Goal: Information Seeking & Learning: Learn about a topic

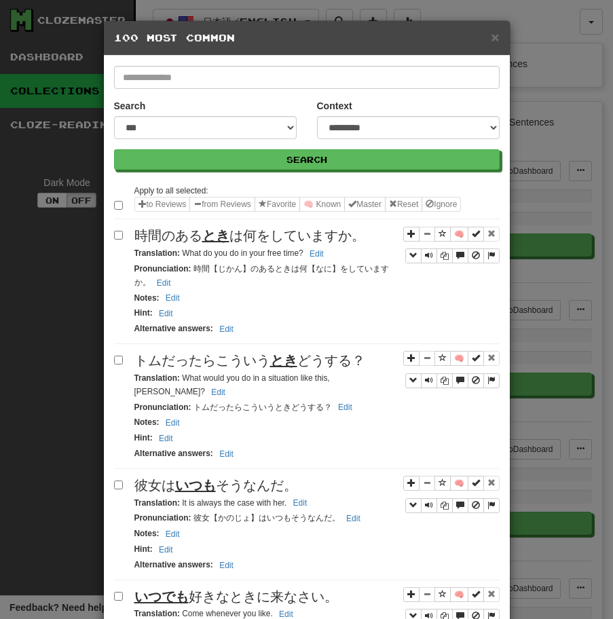
select select "**"
click at [263, 478] on span "彼女は いつも そうなんだ。" at bounding box center [215, 485] width 163 height 15
copy span "彼女は いつも そうなんだ。"
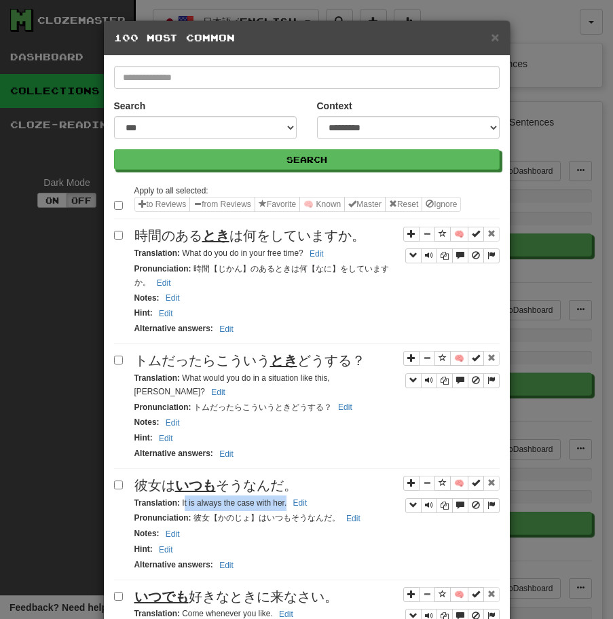
drag, startPoint x: 182, startPoint y: 488, endPoint x: 286, endPoint y: 487, distance: 103.8
click at [286, 498] on small "Translation : It is always the case with her. Edit" at bounding box center [222, 502] width 177 height 9
copy small "t is always the case with her."
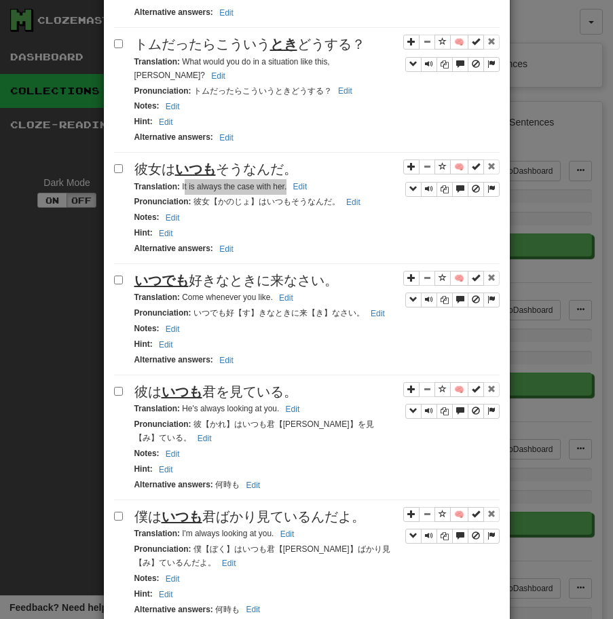
scroll to position [347, 0]
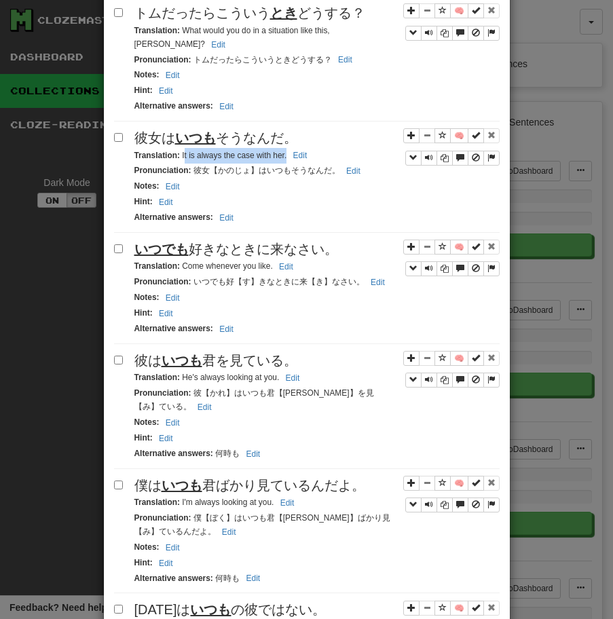
click at [195, 242] on span "いつでも 好きなときに来なさい。" at bounding box center [236, 249] width 204 height 15
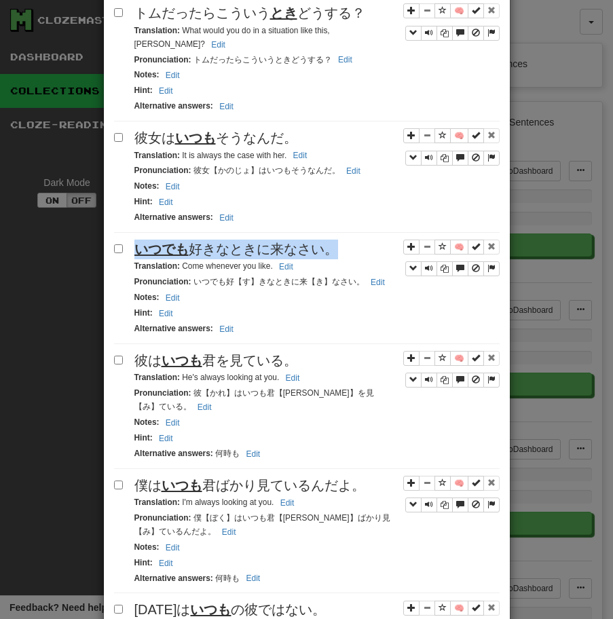
click at [195, 242] on span "いつでも 好きなときに来なさい。" at bounding box center [236, 249] width 204 height 15
copy span "いつでも 好きなときに来なさい。"
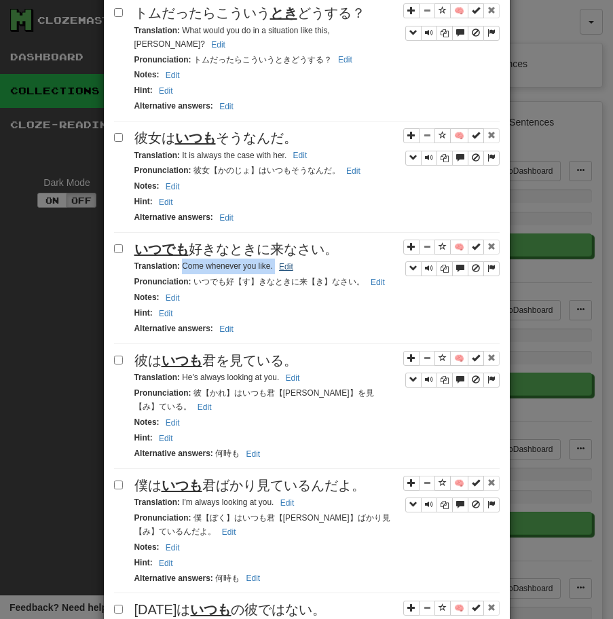
drag, startPoint x: 180, startPoint y: 254, endPoint x: 275, endPoint y: 255, distance: 95.0
click at [275, 261] on small "Translation : Come whenever you like. Edit" at bounding box center [215, 265] width 163 height 9
copy small "Come whenever you like."
click at [233, 353] on span "彼は いつも 君を見ている。" at bounding box center [215, 360] width 163 height 15
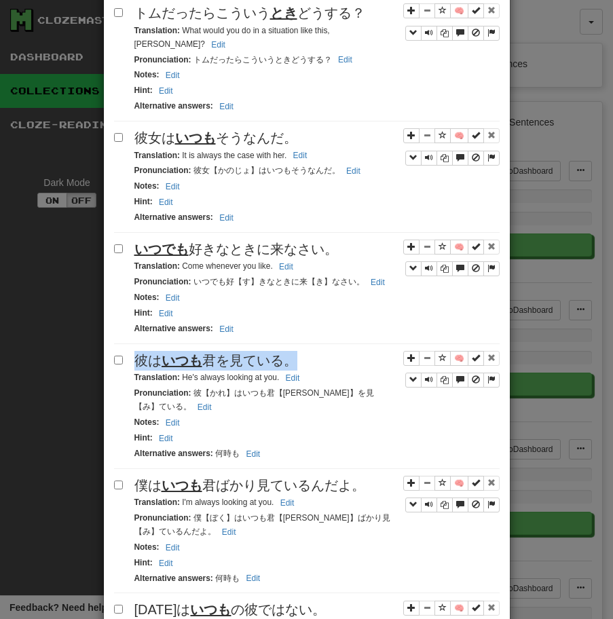
click at [233, 353] on span "彼は いつも 君を見ている。" at bounding box center [215, 360] width 163 height 15
copy span "彼は いつも 君を見ている。"
drag, startPoint x: 180, startPoint y: 366, endPoint x: 313, endPoint y: 364, distance: 133.0
click at [313, 370] on div "Translation : He's always looking at you. Edit" at bounding box center [316, 378] width 365 height 16
copy small "He's always looking at you. Edit"
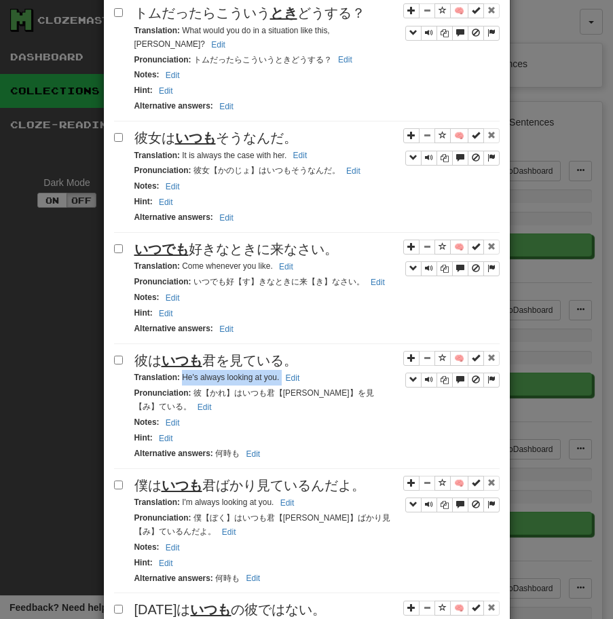
click at [258, 478] on span "僕は いつも 君ばかり見ているんだよ。" at bounding box center [249, 485] width 231 height 15
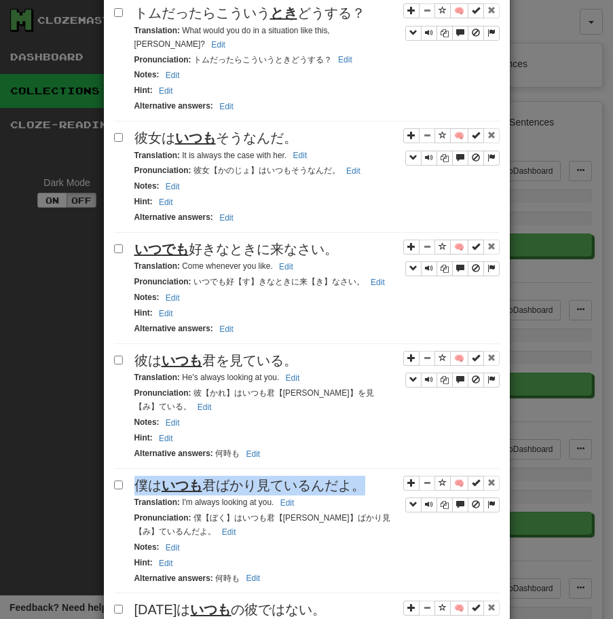
click at [258, 478] on span "僕は いつも 君ばかり見ているんだよ。" at bounding box center [249, 485] width 231 height 15
copy span "僕は いつも 君ばかり見ているんだよ。"
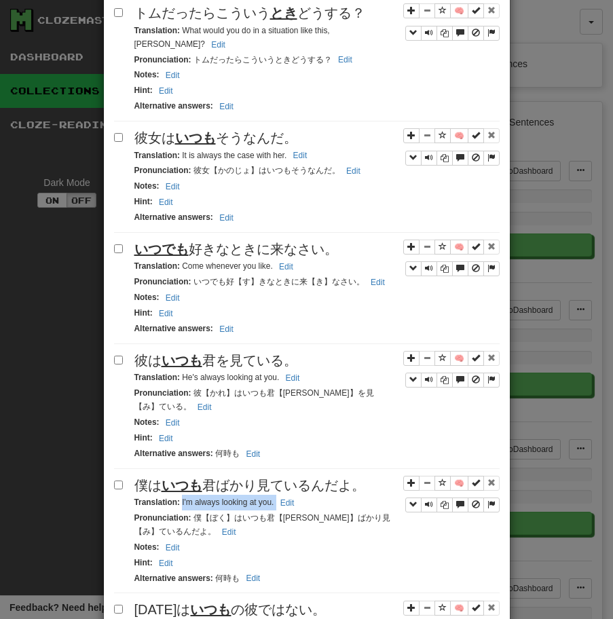
drag, startPoint x: 180, startPoint y: 491, endPoint x: 326, endPoint y: 491, distance: 145.9
click at [326, 495] on div "Translation : I'm always looking at you. Edit" at bounding box center [316, 503] width 365 height 16
copy small "I'm always looking at you. Edit"
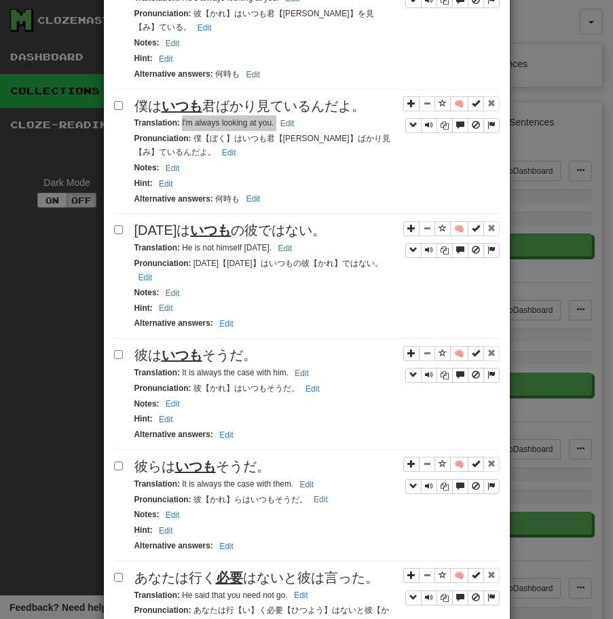
scroll to position [813, 0]
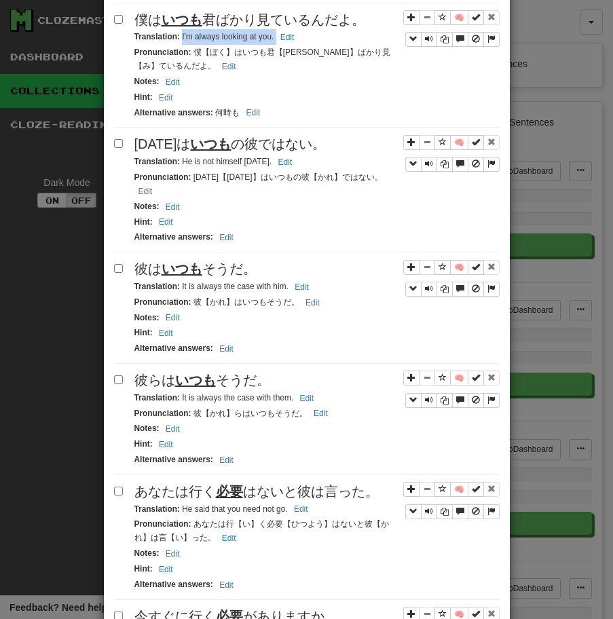
click at [199, 136] on u "いつも" at bounding box center [210, 143] width 41 height 15
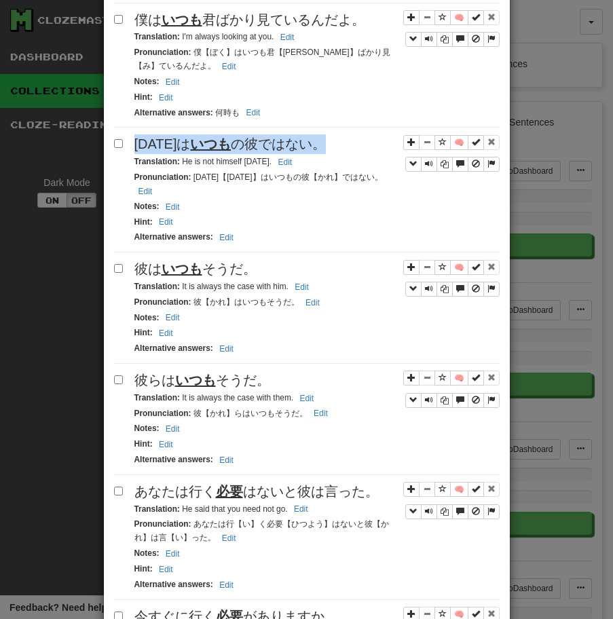
click at [199, 136] on u "いつも" at bounding box center [210, 143] width 41 height 15
copy span "[DATE]は いつも の彼ではない。"
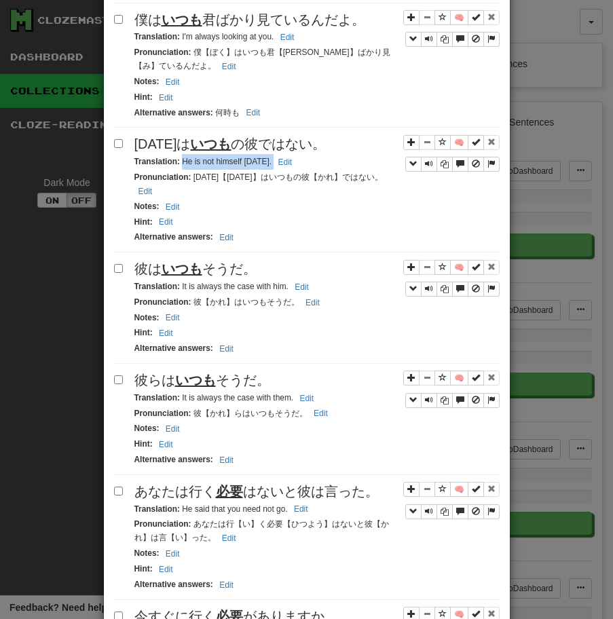
drag, startPoint x: 182, startPoint y: 152, endPoint x: 312, endPoint y: 156, distance: 130.3
click at [312, 156] on div "Translation : He is not himself [DATE]. Edit" at bounding box center [316, 162] width 365 height 16
copy small "He is not himself [DATE]. Edit"
click at [179, 231] on div "Apply to all selected: to Reviews from Reviews Favorite 🧠 Known Master Reset Ig…" at bounding box center [306, 609] width 385 height 2479
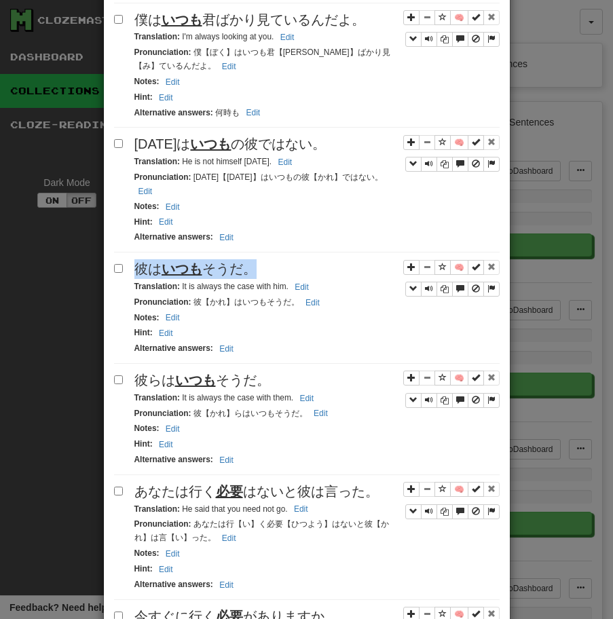
click at [179, 231] on div "Apply to all selected: to Reviews from Reviews Favorite 🧠 Known Master Reset Ig…" at bounding box center [306, 609] width 385 height 2479
drag, startPoint x: 181, startPoint y: 261, endPoint x: 301, endPoint y: 267, distance: 120.2
click at [301, 282] on small "Translation : It is always the case with him. Edit" at bounding box center [223, 286] width 178 height 9
click at [255, 372] on span "彼らは いつも そうだ。" at bounding box center [202, 379] width 136 height 15
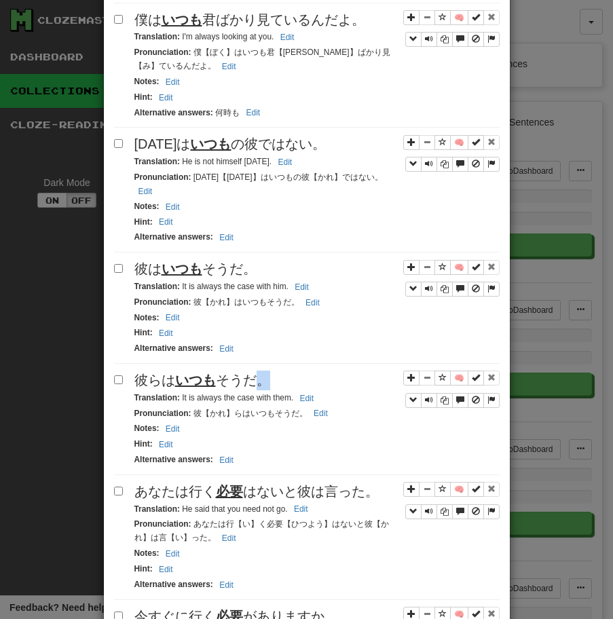
click at [255, 372] on span "彼らは いつも そうだ。" at bounding box center [202, 379] width 136 height 15
drag, startPoint x: 181, startPoint y: 372, endPoint x: 304, endPoint y: 372, distance: 122.8
click at [304, 393] on small "Translation : It is always the case with them. Edit" at bounding box center [226, 397] width 184 height 9
click at [237, 484] on u "必要" at bounding box center [229, 491] width 27 height 15
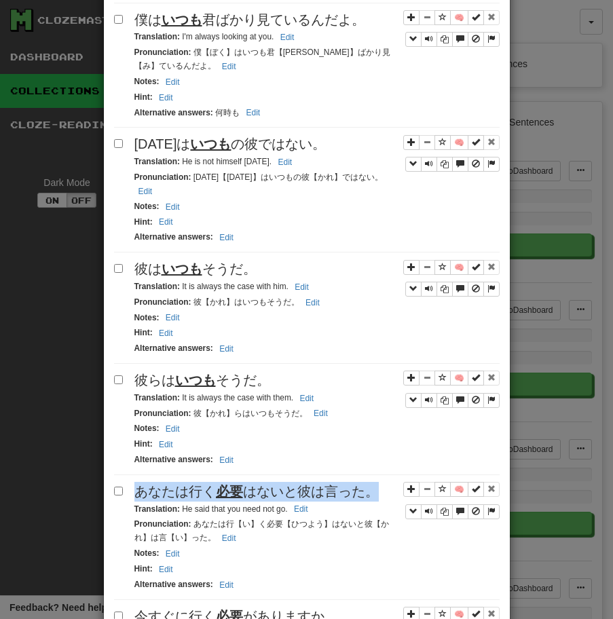
click at [237, 484] on u "必要" at bounding box center [229, 491] width 27 height 15
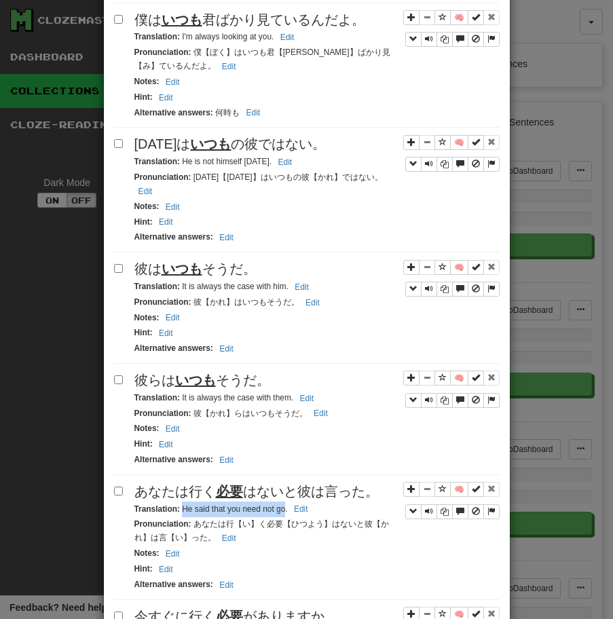
drag, startPoint x: 182, startPoint y: 480, endPoint x: 286, endPoint y: 487, distance: 104.1
click at [286, 504] on small "Translation : He said that you need not go. Edit" at bounding box center [223, 508] width 178 height 9
click at [187, 609] on span "今すぐに行く 必要 がありますか。" at bounding box center [236, 616] width 204 height 15
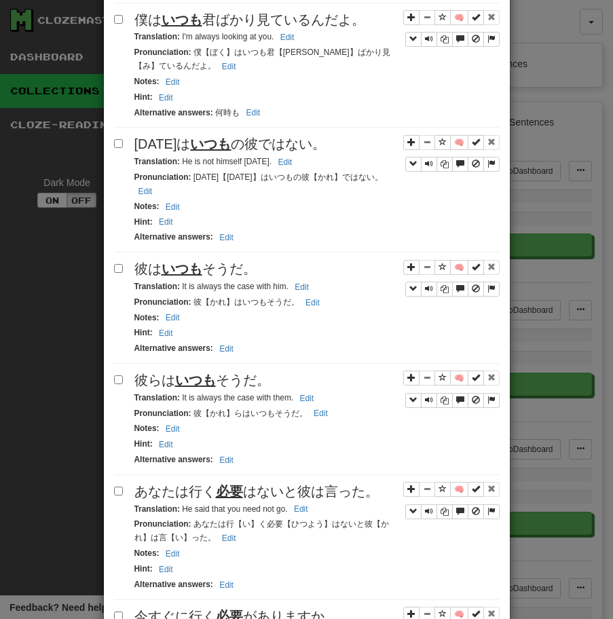
drag, startPoint x: 181, startPoint y: 611, endPoint x: 294, endPoint y: 609, distance: 112.6
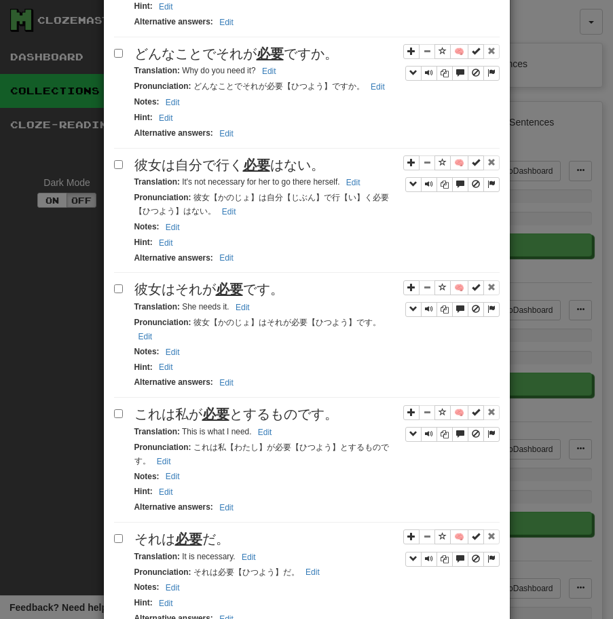
scroll to position [1512, 0]
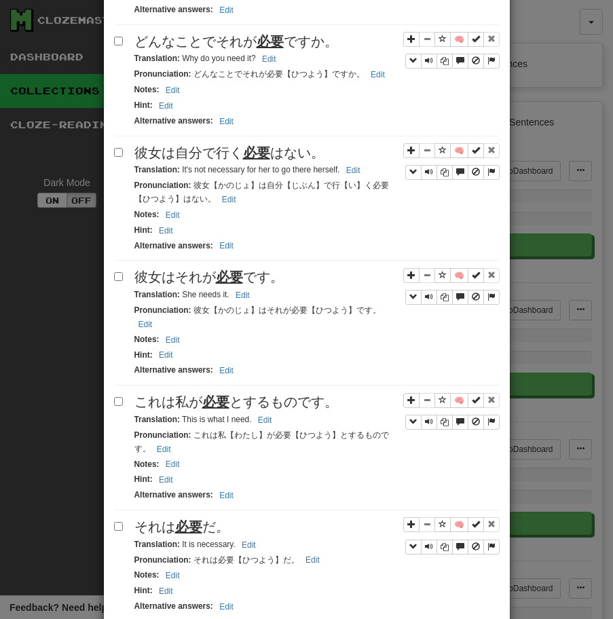
click at [173, 34] on span "どんなことでそれが 必要 ですか。" at bounding box center [236, 41] width 204 height 15
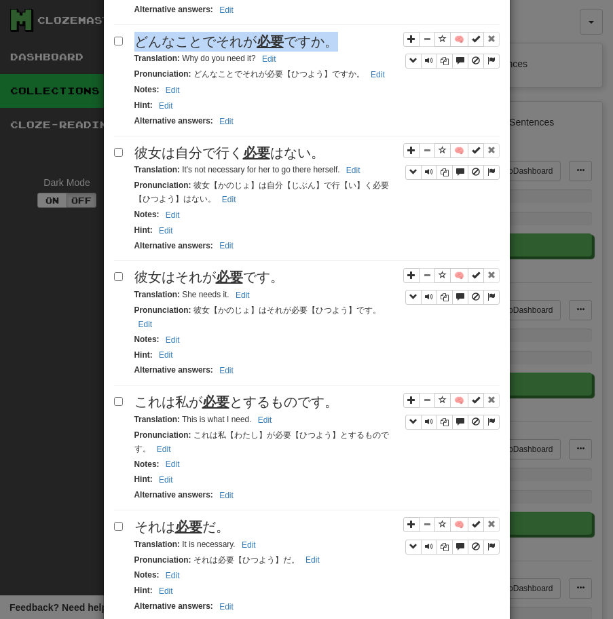
click at [173, 34] on span "どんなことでそれが 必要 ですか。" at bounding box center [236, 41] width 204 height 15
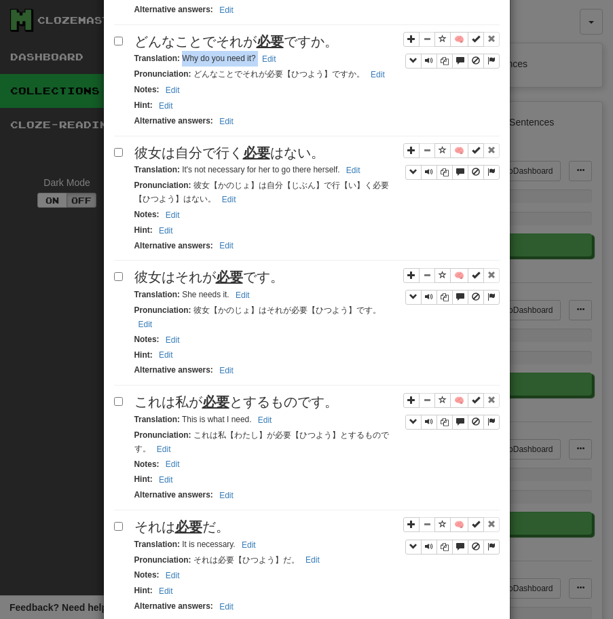
drag, startPoint x: 182, startPoint y: 35, endPoint x: 284, endPoint y: 39, distance: 101.8
click at [283, 51] on div "Translation : Why do you need it? Edit" at bounding box center [316, 59] width 365 height 16
click at [185, 145] on span "彼女は自分で行く 必要 はない。" at bounding box center [229, 152] width 190 height 15
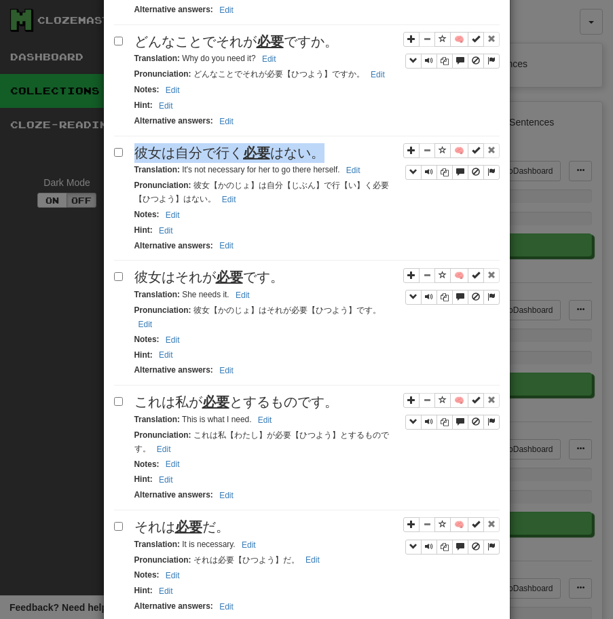
click at [185, 145] on span "彼女は自分で行く 必要 はない。" at bounding box center [229, 152] width 190 height 15
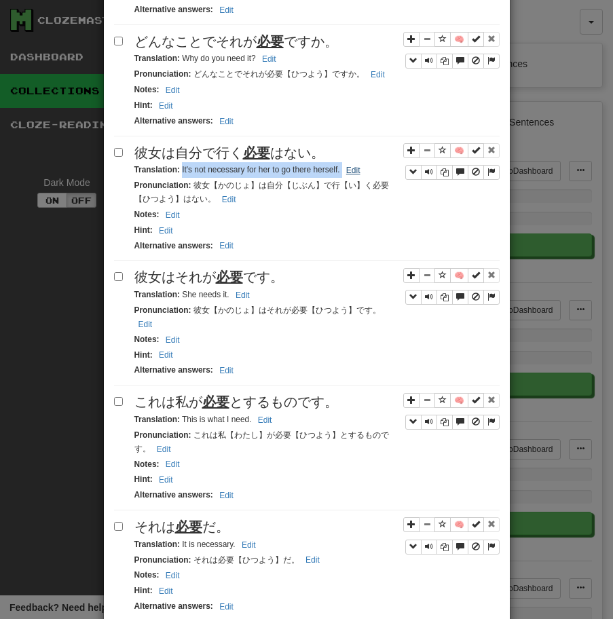
drag, startPoint x: 180, startPoint y: 147, endPoint x: 343, endPoint y: 149, distance: 162.2
click at [343, 165] on small "Translation : It's not necessary for her to go there herself. Edit" at bounding box center [249, 169] width 230 height 9
click at [237, 269] on u "必要" at bounding box center [229, 276] width 27 height 15
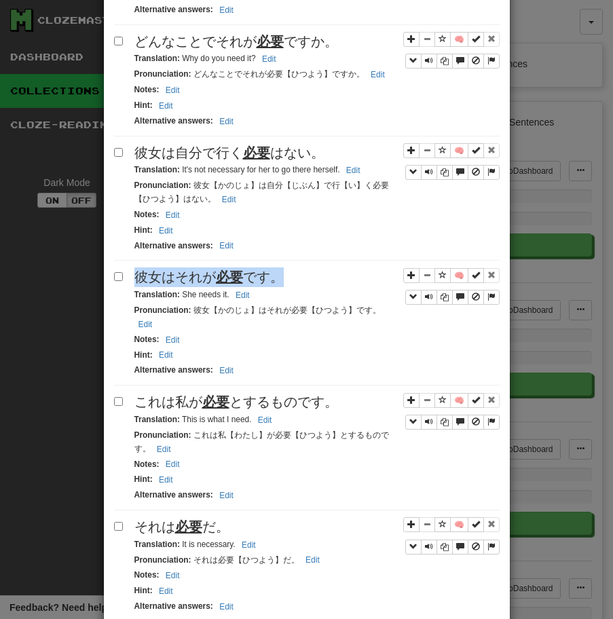
click at [237, 269] on u "必要" at bounding box center [229, 276] width 27 height 15
drag, startPoint x: 181, startPoint y: 269, endPoint x: 258, endPoint y: 273, distance: 77.5
click at [258, 287] on div "Translation : She needs it. Edit" at bounding box center [316, 295] width 365 height 16
click at [139, 394] on span "これは私が 必要 とするものです。" at bounding box center [236, 401] width 204 height 15
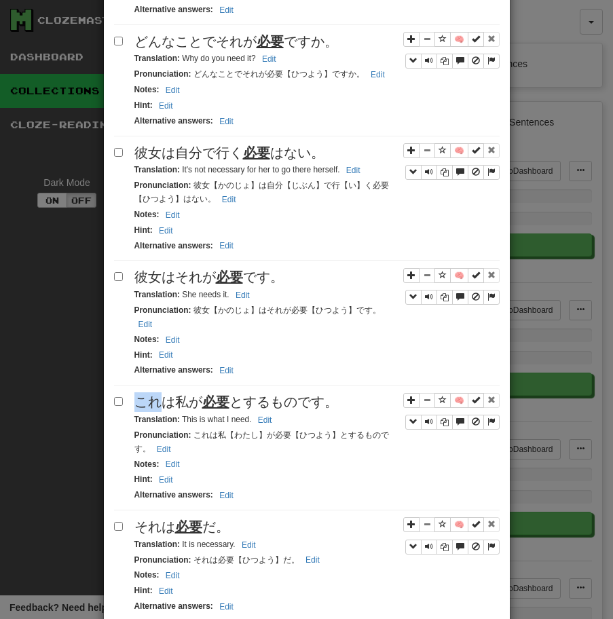
click at [139, 394] on span "これは私が 必要 とするものです。" at bounding box center [236, 401] width 204 height 15
drag, startPoint x: 180, startPoint y: 396, endPoint x: 291, endPoint y: 398, distance: 110.6
click at [290, 412] on div "Translation : This is what I need. Edit" at bounding box center [316, 420] width 365 height 16
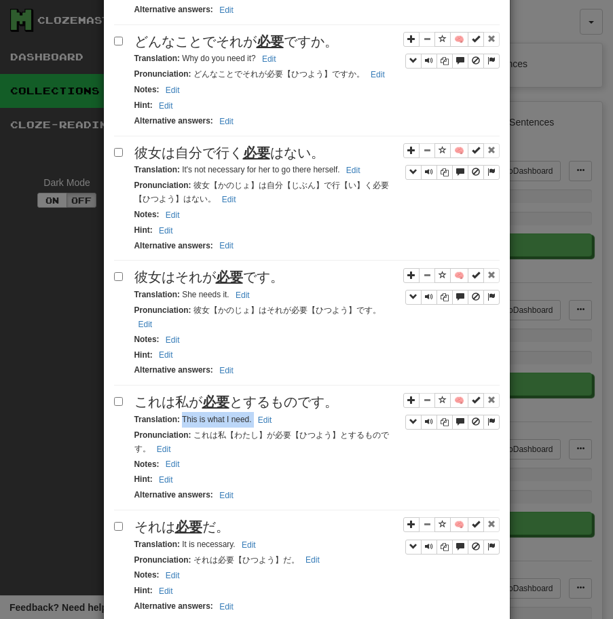
click at [212, 517] on div "それは 必要 だ。" at bounding box center [316, 527] width 365 height 20
click at [209, 519] on span "それは 必要 だ。" at bounding box center [181, 526] width 95 height 15
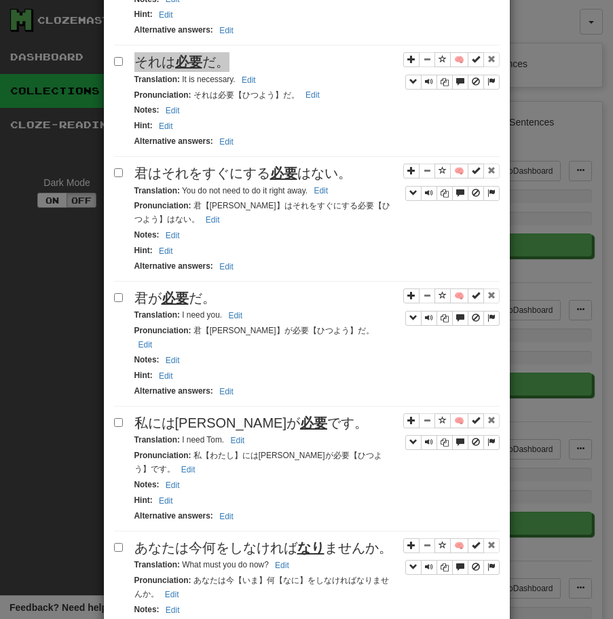
scroll to position [2005, 0]
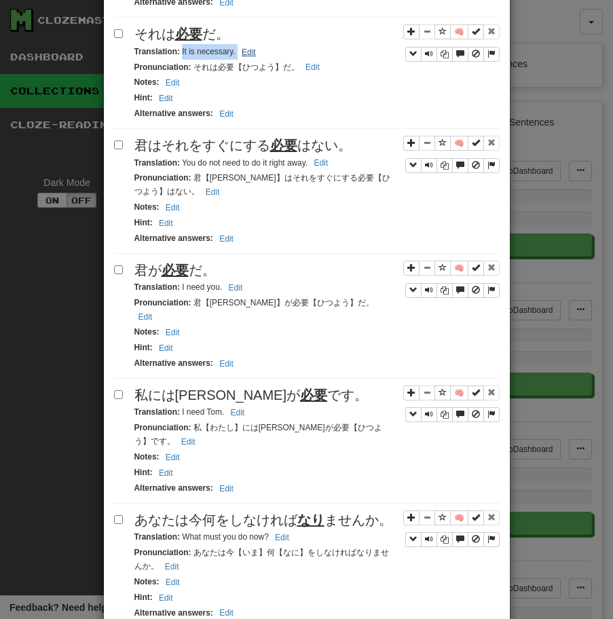
drag, startPoint x: 180, startPoint y: 28, endPoint x: 248, endPoint y: 28, distance: 67.8
click at [248, 47] on small "Translation : It is necessary. Edit" at bounding box center [197, 51] width 126 height 9
click at [163, 155] on div "Translation : You do not need to do it right away. Edit" at bounding box center [316, 163] width 365 height 16
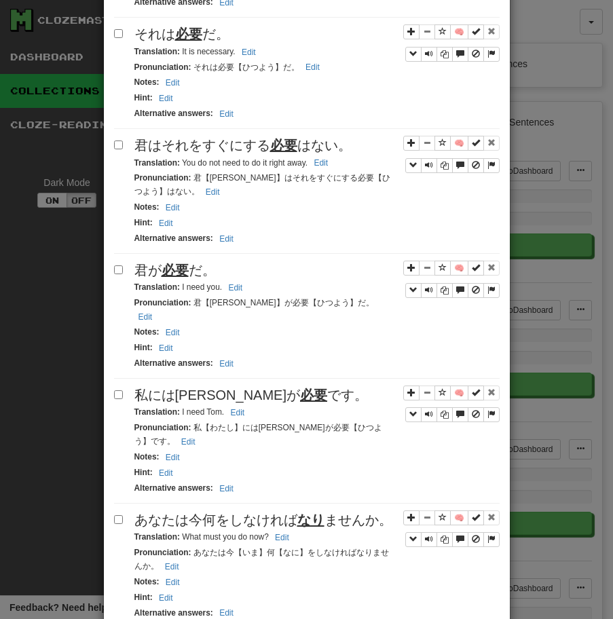
click at [176, 138] on span "君はそれをすぐにする 必要 はない。" at bounding box center [242, 145] width 217 height 15
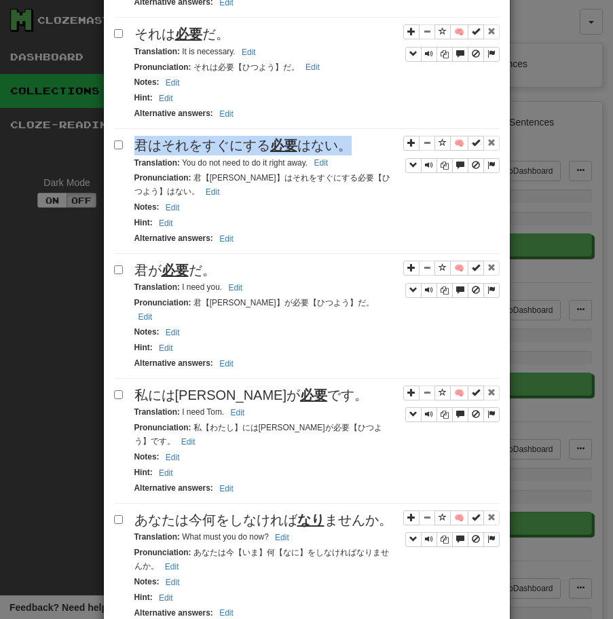
click at [176, 138] on span "君はそれをすぐにする 必要 はない。" at bounding box center [242, 145] width 217 height 15
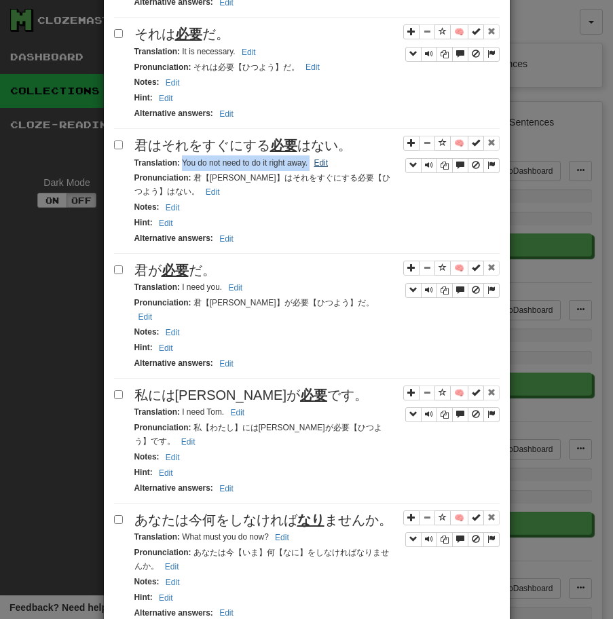
drag, startPoint x: 180, startPoint y: 139, endPoint x: 324, endPoint y: 144, distance: 143.9
click at [324, 158] on small "Translation : You do not need to do it right away. Edit" at bounding box center [233, 162] width 198 height 9
click at [151, 263] on span "君が 必要 だ。" at bounding box center [174, 270] width 81 height 15
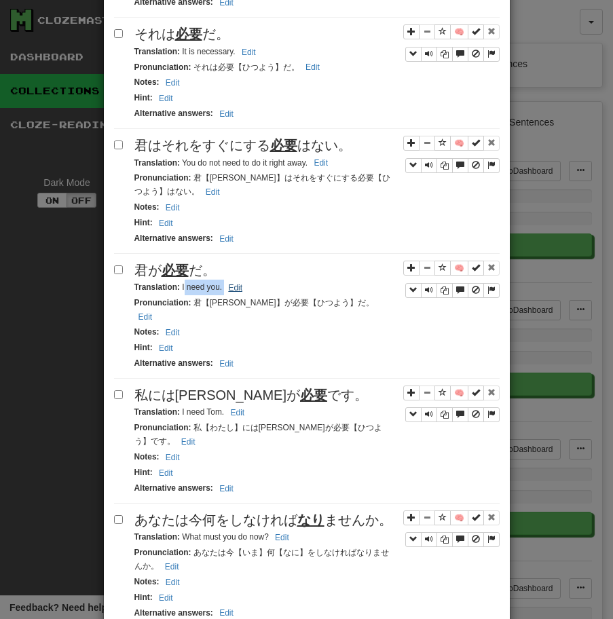
drag, startPoint x: 183, startPoint y: 261, endPoint x: 231, endPoint y: 265, distance: 49.0
click at [231, 282] on small "Translation : I need you. Edit" at bounding box center [190, 286] width 113 height 9
drag, startPoint x: 180, startPoint y: 265, endPoint x: 257, endPoint y: 269, distance: 76.8
click at [256, 280] on div "Translation : I need you. Edit" at bounding box center [316, 288] width 365 height 16
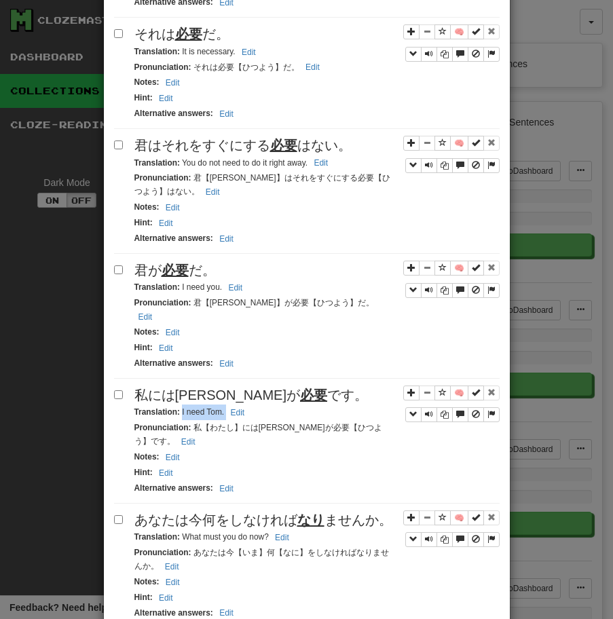
drag, startPoint x: 181, startPoint y: 370, endPoint x: 263, endPoint y: 376, distance: 81.6
click at [263, 404] on div "Translation : I need [PERSON_NAME]. Edit" at bounding box center [316, 412] width 365 height 16
click at [169, 512] on span "あなたは今何をしなければ なり ませんか。" at bounding box center [263, 519] width 258 height 15
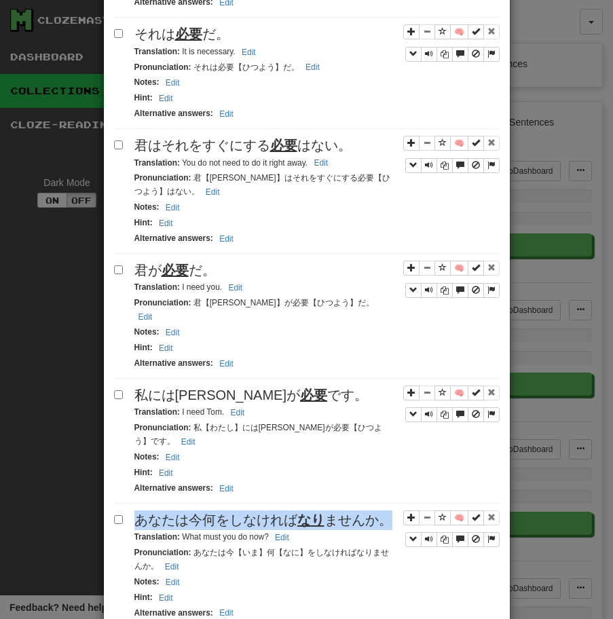
click at [169, 512] on span "あなたは今何をしなければ なり ませんか。" at bounding box center [263, 519] width 258 height 15
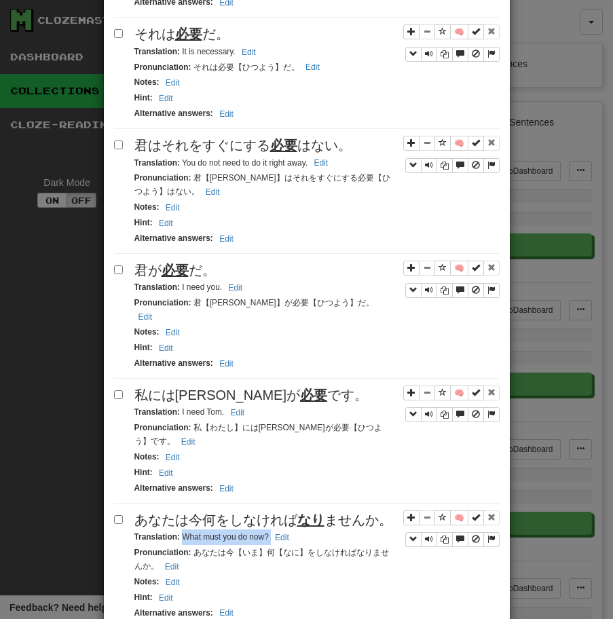
drag, startPoint x: 180, startPoint y: 483, endPoint x: 297, endPoint y: 490, distance: 116.9
click at [297, 529] on div "Translation : What must you do now? Edit" at bounding box center [316, 537] width 365 height 16
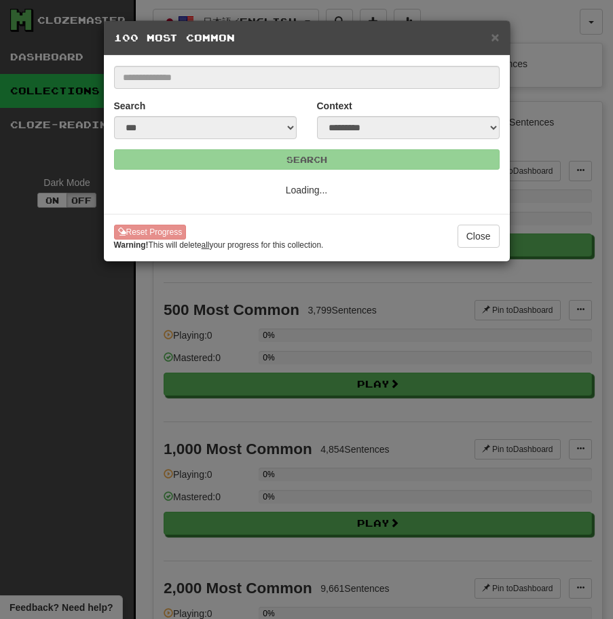
select select "**"
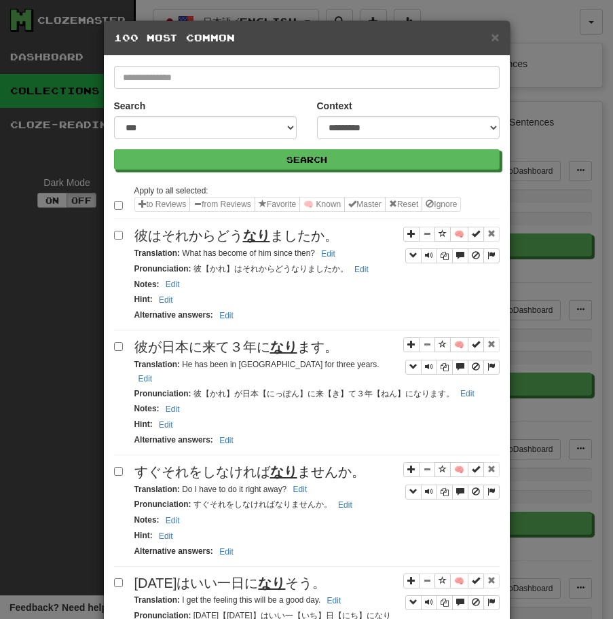
click at [227, 227] on div "彼はそれからどう なり ましたか。" at bounding box center [316, 236] width 365 height 20
drag, startPoint x: 180, startPoint y: 254, endPoint x: 324, endPoint y: 254, distance: 143.8
click at [324, 254] on small "Translation : What has become of him since then? Edit" at bounding box center [236, 252] width 205 height 9
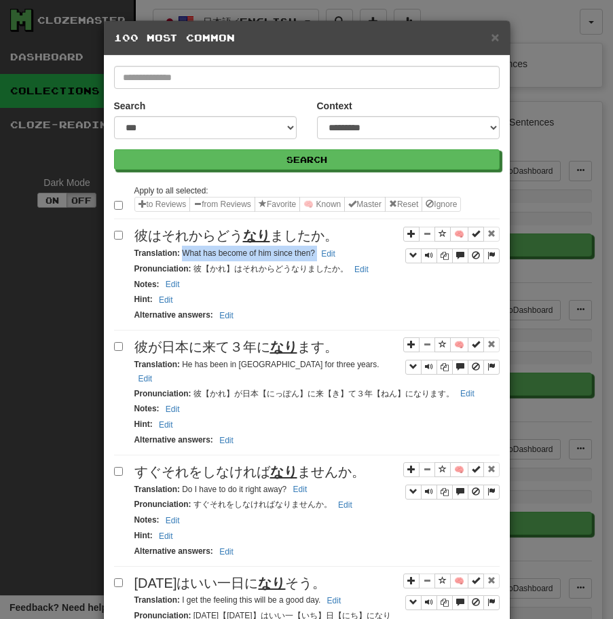
click at [205, 339] on span "彼が日本に来て３年に なり ます。" at bounding box center [236, 346] width 204 height 15
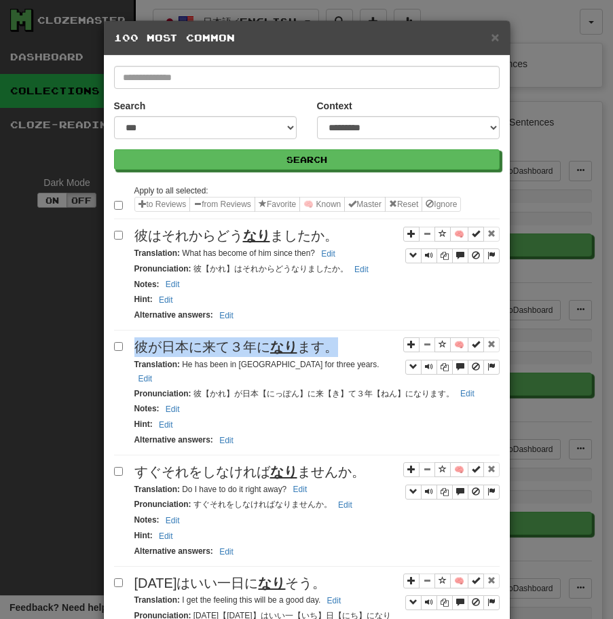
click at [205, 339] on span "彼が日本に来て３年に なり ます。" at bounding box center [236, 346] width 204 height 15
click at [184, 367] on small "Translation : He has been in [GEOGRAPHIC_DATA] for three years. Edit" at bounding box center [256, 371] width 245 height 23
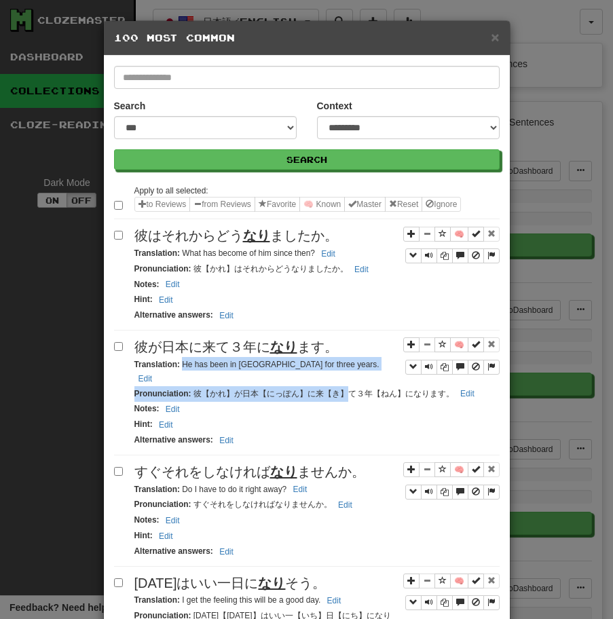
drag, startPoint x: 183, startPoint y: 365, endPoint x: 347, endPoint y: 377, distance: 164.6
click at [346, 377] on div "🧠 彼が日本に来て３年に なり ます。 Translation : He has been in [GEOGRAPHIC_DATA] for three ye…" at bounding box center [306, 396] width 385 height 118
click at [269, 370] on div "Translation : He has been in [GEOGRAPHIC_DATA] for three years. Edit" at bounding box center [316, 371] width 365 height 29
drag, startPoint x: 180, startPoint y: 364, endPoint x: 370, endPoint y: 369, distance: 189.3
click at [370, 369] on div "Translation : He has been in [GEOGRAPHIC_DATA] for three years. Edit" at bounding box center [316, 371] width 365 height 29
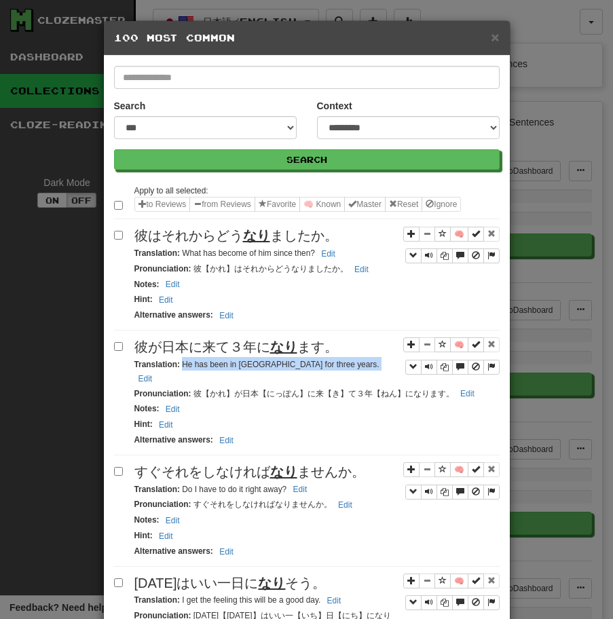
click at [218, 467] on span "すぐそれをしなければ なり ませんか。" at bounding box center [249, 471] width 231 height 15
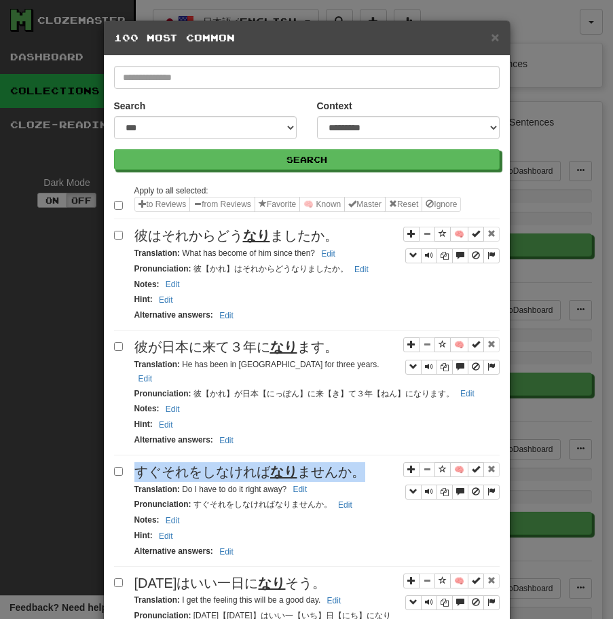
click at [218, 467] on span "すぐそれをしなければ なり ませんか。" at bounding box center [249, 471] width 231 height 15
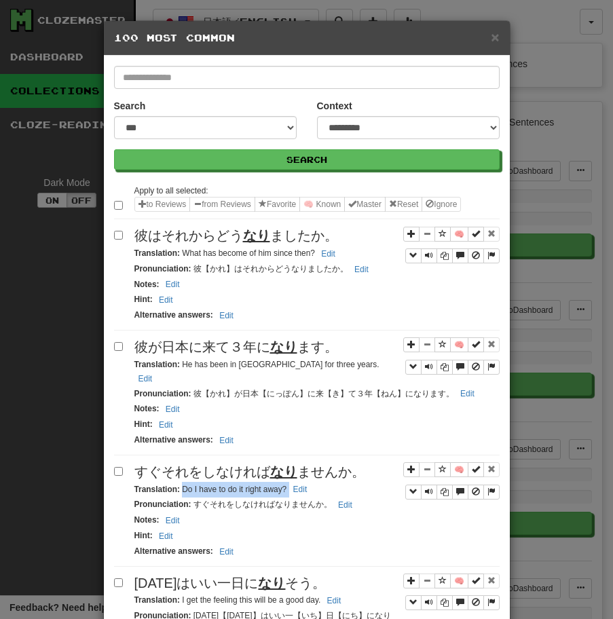
drag, startPoint x: 182, startPoint y: 488, endPoint x: 320, endPoint y: 486, distance: 138.4
click at [320, 486] on div "Translation : Do I have to do it right away? Edit" at bounding box center [316, 490] width 365 height 16
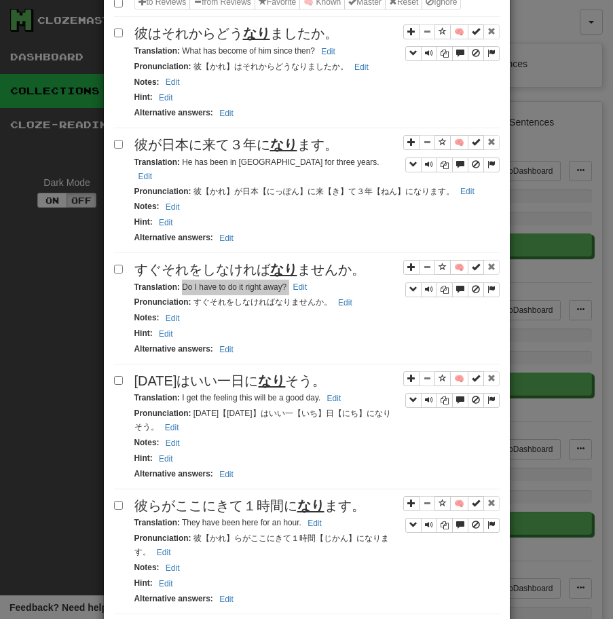
scroll to position [242, 0]
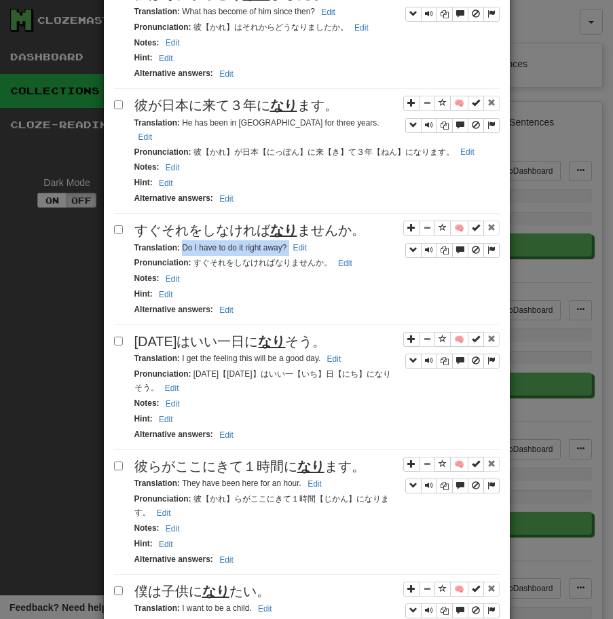
click at [229, 344] on span "[DATE]はいい一日に なり そう。" at bounding box center [230, 341] width 192 height 15
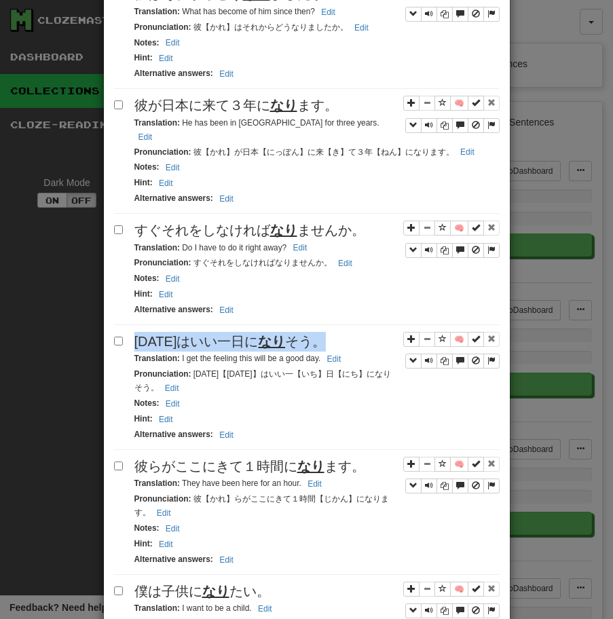
click at [229, 344] on span "[DATE]はいい一日に なり そう。" at bounding box center [230, 341] width 192 height 15
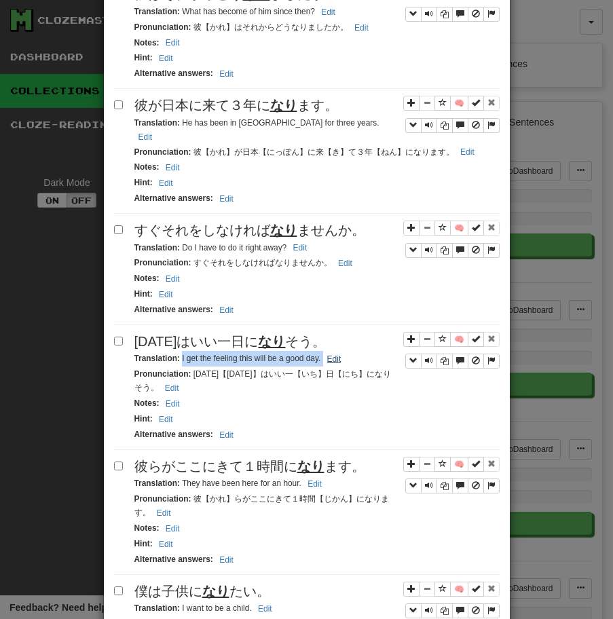
drag, startPoint x: 180, startPoint y: 358, endPoint x: 336, endPoint y: 354, distance: 155.4
click at [336, 354] on small "Translation : I get the feeling this will be a good day. Edit" at bounding box center [239, 357] width 211 height 9
click at [147, 470] on span "彼らがここにきて１時間に なり ます。" at bounding box center [249, 466] width 231 height 15
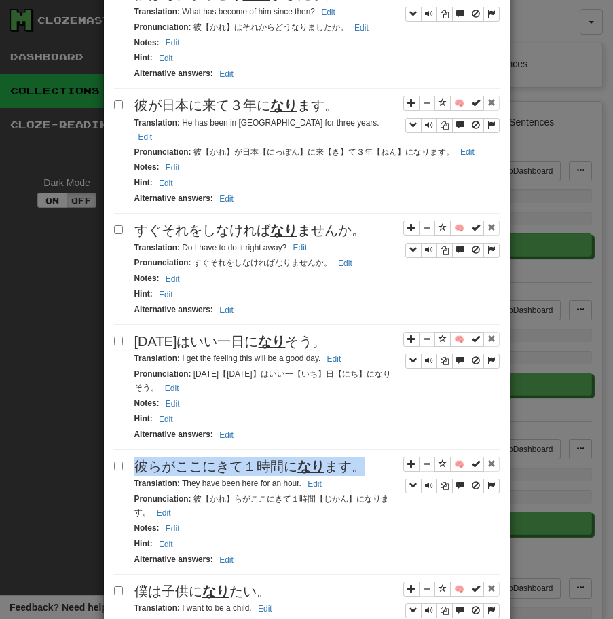
click at [147, 470] on span "彼らがここにきて１時間に なり ます。" at bounding box center [249, 466] width 231 height 15
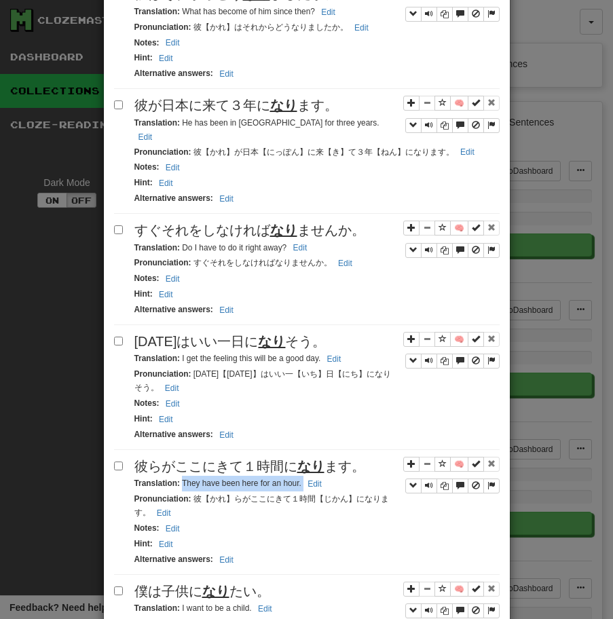
drag, startPoint x: 180, startPoint y: 484, endPoint x: 346, endPoint y: 484, distance: 165.5
click at [345, 484] on div "Translation : They have been here for an hour. Edit" at bounding box center [316, 484] width 365 height 16
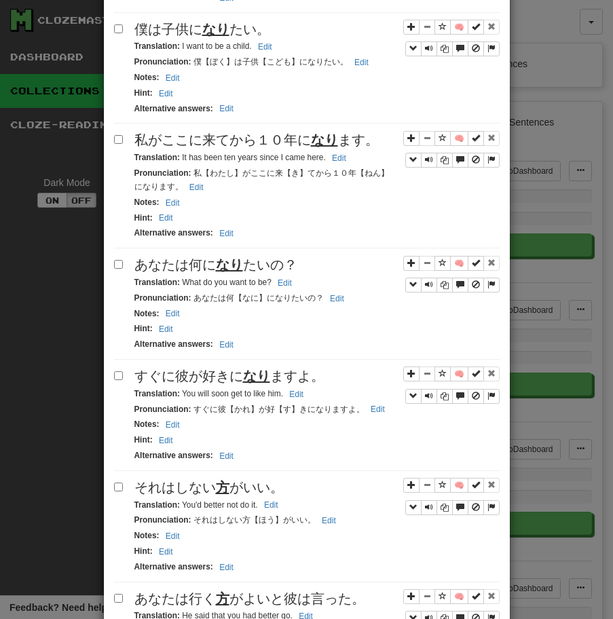
scroll to position [811, 0]
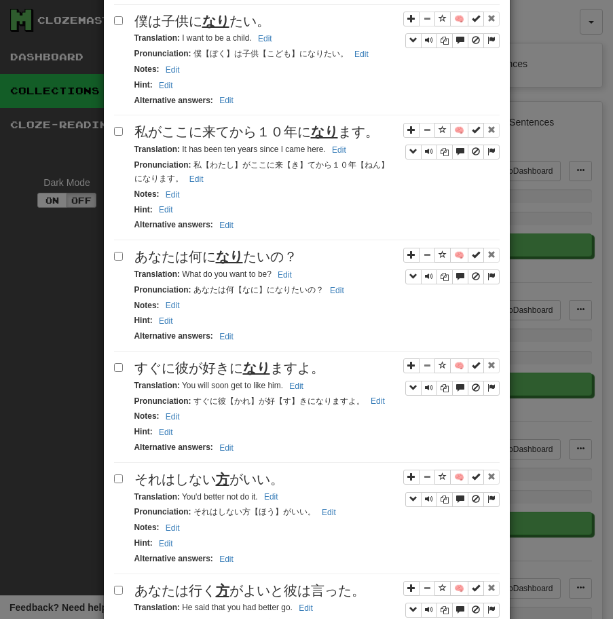
click at [237, 16] on span "僕は子供に なり たい。" at bounding box center [202, 21] width 136 height 15
drag, startPoint x: 180, startPoint y: 39, endPoint x: 305, endPoint y: 38, distance: 124.8
click at [305, 38] on div "Translation : I want to be a child. Edit" at bounding box center [316, 39] width 365 height 16
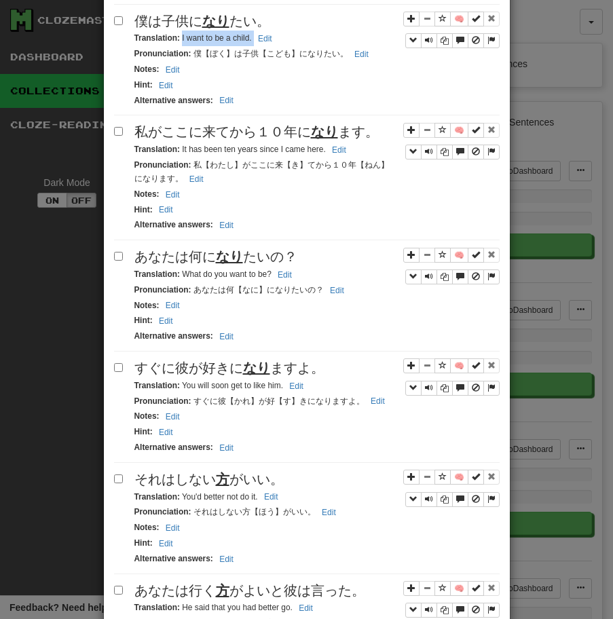
click at [234, 130] on span "私がここに来てから１０年に なり ます。" at bounding box center [256, 131] width 244 height 15
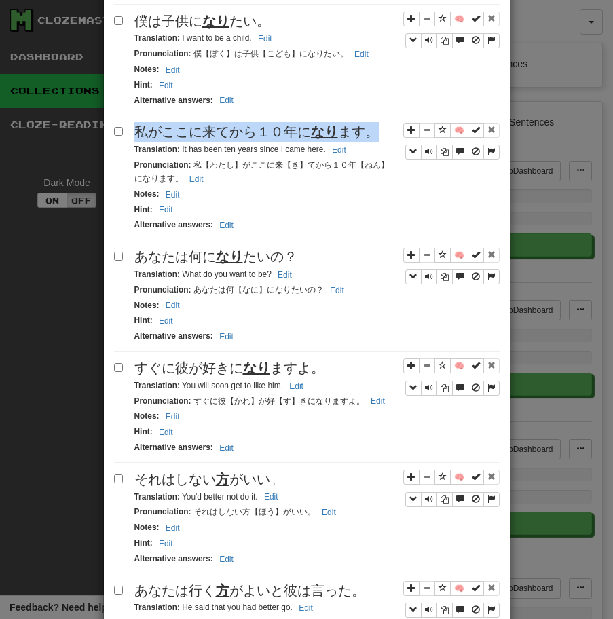
click at [234, 130] on span "私がここに来てから１０年に なり ます。" at bounding box center [256, 131] width 244 height 15
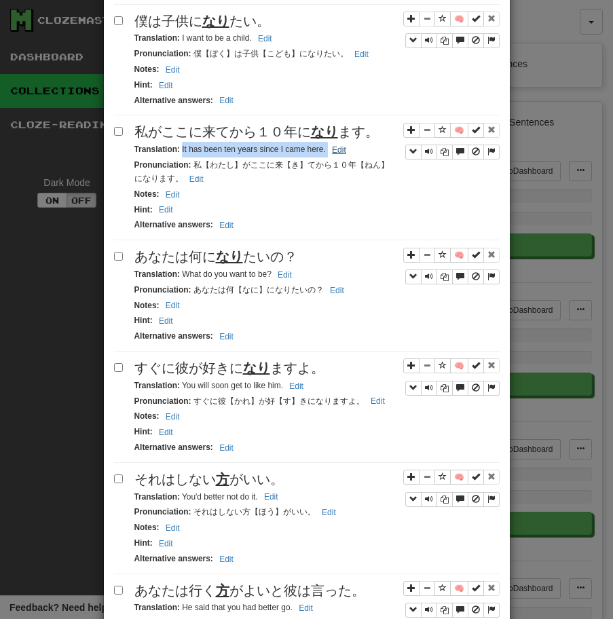
drag, startPoint x: 181, startPoint y: 150, endPoint x: 342, endPoint y: 157, distance: 161.0
click at [342, 154] on small "Translation : It has been ten years since I came here. Edit" at bounding box center [242, 149] width 216 height 9
click at [180, 261] on span "あなたは何に なり たいの？" at bounding box center [215, 256] width 163 height 15
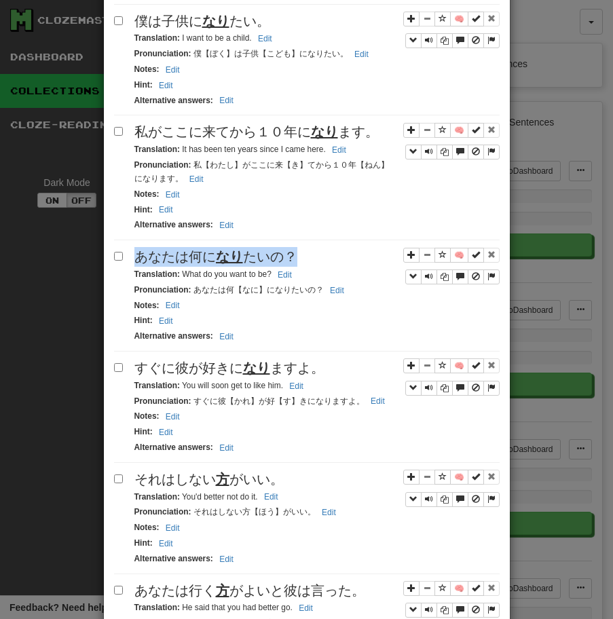
click at [180, 261] on span "あなたは何に なり たいの？" at bounding box center [215, 256] width 163 height 15
click at [178, 273] on strong "Translation :" at bounding box center [156, 273] width 45 height 9
drag, startPoint x: 180, startPoint y: 274, endPoint x: 297, endPoint y: 273, distance: 116.7
click at [297, 273] on div "Translation : What do you want to be? Edit" at bounding box center [316, 275] width 365 height 16
click at [269, 359] on div "Apply to all selected: to Reviews from Reviews Favorite 🧠 Known Master Reset Ig…" at bounding box center [306, 587] width 385 height 2431
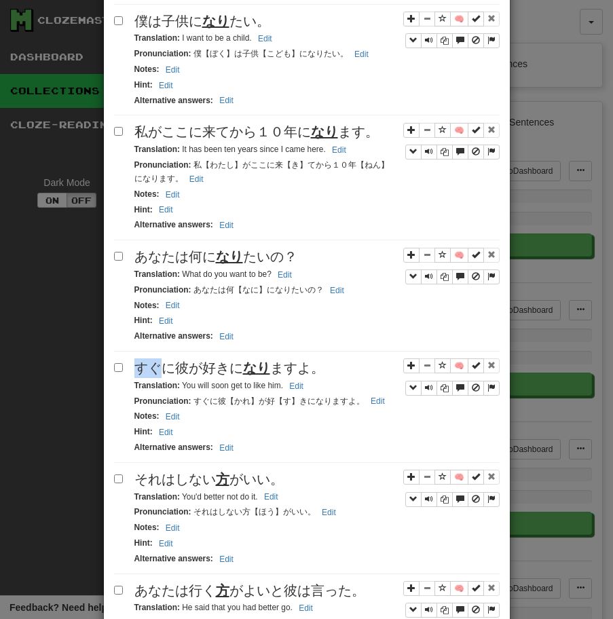
click at [269, 359] on div "Apply to all selected: to Reviews from Reviews Favorite 🧠 Known Master Reset Ig…" at bounding box center [306, 587] width 385 height 2431
drag, startPoint x: 180, startPoint y: 387, endPoint x: 311, endPoint y: 389, distance: 131.0
click at [311, 389] on div "Translation : You will soon get to like him. Edit" at bounding box center [316, 386] width 365 height 16
click at [151, 480] on span "それはしない 方 がいい。" at bounding box center [208, 479] width 149 height 15
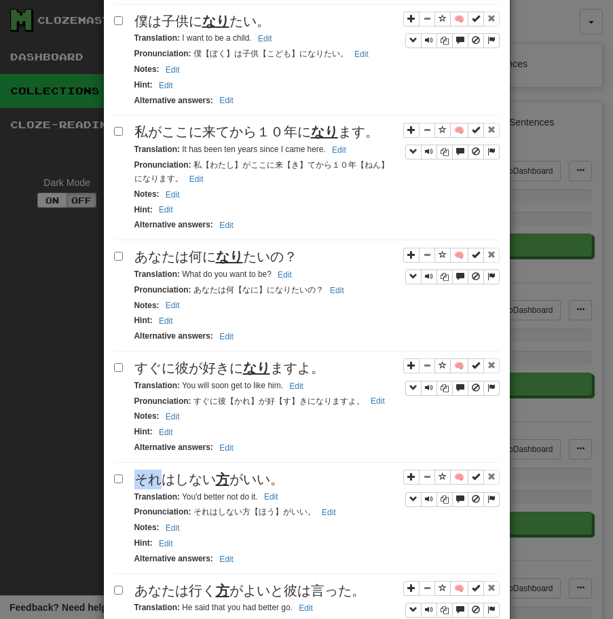
click at [151, 480] on span "それはしない 方 がいい。" at bounding box center [208, 479] width 149 height 15
drag, startPoint x: 180, startPoint y: 499, endPoint x: 276, endPoint y: 495, distance: 96.4
click at [276, 495] on small "Translation : You'd better not do it. Edit" at bounding box center [208, 496] width 148 height 9
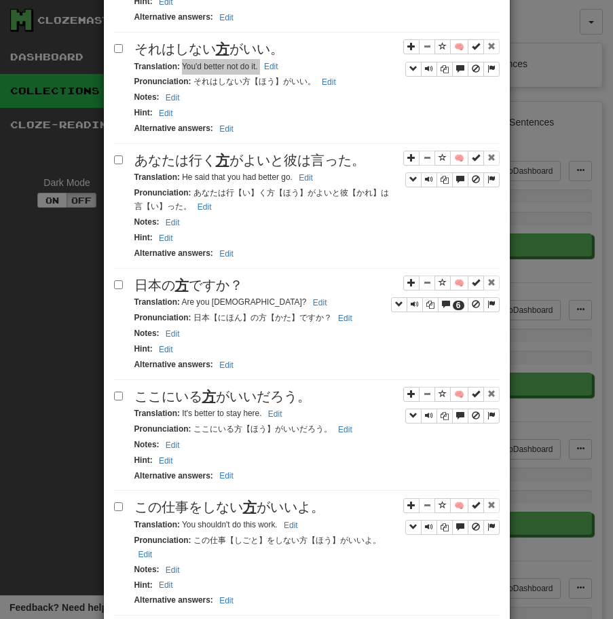
scroll to position [1244, 0]
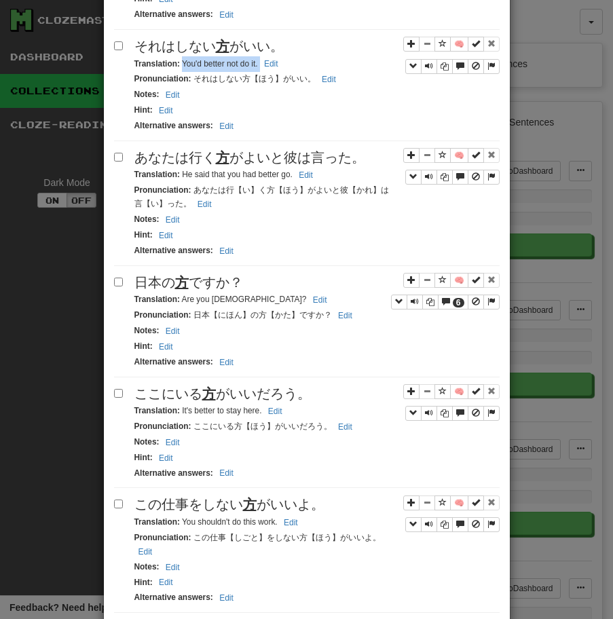
click at [235, 168] on div "あなたは行く 方 がよいと彼は言った。" at bounding box center [316, 158] width 365 height 20
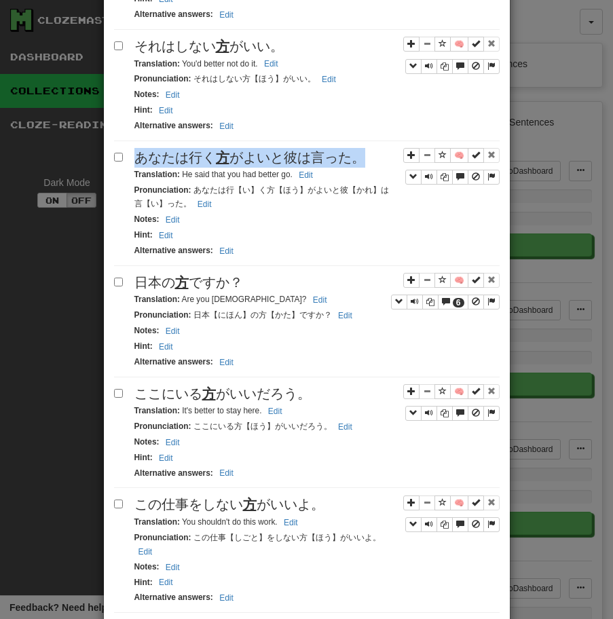
click at [235, 168] on div "あなたは行く 方 がよいと彼は言った。" at bounding box center [316, 158] width 365 height 20
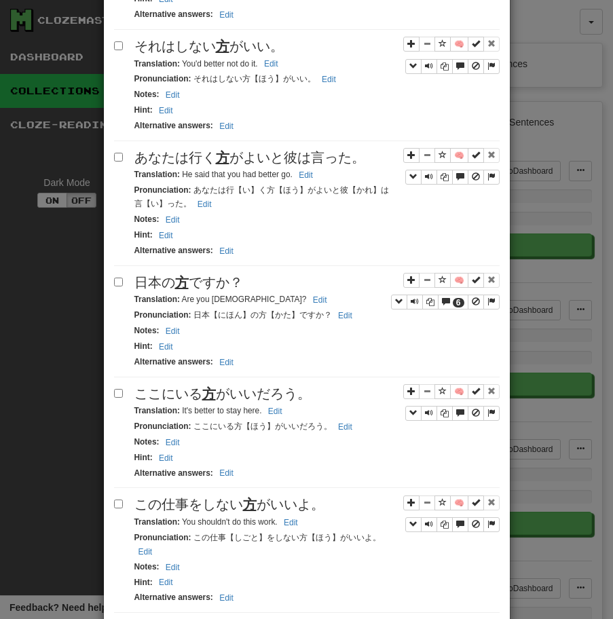
click at [184, 176] on small "Translation : He said that you had better go. Edit" at bounding box center [225, 174] width 183 height 9
drag, startPoint x: 183, startPoint y: 178, endPoint x: 337, endPoint y: 167, distance: 154.4
click at [337, 167] on div "🧠 あなたは行く 方 がよいと彼は言った。 Translation : He said that you had better go. Edit Pronun…" at bounding box center [306, 207] width 385 height 118
click at [225, 183] on div "Translation : He said that you had better go. Edit" at bounding box center [316, 175] width 365 height 16
drag, startPoint x: 181, startPoint y: 178, endPoint x: 302, endPoint y: 180, distance: 120.8
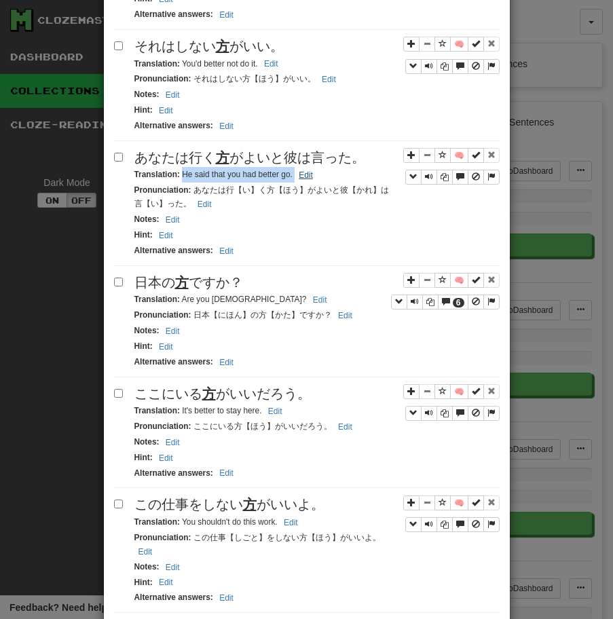
click at [302, 179] on small "Translation : He said that you had better go. Edit" at bounding box center [225, 174] width 183 height 9
click at [197, 286] on span "日本の 方 ですか？" at bounding box center [188, 282] width 109 height 15
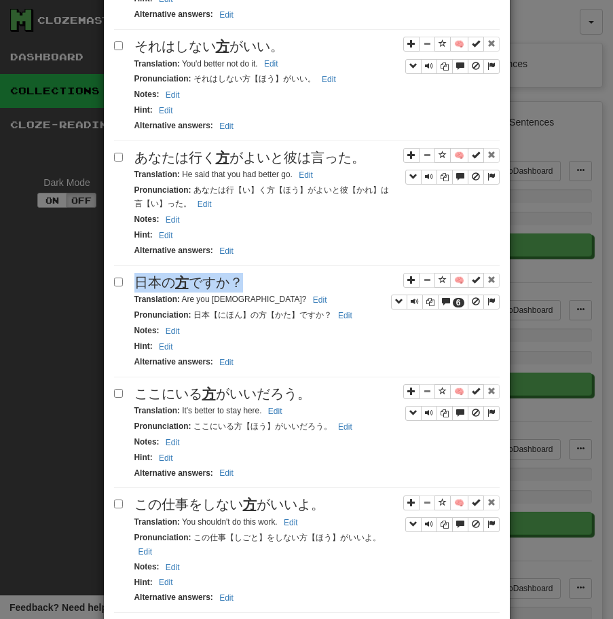
click at [197, 286] on span "日本の 方 ですか？" at bounding box center [188, 282] width 109 height 15
drag, startPoint x: 180, startPoint y: 299, endPoint x: 260, endPoint y: 296, distance: 80.1
click at [260, 296] on small "Translation : Are you Japanese? Edit" at bounding box center [232, 298] width 197 height 9
click at [181, 400] on span "ここにいる 方 がいいだろう。" at bounding box center [222, 393] width 176 height 15
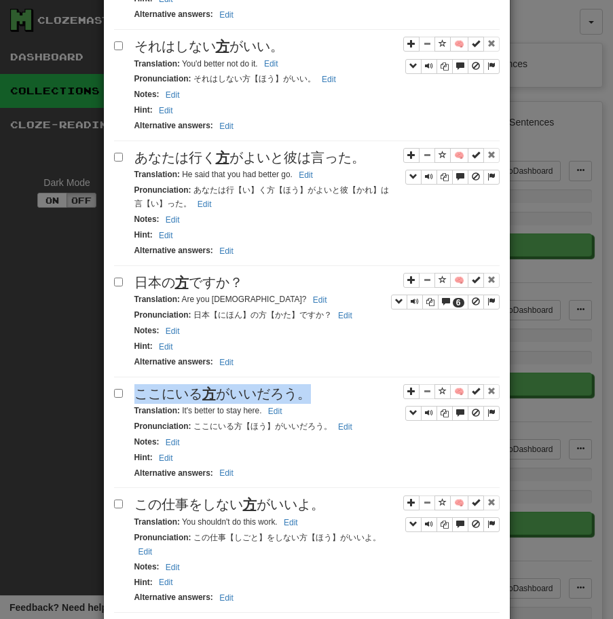
click at [181, 400] on span "ここにいる 方 がいいだろう。" at bounding box center [222, 393] width 176 height 15
drag, startPoint x: 181, startPoint y: 415, endPoint x: 330, endPoint y: 413, distance: 149.3
click at [330, 413] on div "Translation : It's better to stay here. Edit" at bounding box center [316, 411] width 365 height 16
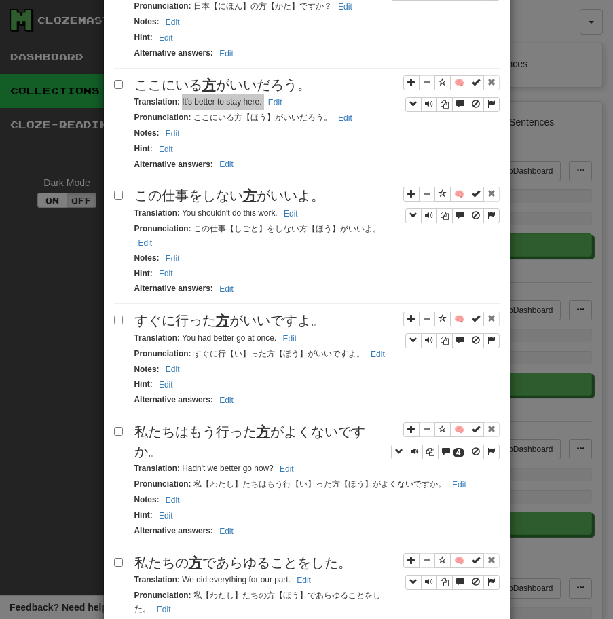
scroll to position [1558, 0]
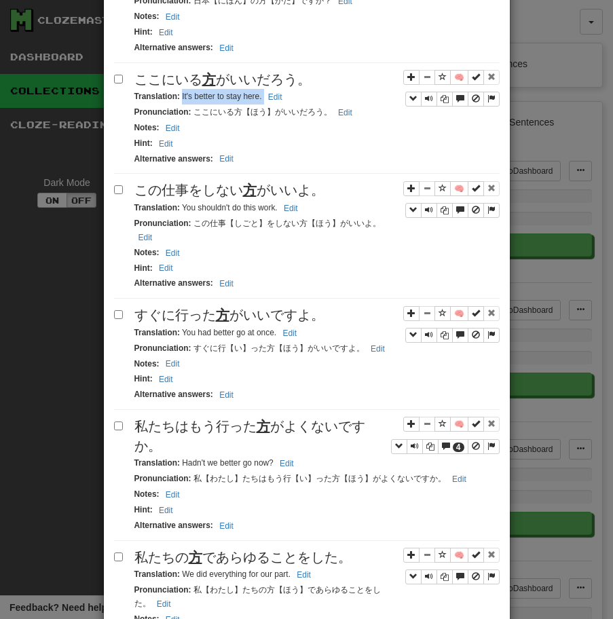
click at [275, 187] on span "この仕事をしない 方 がいいよ。" at bounding box center [229, 190] width 190 height 15
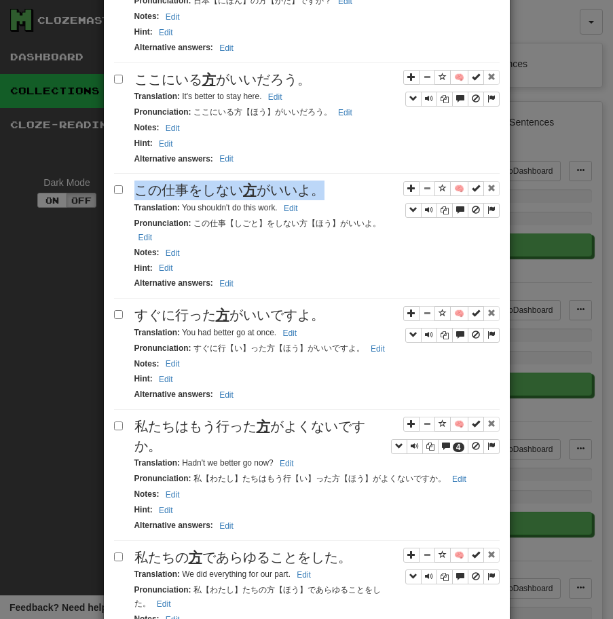
click at [275, 187] on span "この仕事をしない 方 がいいよ。" at bounding box center [229, 190] width 190 height 15
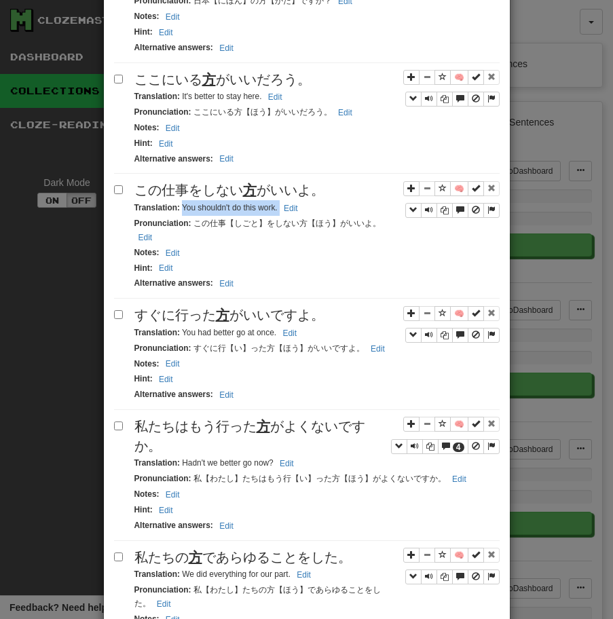
drag, startPoint x: 181, startPoint y: 208, endPoint x: 313, endPoint y: 210, distance: 131.6
click at [313, 210] on div "Translation : You shouldn't do this work. Edit" at bounding box center [316, 208] width 365 height 16
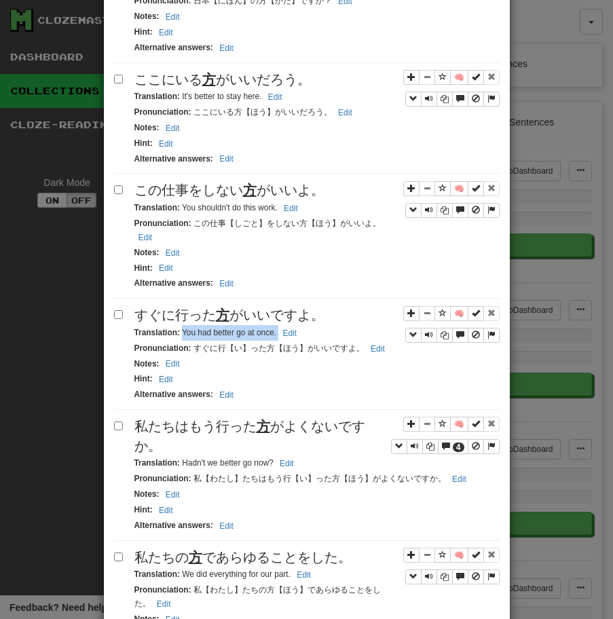
drag, startPoint x: 180, startPoint y: 333, endPoint x: 318, endPoint y: 340, distance: 137.9
click at [318, 340] on div "Translation : You had better go at once. Edit" at bounding box center [316, 333] width 365 height 16
click at [185, 431] on span "私たちはもう行った 方 がよくないですか。" at bounding box center [249, 436] width 231 height 35
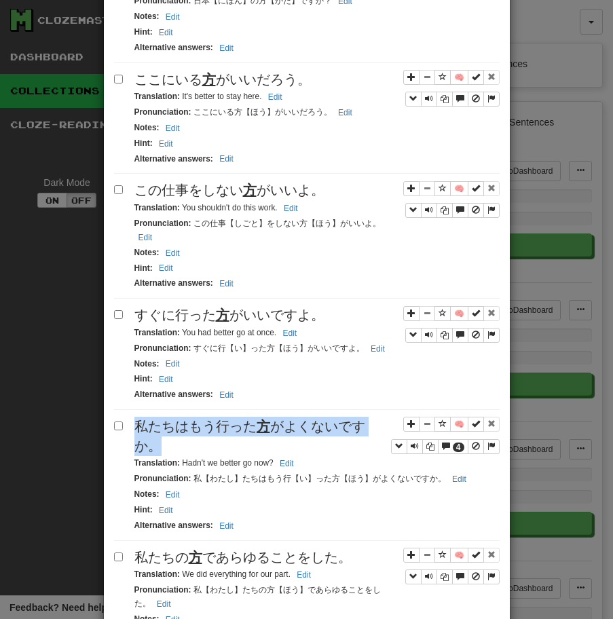
click at [185, 431] on span "私たちはもう行った 方 がよくないですか。" at bounding box center [249, 436] width 231 height 35
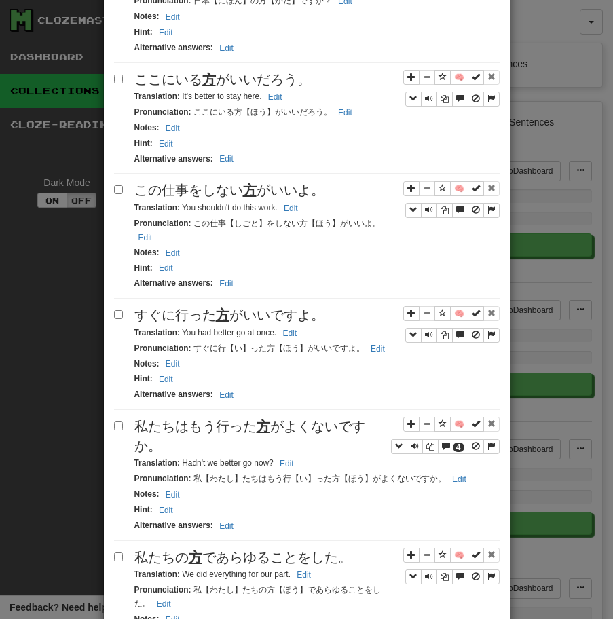
click at [184, 470] on div "Translation : Hadn't we better go now? Edit" at bounding box center [316, 463] width 365 height 16
drag, startPoint x: 181, startPoint y: 464, endPoint x: 293, endPoint y: 468, distance: 112.0
click at [293, 467] on small "Translation : Hadn't we better go now? Edit" at bounding box center [216, 462] width 164 height 9
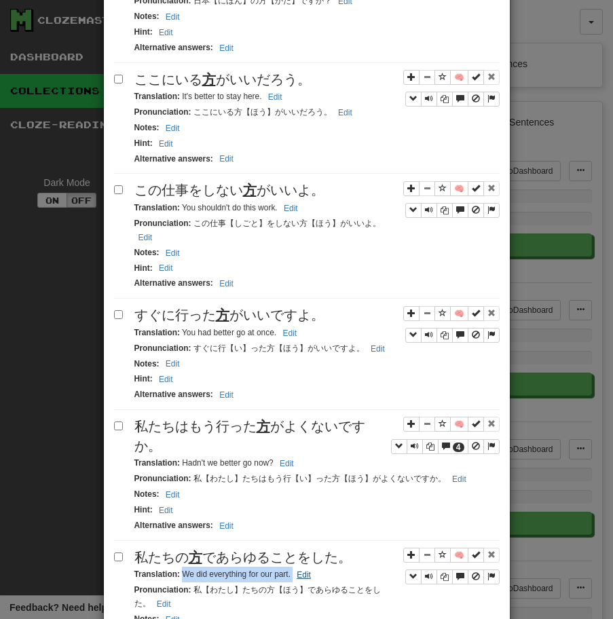
drag, startPoint x: 181, startPoint y: 577, endPoint x: 307, endPoint y: 581, distance: 126.2
click at [307, 579] on small "Translation : We did everything for our part. Edit" at bounding box center [224, 573] width 180 height 9
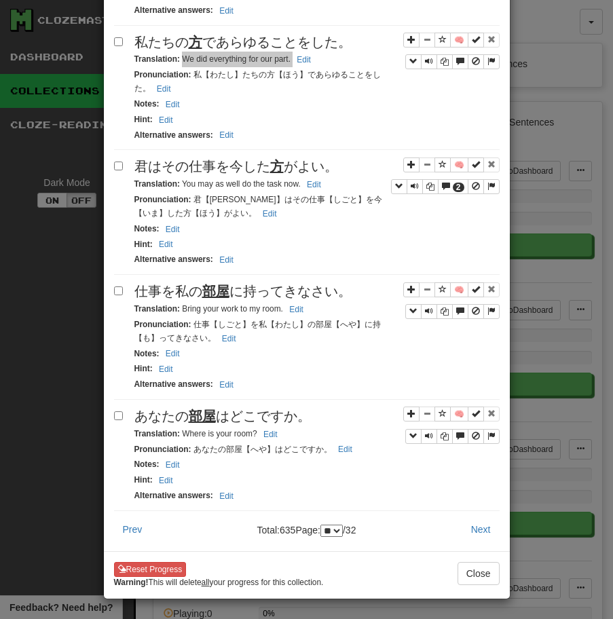
scroll to position [2088, 0]
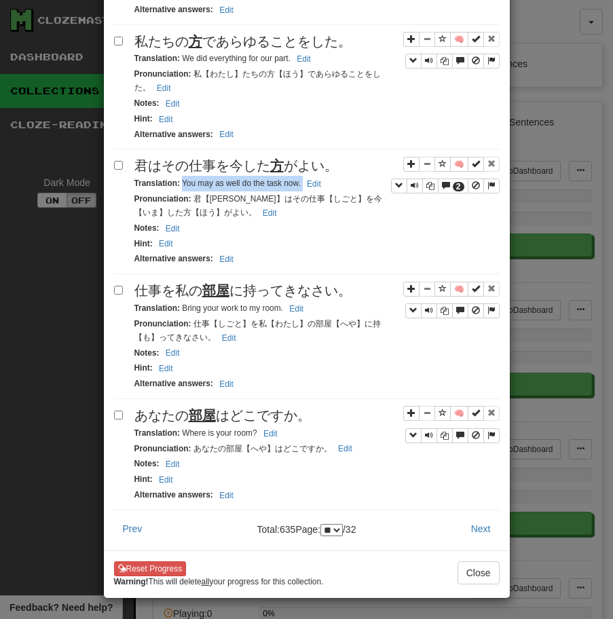
drag, startPoint x: 181, startPoint y: 172, endPoint x: 350, endPoint y: 179, distance: 169.1
click at [350, 179] on div "Translation : You may as well do the task now. Edit" at bounding box center [316, 184] width 365 height 16
click at [181, 283] on span "仕事を私の 部屋 に持ってきなさい。" at bounding box center [242, 290] width 217 height 15
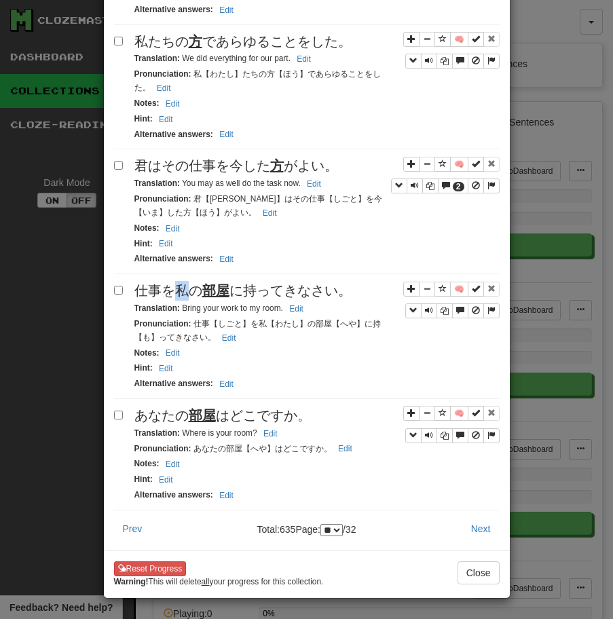
click at [181, 283] on span "仕事を私の 部屋 に持ってきなさい。" at bounding box center [242, 290] width 217 height 15
drag, startPoint x: 181, startPoint y: 296, endPoint x: 323, endPoint y: 294, distance: 141.8
click at [323, 301] on div "Translation : Bring your work to my room. Edit" at bounding box center [316, 309] width 365 height 16
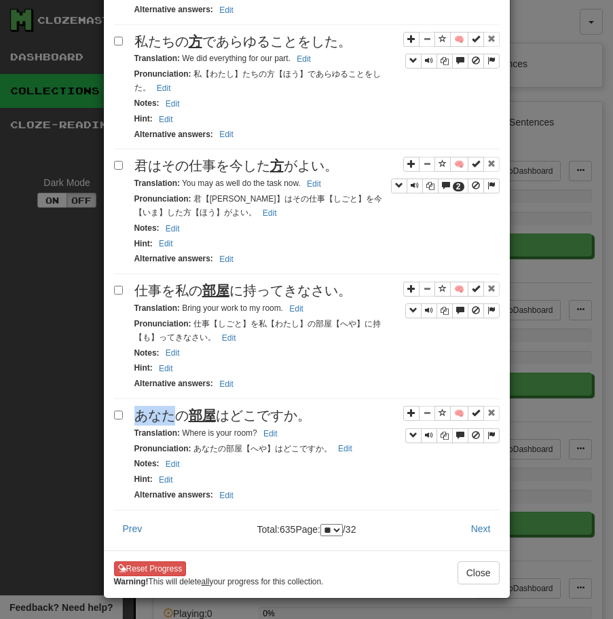
drag, startPoint x: 182, startPoint y: 423, endPoint x: 273, endPoint y: 423, distance: 90.9
click at [272, 428] on small "Translation : Where is your room? Edit" at bounding box center [207, 432] width 147 height 9
click at [476, 517] on button "Next" at bounding box center [480, 528] width 37 height 23
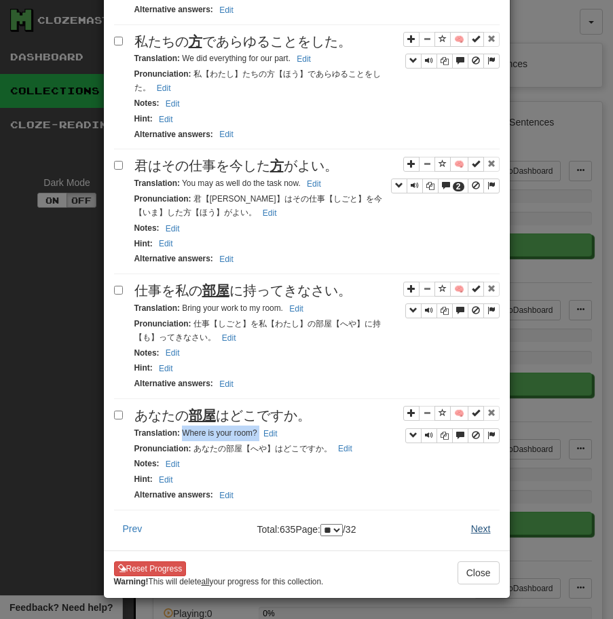
scroll to position [0, 0]
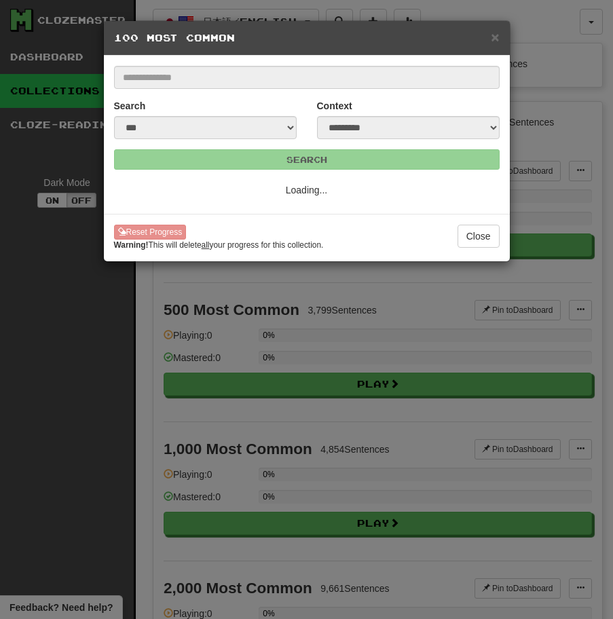
select select "**"
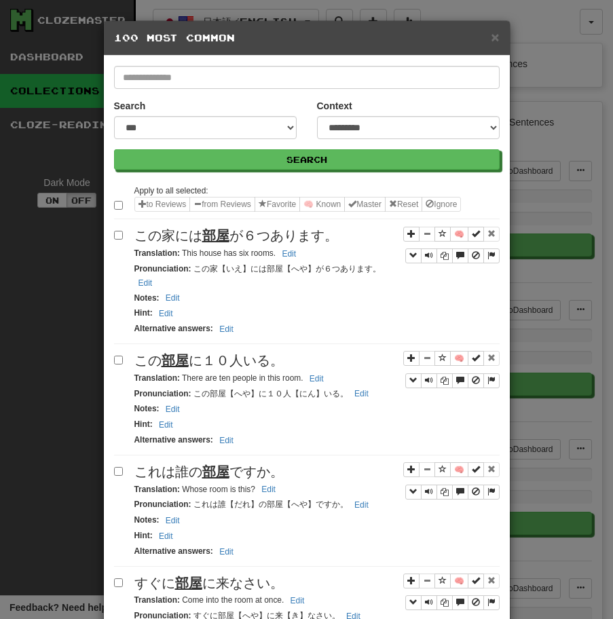
drag, startPoint x: 182, startPoint y: 251, endPoint x: 308, endPoint y: 253, distance: 126.2
click at [307, 253] on div "Translation : This house has six rooms. Edit" at bounding box center [316, 254] width 365 height 16
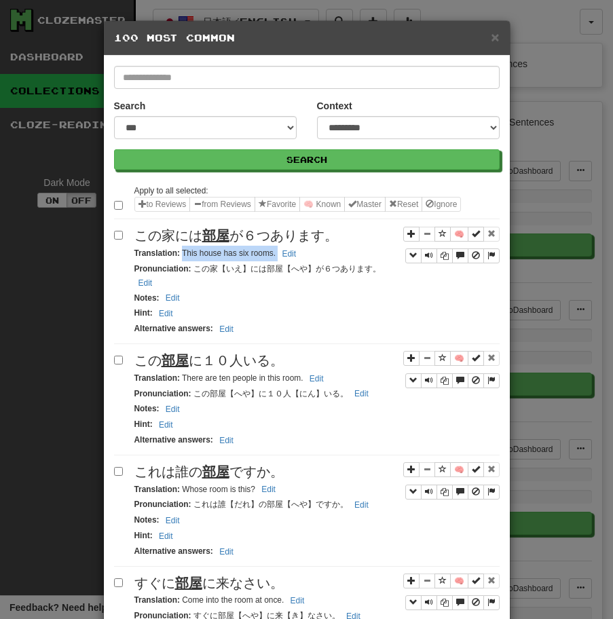
click at [212, 355] on span "この 部屋 に１０人いる。" at bounding box center [208, 360] width 149 height 15
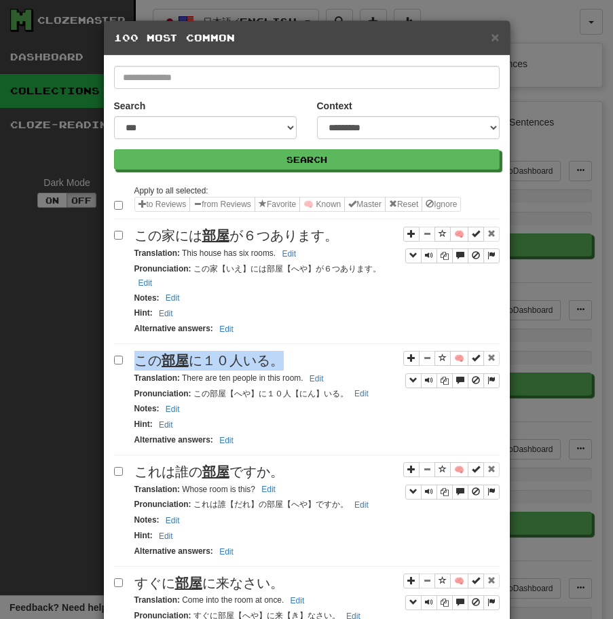
click at [212, 355] on span "この 部屋 に１０人いる。" at bounding box center [208, 360] width 149 height 15
drag, startPoint x: 183, startPoint y: 376, endPoint x: 293, endPoint y: 377, distance: 109.9
click at [293, 377] on small "Translation : There are ten people in this room. Edit" at bounding box center [230, 377] width 193 height 9
drag, startPoint x: 183, startPoint y: 380, endPoint x: 347, endPoint y: 377, distance: 164.9
click at [347, 377] on div "Translation : There are ten people in this room. Edit" at bounding box center [316, 378] width 365 height 16
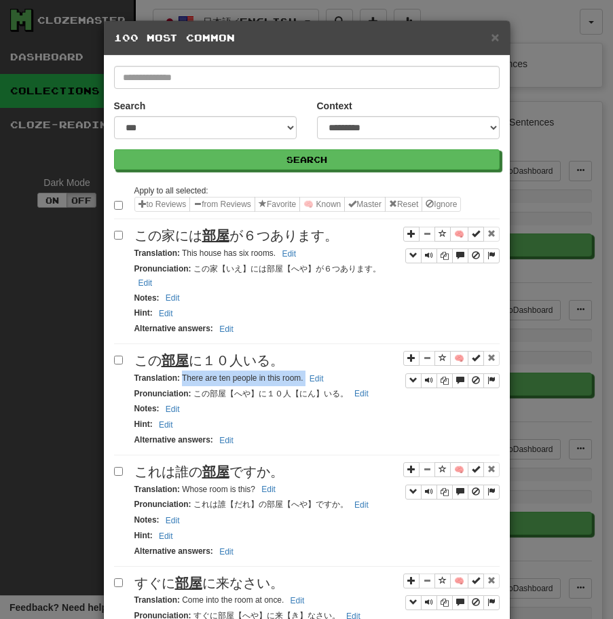
click at [175, 462] on div "これは誰の 部屋 ですか。" at bounding box center [316, 472] width 365 height 20
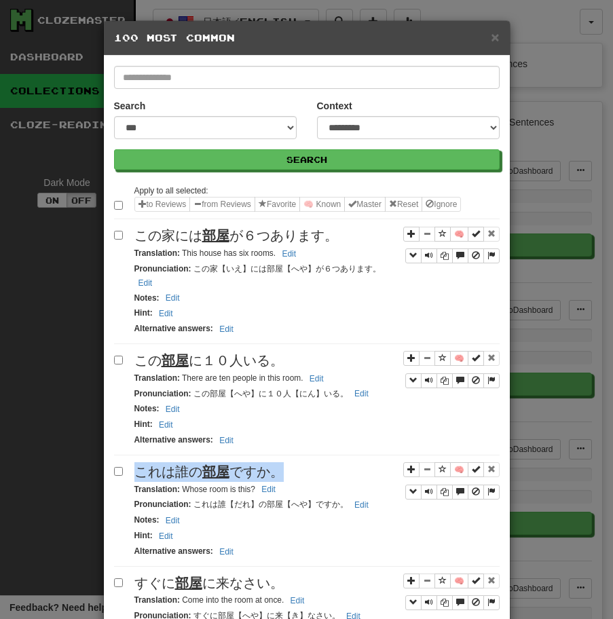
click at [175, 462] on div "これは誰の 部屋 ですか。" at bounding box center [316, 472] width 365 height 20
drag, startPoint x: 183, startPoint y: 490, endPoint x: 271, endPoint y: 490, distance: 88.2
click at [271, 490] on small "Translation : Whose room is this? Edit" at bounding box center [206, 488] width 145 height 9
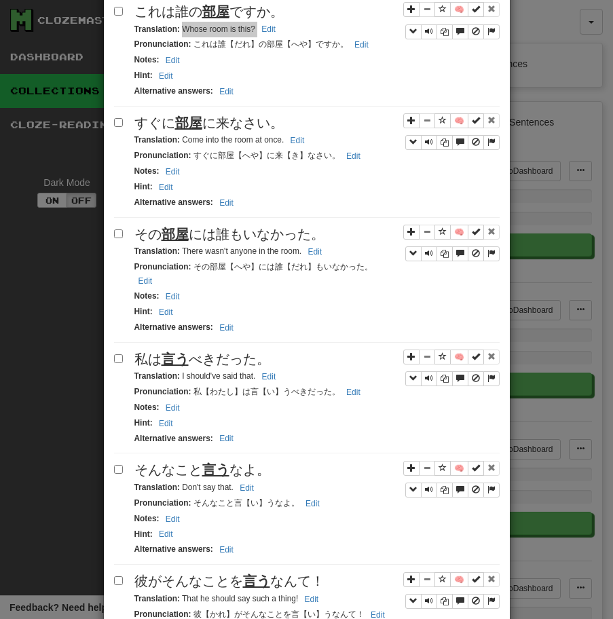
scroll to position [470, 0]
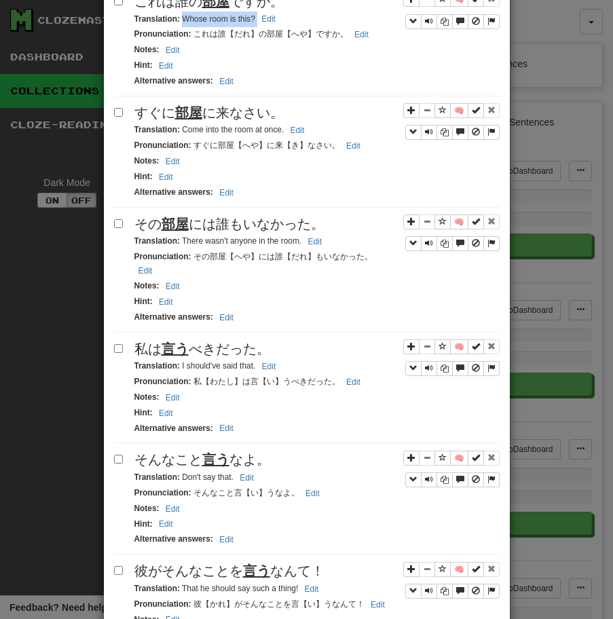
click at [233, 112] on span "すぐに 部屋 に来なさい。" at bounding box center [208, 112] width 149 height 15
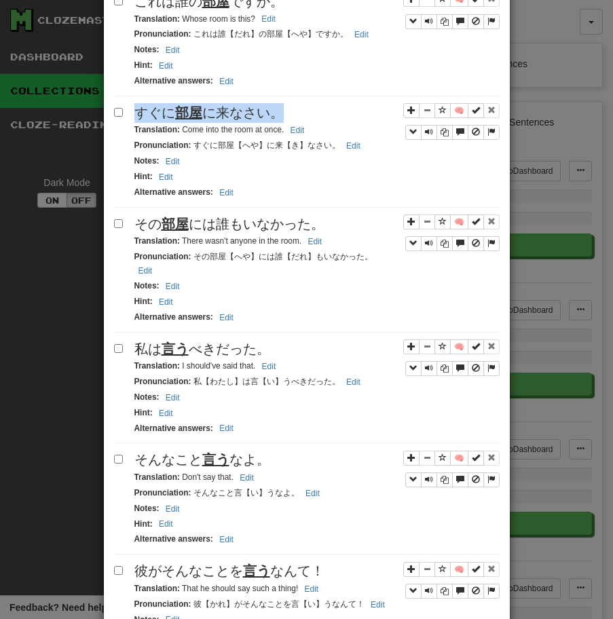
click at [233, 112] on span "すぐに 部屋 に来なさい。" at bounding box center [208, 112] width 149 height 15
drag, startPoint x: 180, startPoint y: 133, endPoint x: 307, endPoint y: 132, distance: 126.2
click at [307, 132] on small "Translation : Come into the room at once. Edit" at bounding box center [221, 129] width 174 height 9
click at [197, 222] on span "その 部屋 には誰もいなかった。" at bounding box center [229, 223] width 190 height 15
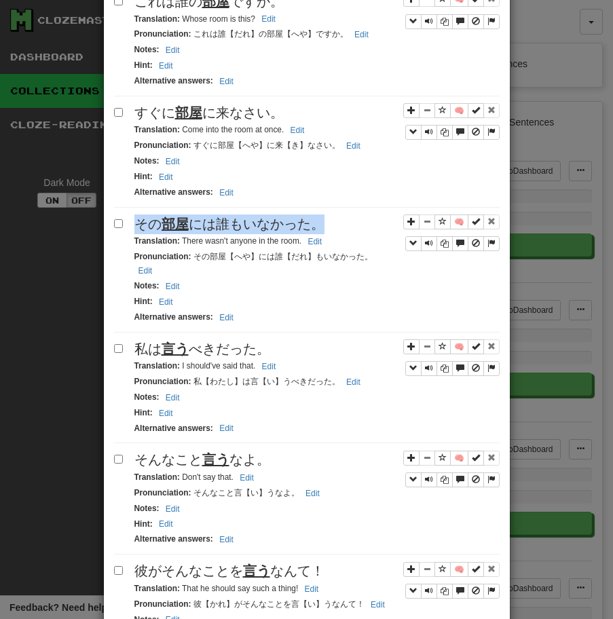
click at [197, 222] on span "その 部屋 には誰もいなかった。" at bounding box center [229, 223] width 190 height 15
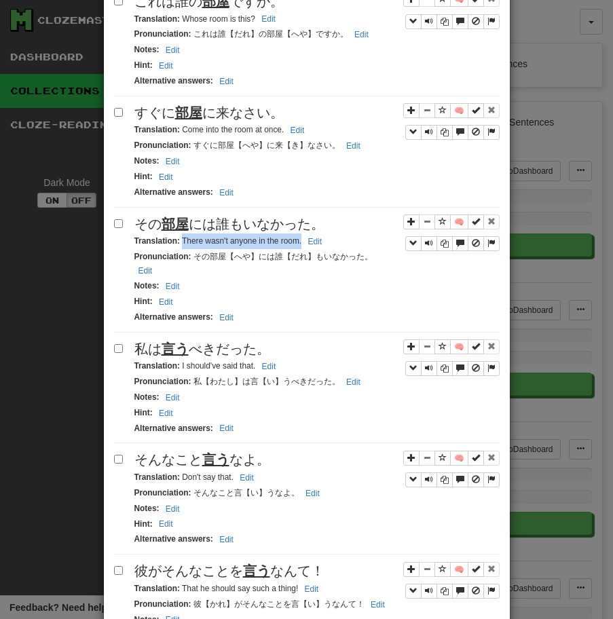
drag, startPoint x: 182, startPoint y: 239, endPoint x: 302, endPoint y: 240, distance: 120.1
click at [302, 240] on small "Translation : There wasn't anyone in the room. Edit" at bounding box center [230, 240] width 192 height 9
click at [217, 345] on div "私は 言う べきだった。" at bounding box center [316, 349] width 365 height 20
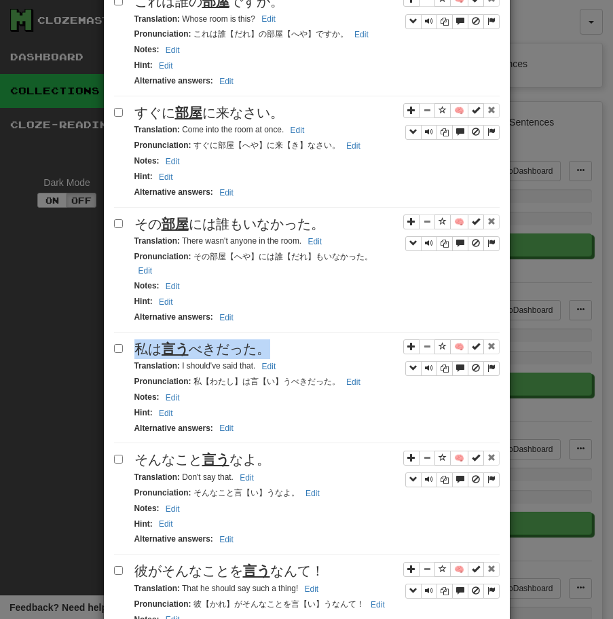
click at [217, 345] on div "私は 言う べきだった。" at bounding box center [316, 349] width 365 height 20
drag, startPoint x: 180, startPoint y: 352, endPoint x: 257, endPoint y: 349, distance: 77.4
click at [256, 358] on div "Translation : I should've said that. Edit" at bounding box center [316, 366] width 365 height 16
click at [185, 452] on span "そんなこと 言う なよ。" at bounding box center [202, 459] width 136 height 15
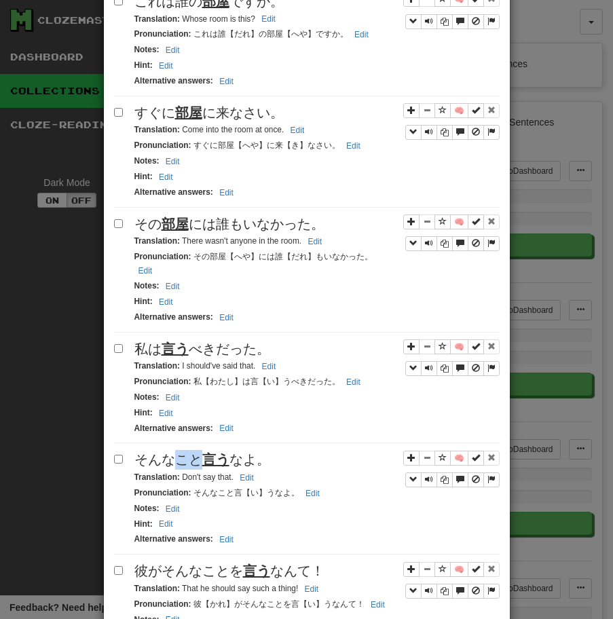
click at [185, 452] on span "そんなこと 言う なよ。" at bounding box center [202, 459] width 136 height 15
drag, startPoint x: 183, startPoint y: 465, endPoint x: 278, endPoint y: 473, distance: 96.0
click at [278, 473] on div "🧠 そんなこと 言う なよ。 Translation : Don't say that. Edit Pronunciation : そんなこと言【い】うなよ。…" at bounding box center [306, 502] width 385 height 104
click at [174, 472] on strong "Translation :" at bounding box center [156, 476] width 45 height 9
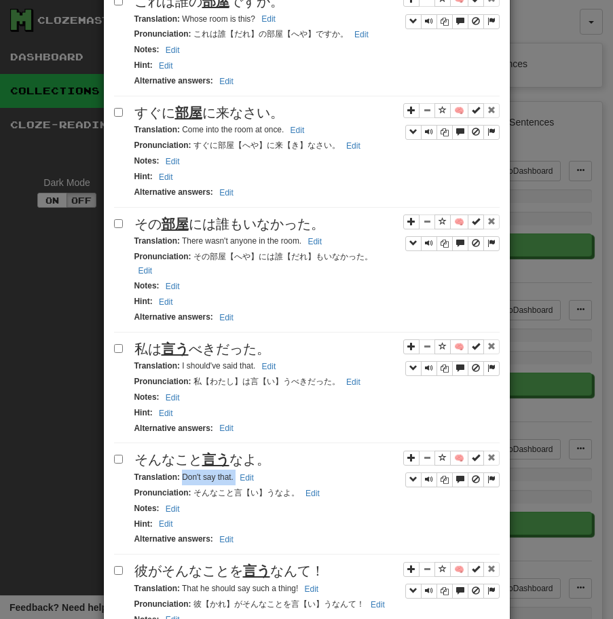
drag, startPoint x: 182, startPoint y: 465, endPoint x: 262, endPoint y: 465, distance: 80.1
click at [262, 469] on div "Translation : Don't say that. Edit" at bounding box center [316, 477] width 365 height 16
click at [214, 565] on span "彼がそんなことを 言う なんて！" at bounding box center [229, 570] width 190 height 15
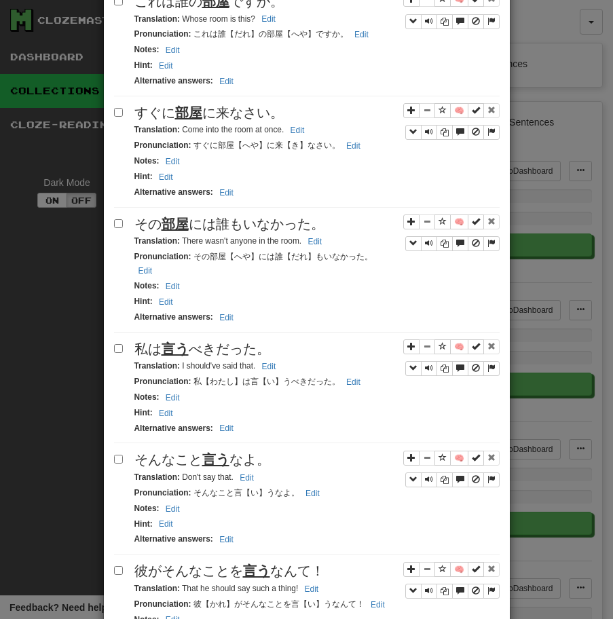
click at [183, 583] on small "Translation : That he should say such a thing! Edit" at bounding box center [228, 587] width 189 height 9
drag, startPoint x: 180, startPoint y: 575, endPoint x: 320, endPoint y: 581, distance: 139.2
click at [320, 583] on small "Translation : That he should say such a thing! Edit" at bounding box center [228, 587] width 189 height 9
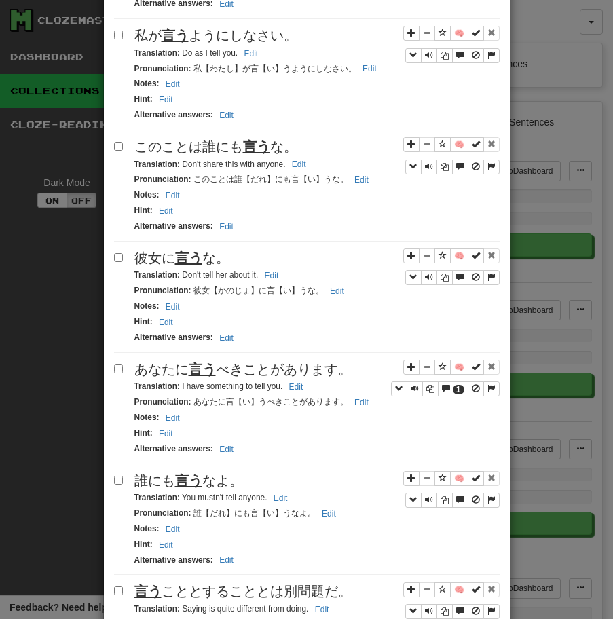
scroll to position [1118, 0]
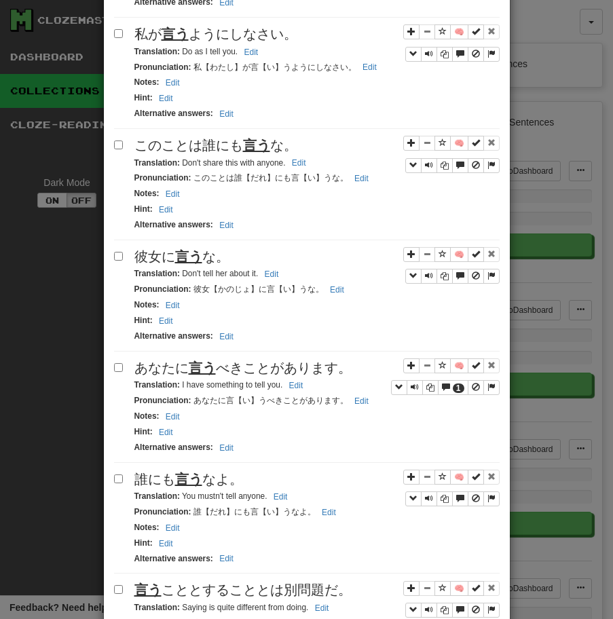
click at [208, 28] on span "私が 言う ようにしなさい。" at bounding box center [215, 33] width 163 height 15
drag, startPoint x: 181, startPoint y: 40, endPoint x: 235, endPoint y: 40, distance: 54.3
click at [235, 47] on small "Translation : Do as I tell you. Edit" at bounding box center [198, 51] width 128 height 9
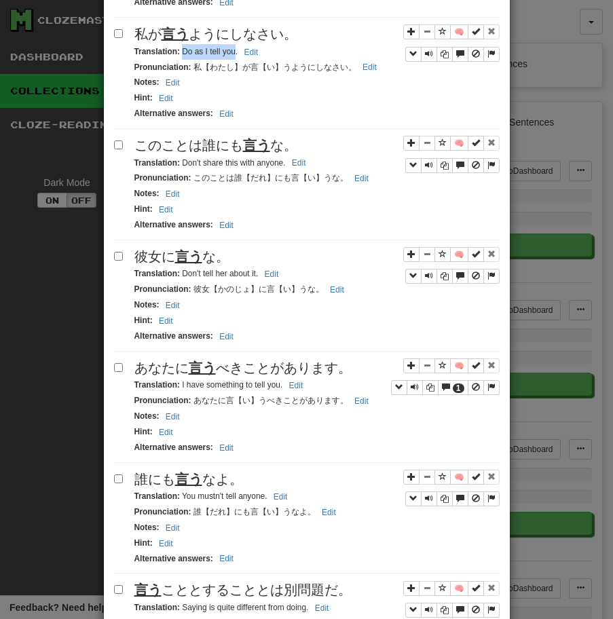
click at [185, 138] on span "このことは誰にも 言う な。" at bounding box center [215, 145] width 163 height 15
drag, startPoint x: 182, startPoint y: 151, endPoint x: 310, endPoint y: 158, distance: 128.4
click at [310, 158] on div "Translation : Don't share this with anyone. Edit" at bounding box center [316, 163] width 365 height 16
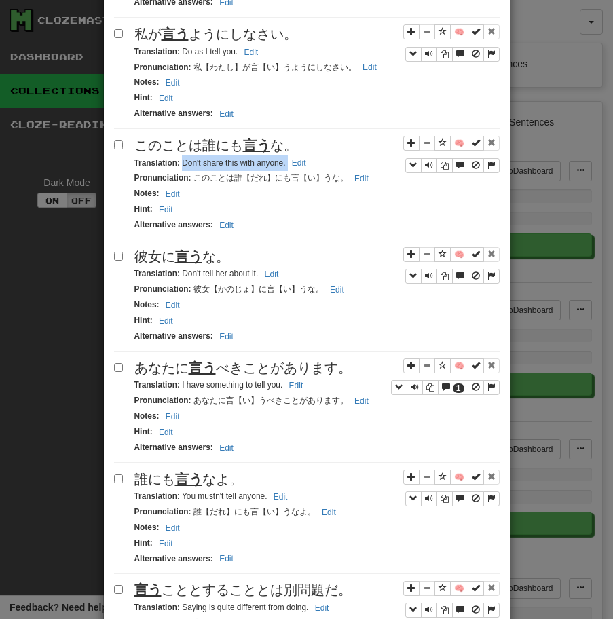
click at [205, 249] on span "彼女に 言う な。" at bounding box center [181, 256] width 95 height 15
drag, startPoint x: 182, startPoint y: 259, endPoint x: 308, endPoint y: 259, distance: 126.2
click at [308, 266] on div "Translation : Don't tell her about it. Edit" at bounding box center [316, 274] width 365 height 16
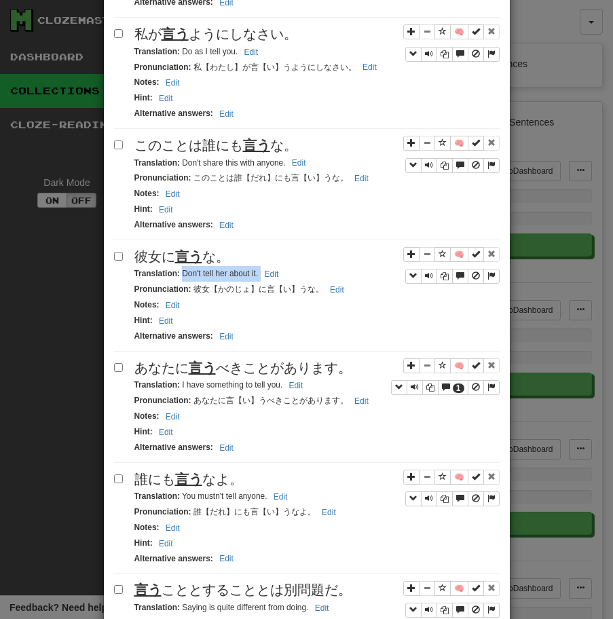
click at [178, 363] on span "あなたに 言う べきことがあります。" at bounding box center [242, 367] width 217 height 15
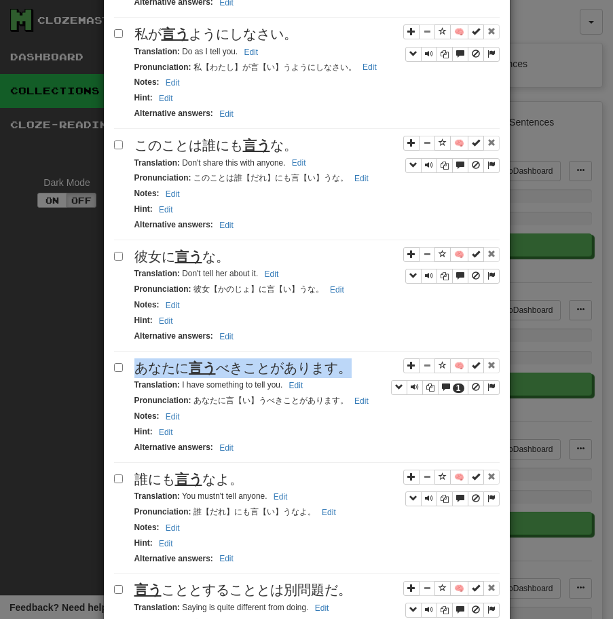
click at [178, 363] on span "あなたに 言う べきことがあります。" at bounding box center [242, 367] width 217 height 15
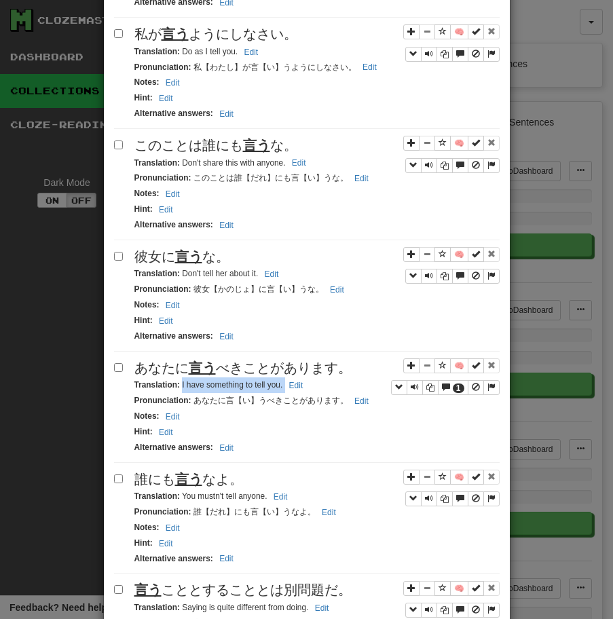
drag, startPoint x: 181, startPoint y: 374, endPoint x: 330, endPoint y: 370, distance: 148.6
click at [330, 377] on div "Translation : I have something to tell you. Edit" at bounding box center [316, 385] width 365 height 16
click at [166, 472] on span "誰にも 言う なよ。" at bounding box center [188, 479] width 109 height 15
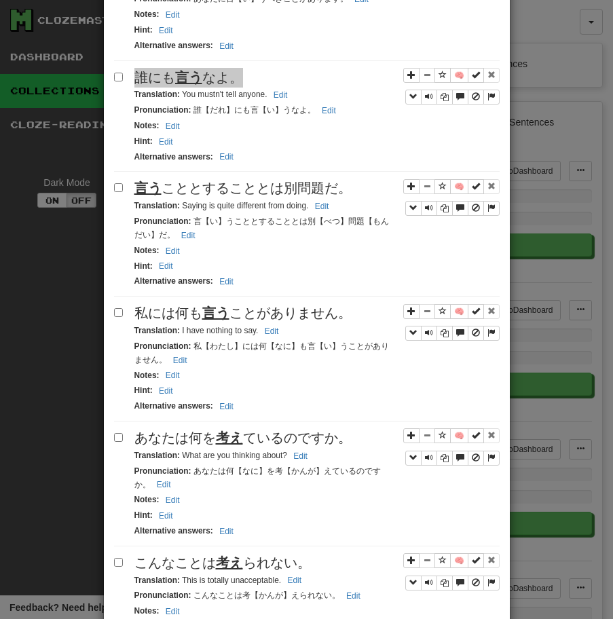
scroll to position [1554, 0]
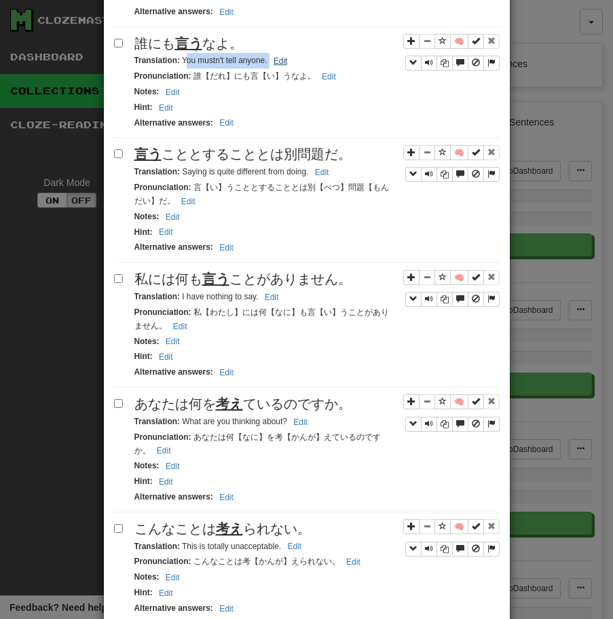
drag, startPoint x: 184, startPoint y: 51, endPoint x: 285, endPoint y: 51, distance: 101.1
click at [285, 56] on small "Translation : You mustn't tell anyone. Edit" at bounding box center [212, 60] width 157 height 9
drag, startPoint x: 181, startPoint y: 50, endPoint x: 301, endPoint y: 58, distance: 120.4
click at [301, 58] on div "🧠 誰にも 言う なよ。 Translation : You mustn't tell anyone. Edit Pronunciation : 誰【だれ】に…" at bounding box center [306, 86] width 385 height 104
click at [185, 56] on small "Translation : You mustn't tell anyone. Edit" at bounding box center [212, 60] width 157 height 9
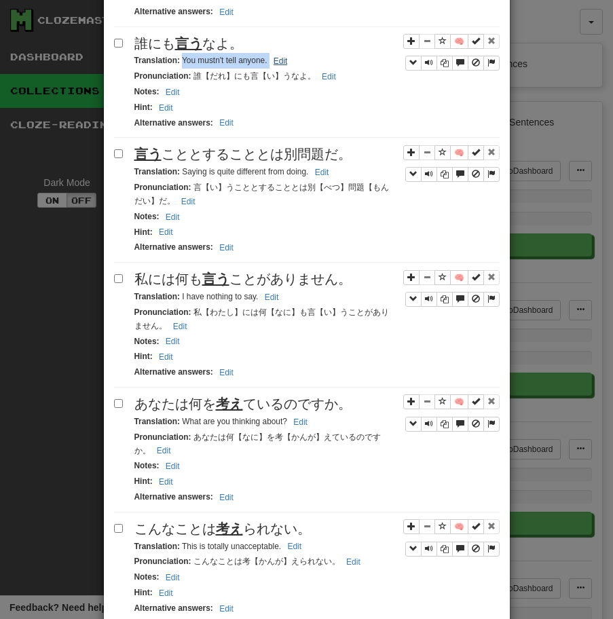
drag, startPoint x: 181, startPoint y: 49, endPoint x: 288, endPoint y: 45, distance: 107.2
click at [288, 56] on small "Translation : You mustn't tell anyone. Edit" at bounding box center [212, 60] width 157 height 9
click at [140, 148] on u "言う" at bounding box center [147, 154] width 27 height 15
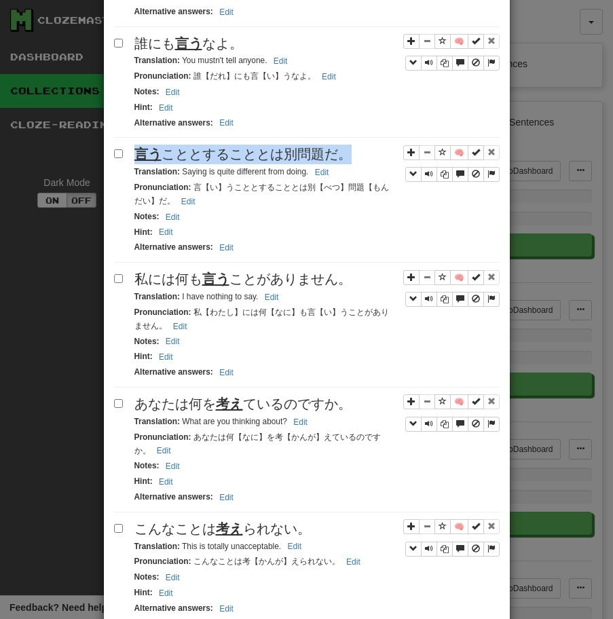
click at [140, 148] on u "言う" at bounding box center [147, 154] width 27 height 15
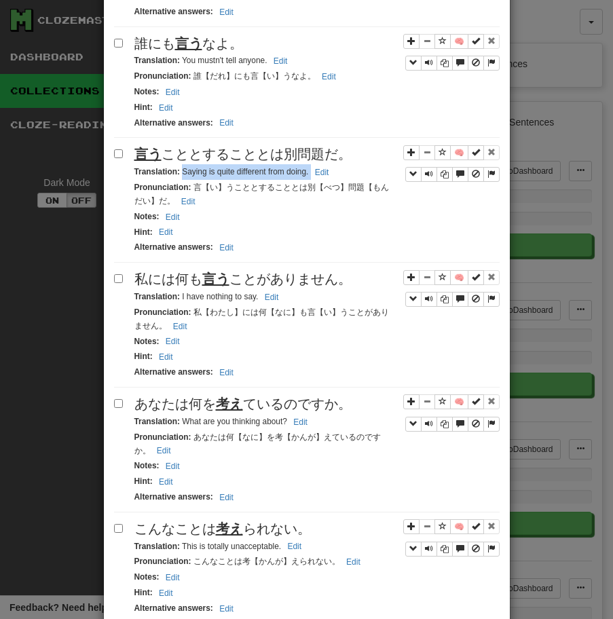
drag, startPoint x: 180, startPoint y: 159, endPoint x: 358, endPoint y: 158, distance: 177.1
click at [357, 164] on div "Translation : Saying is quite different from doing. Edit" at bounding box center [316, 172] width 365 height 16
click at [199, 271] on span "私には何も 言う ことがありません。" at bounding box center [242, 278] width 217 height 15
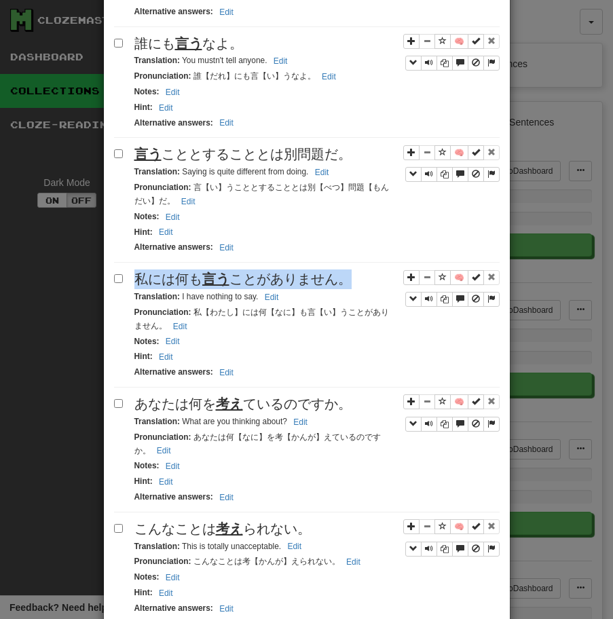
click at [199, 271] on span "私には何も 言う ことがありません。" at bounding box center [242, 278] width 217 height 15
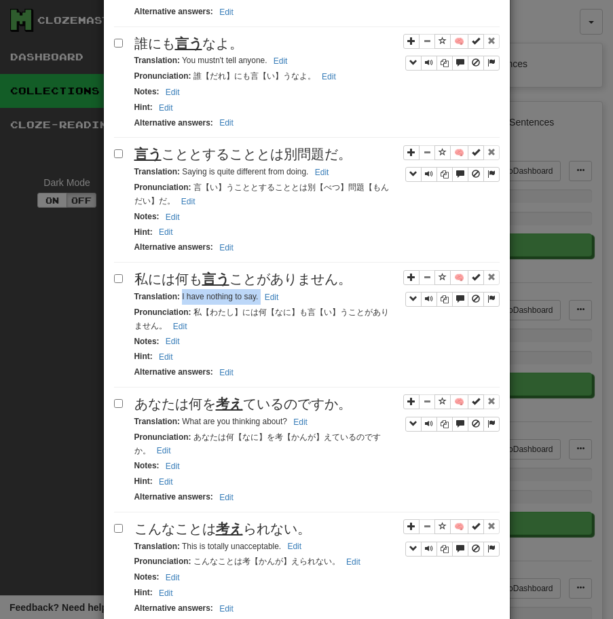
drag, startPoint x: 181, startPoint y: 288, endPoint x: 293, endPoint y: 288, distance: 111.9
click at [293, 289] on div "Translation : I have nothing to say. Edit" at bounding box center [316, 297] width 365 height 16
click at [166, 396] on span "あなたは何を 考え ているのですか。" at bounding box center [242, 403] width 217 height 15
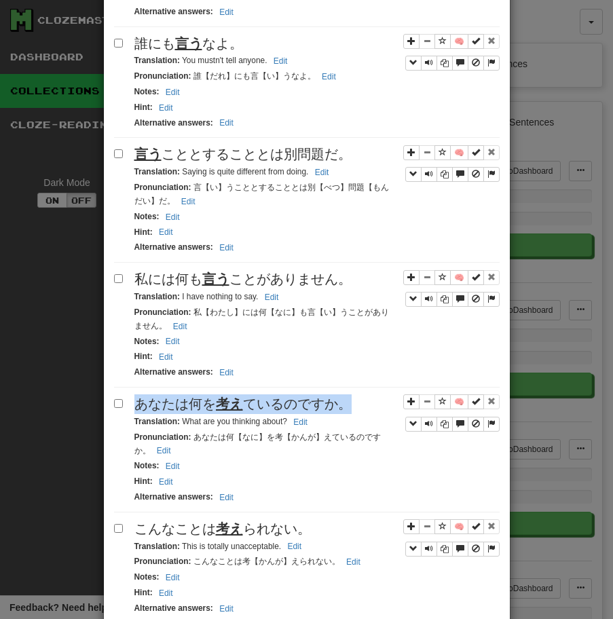
click at [166, 396] on span "あなたは何を 考え ているのですか。" at bounding box center [242, 403] width 217 height 15
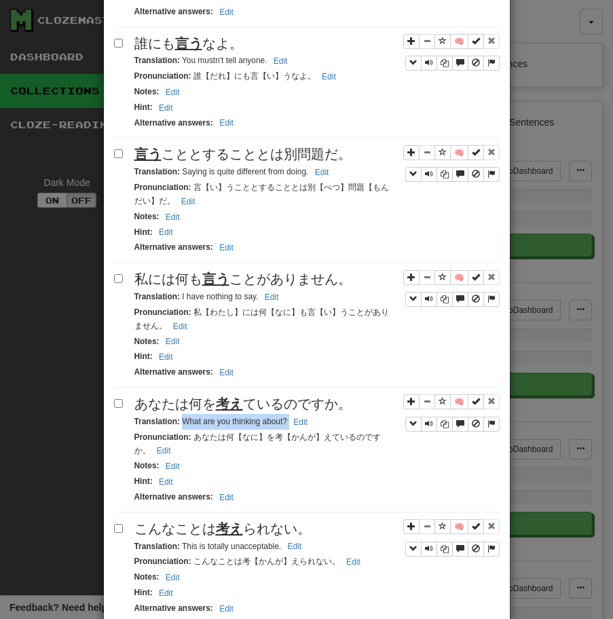
drag, startPoint x: 181, startPoint y: 408, endPoint x: 321, endPoint y: 407, distance: 139.8
click at [321, 414] on div "Translation : What are you thinking about? Edit" at bounding box center [316, 422] width 365 height 16
click at [187, 521] on span "こんなことは 考え られない。" at bounding box center [222, 528] width 176 height 15
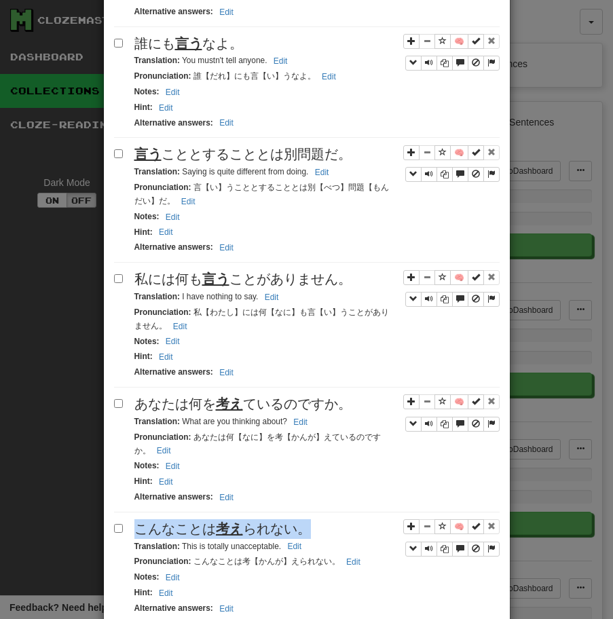
click at [187, 521] on span "こんなことは 考え られない。" at bounding box center [222, 528] width 176 height 15
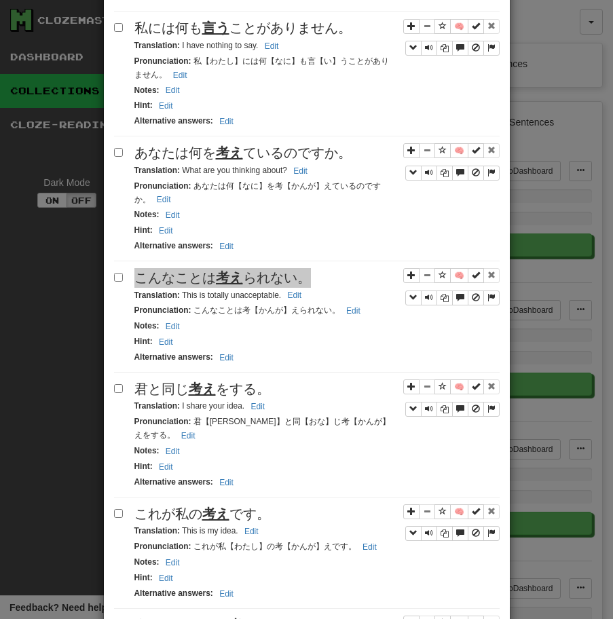
scroll to position [2015, 0]
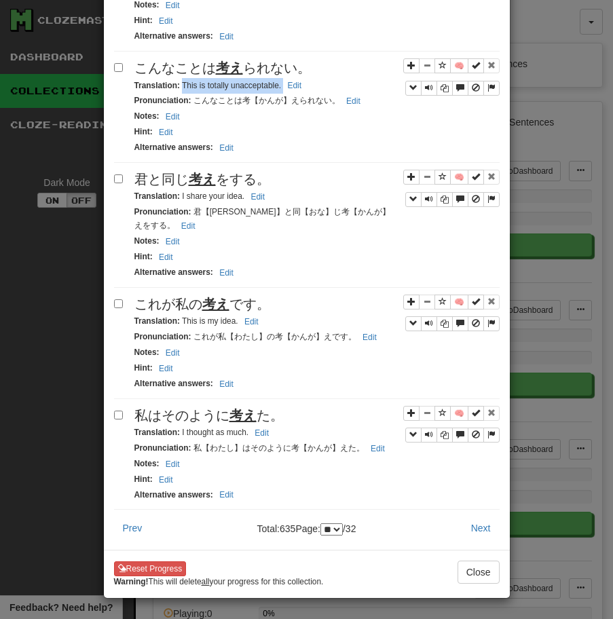
drag, startPoint x: 182, startPoint y: 75, endPoint x: 313, endPoint y: 72, distance: 131.6
click at [313, 78] on div "Translation : This is totally unacceptable. Edit" at bounding box center [316, 86] width 365 height 16
click at [163, 172] on span "君と同じ 考え をする。" at bounding box center [202, 179] width 136 height 15
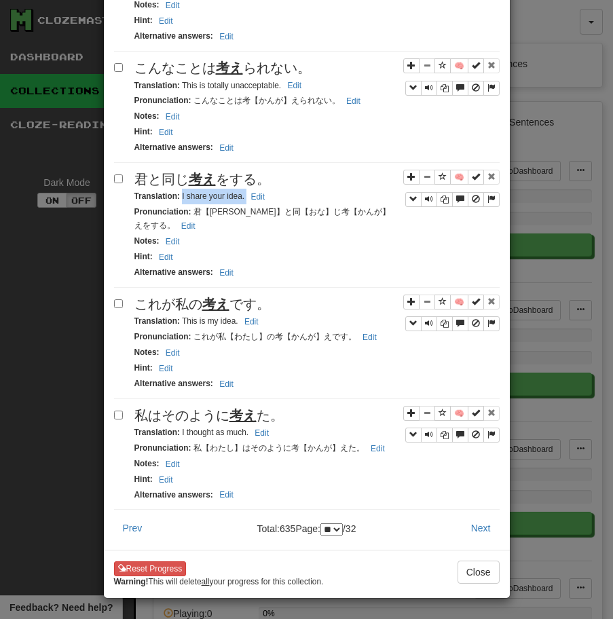
drag, startPoint x: 180, startPoint y: 186, endPoint x: 275, endPoint y: 178, distance: 96.0
click at [275, 189] on div "Translation : I share your idea. Edit" at bounding box center [316, 197] width 365 height 16
click at [180, 298] on span "これが私の 考え です。" at bounding box center [202, 303] width 136 height 15
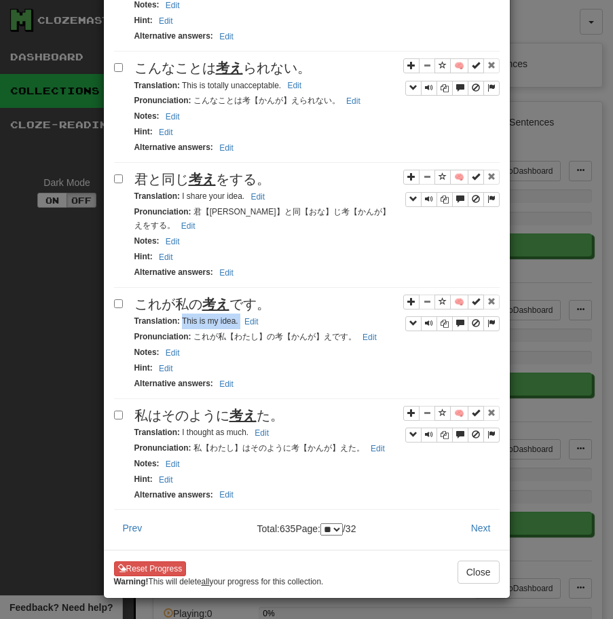
drag, startPoint x: 182, startPoint y: 310, endPoint x: 288, endPoint y: 304, distance: 106.7
click at [288, 313] on div "Translation : This is my idea. Edit" at bounding box center [316, 321] width 365 height 16
click at [187, 408] on span "私はそのように 考え た。" at bounding box center [208, 415] width 149 height 15
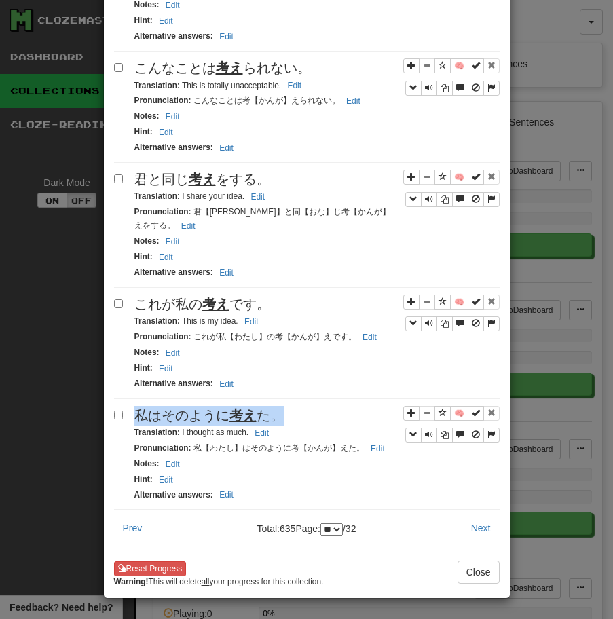
click at [187, 408] on span "私はそのように 考え た。" at bounding box center [208, 415] width 149 height 15
drag, startPoint x: 181, startPoint y: 423, endPoint x: 291, endPoint y: 423, distance: 109.9
click at [290, 425] on div "Translation : I thought as much. Edit" at bounding box center [316, 433] width 365 height 16
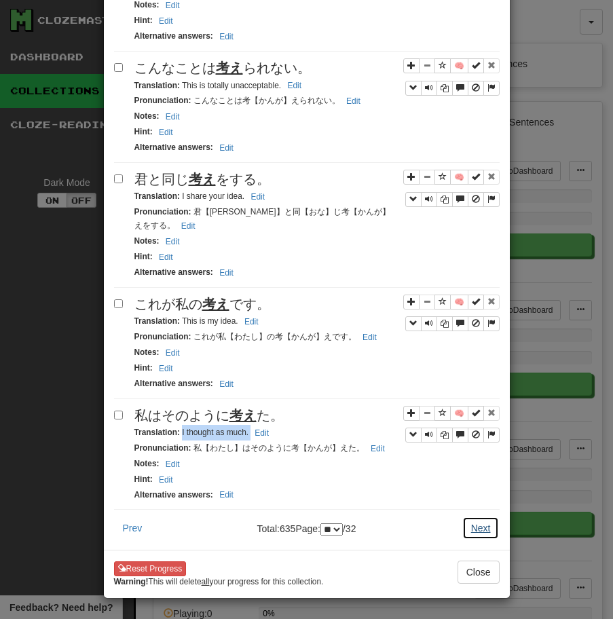
click at [474, 520] on button "Next" at bounding box center [480, 527] width 37 height 23
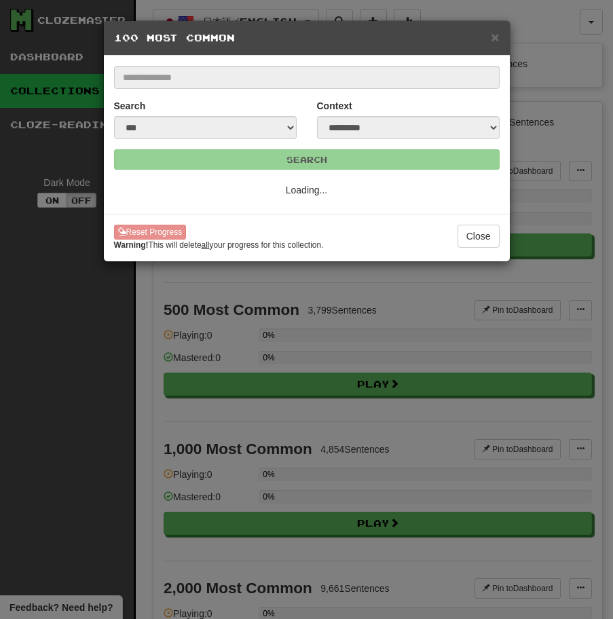
select select "**"
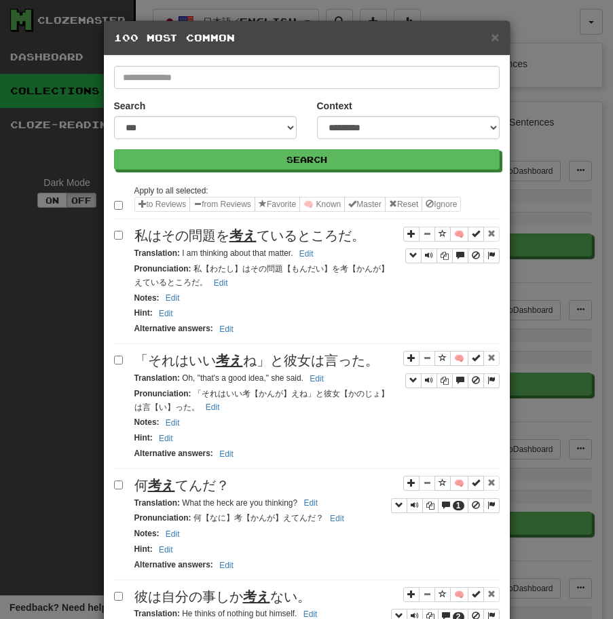
click at [197, 235] on span "私はその問題を 考え ているところだ。" at bounding box center [249, 235] width 231 height 15
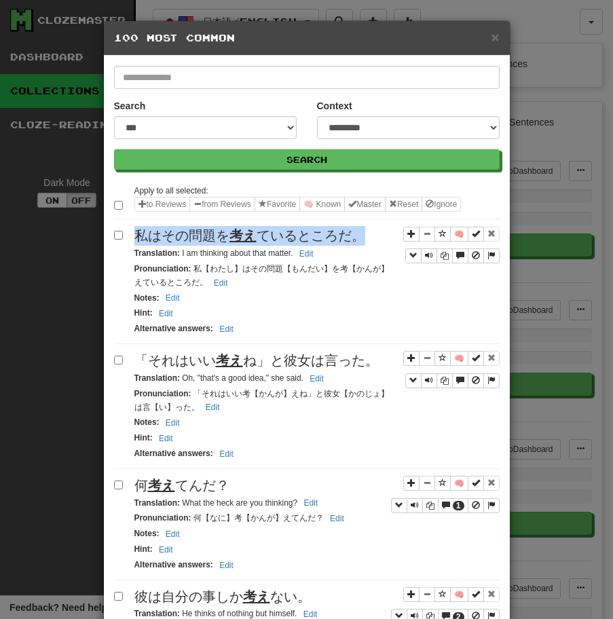
click at [197, 235] on span "私はその問題を 考え ているところだ。" at bounding box center [249, 235] width 231 height 15
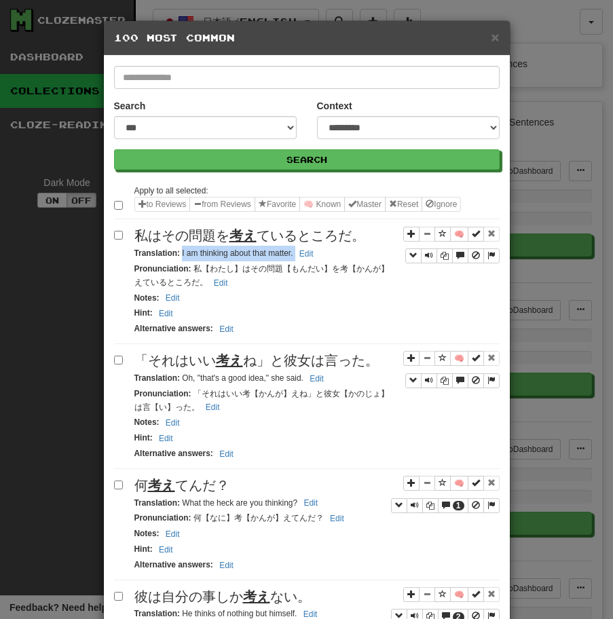
drag, startPoint x: 181, startPoint y: 254, endPoint x: 332, endPoint y: 253, distance: 151.3
click at [332, 253] on div "Translation : I am thinking about that matter. Edit" at bounding box center [316, 254] width 365 height 16
click at [174, 358] on span "「それはいい 考え ね」と彼女は言った。" at bounding box center [256, 360] width 244 height 15
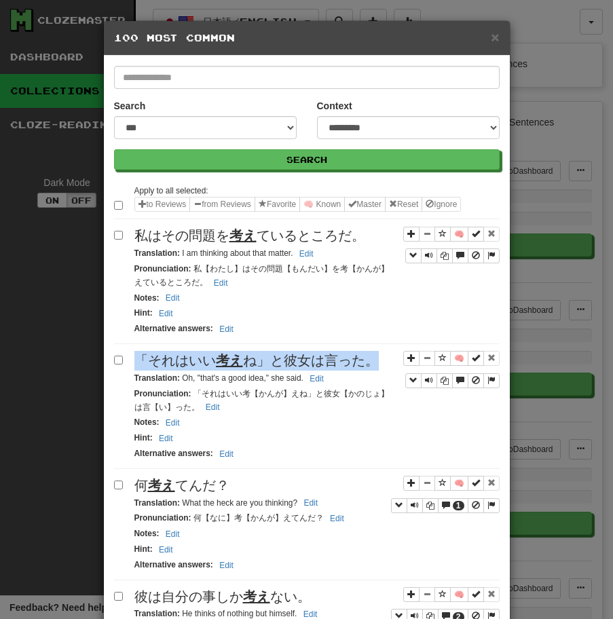
click at [174, 358] on span "「それはいい 考え ね」と彼女は言った。" at bounding box center [256, 360] width 244 height 15
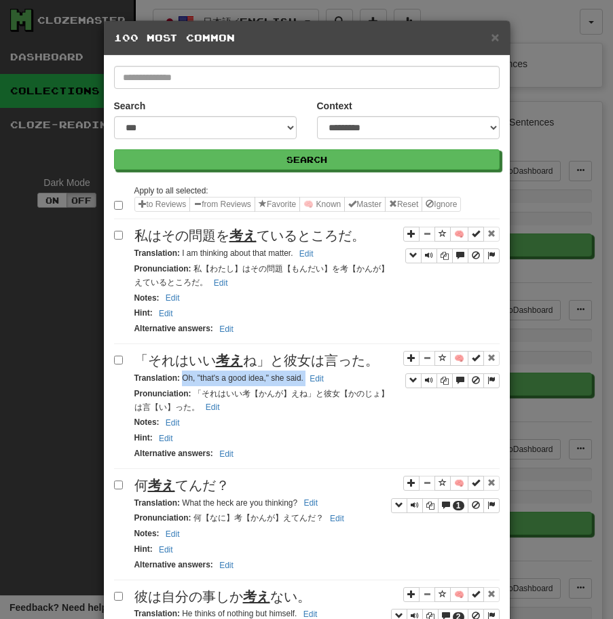
drag, startPoint x: 183, startPoint y: 378, endPoint x: 330, endPoint y: 383, distance: 146.6
click at [330, 383] on div "Translation : Oh, "that's a good idea," she said. Edit" at bounding box center [316, 378] width 365 height 16
click at [220, 482] on span "何 考え てんだ？" at bounding box center [181, 485] width 95 height 15
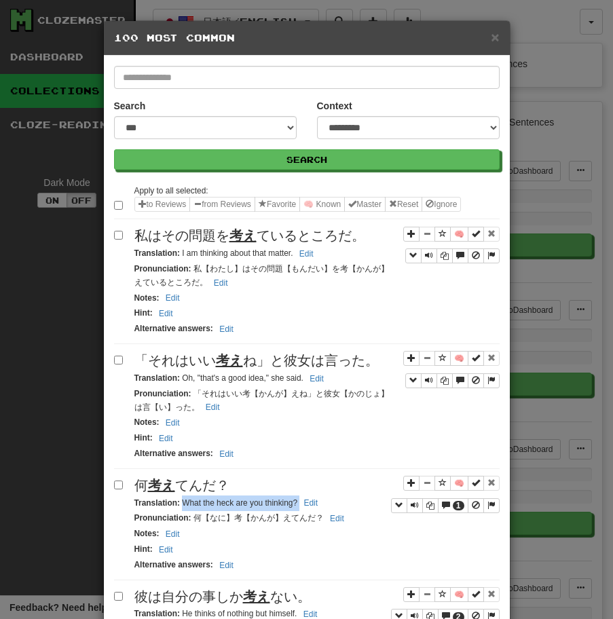
drag, startPoint x: 181, startPoint y: 505, endPoint x: 331, endPoint y: 506, distance: 149.9
click at [331, 506] on div "Translation : What the heck are you thinking? Edit" at bounding box center [316, 503] width 365 height 16
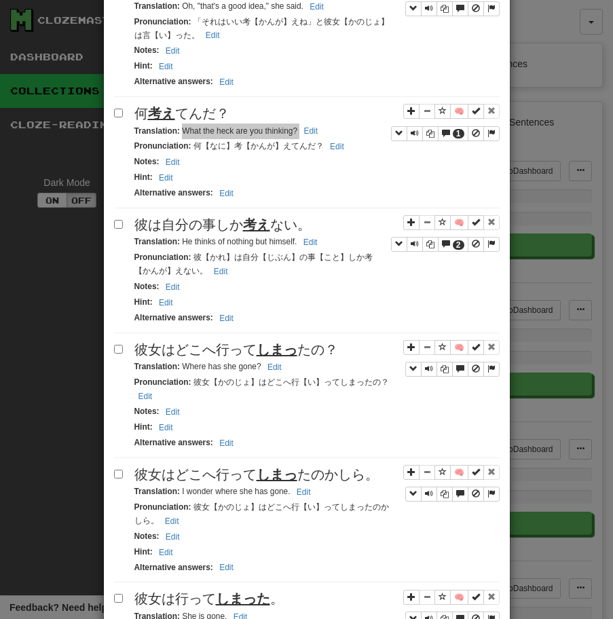
scroll to position [425, 0]
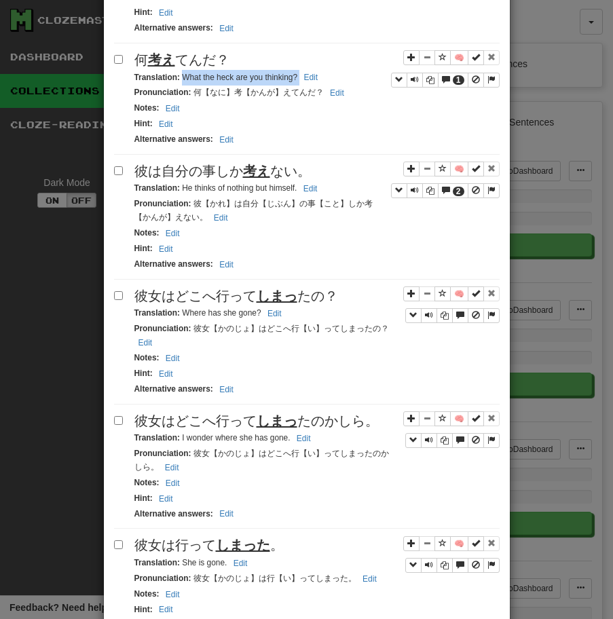
click at [241, 173] on span "彼は自分の事しか 考え ない。" at bounding box center [222, 171] width 176 height 15
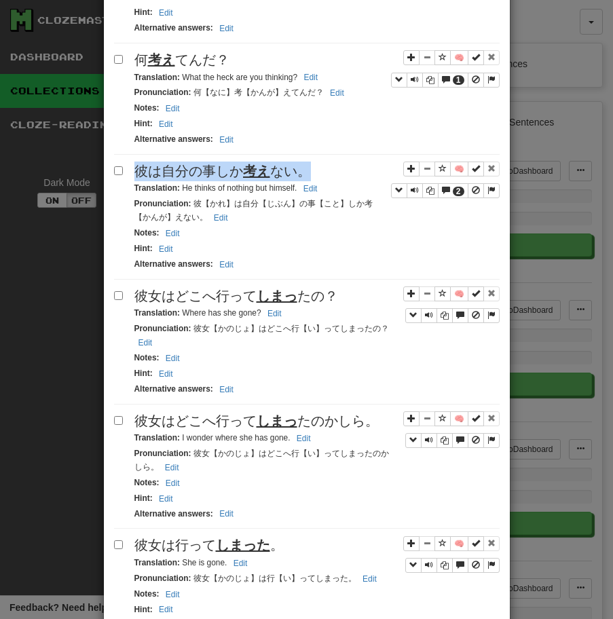
click at [241, 173] on span "彼は自分の事しか 考え ない。" at bounding box center [222, 171] width 176 height 15
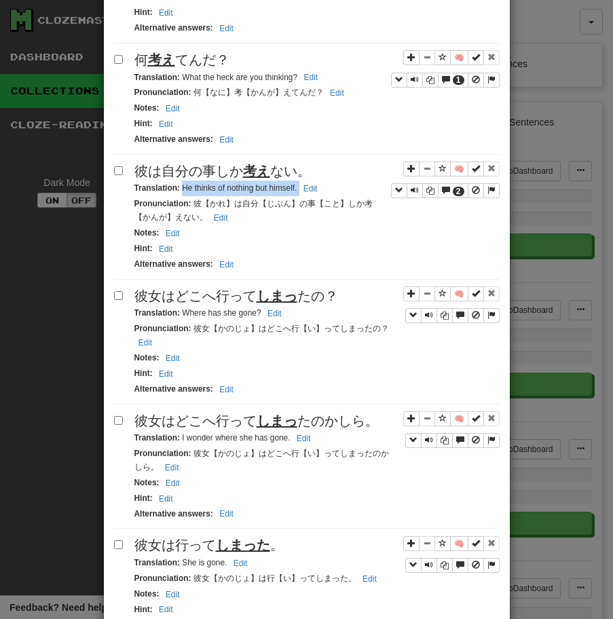
drag, startPoint x: 182, startPoint y: 188, endPoint x: 323, endPoint y: 189, distance: 141.1
click at [322, 189] on small "Translation : He thinks of nothing but himself. Edit" at bounding box center [227, 187] width 187 height 9
click at [275, 299] on u "しまっ" at bounding box center [276, 295] width 41 height 15
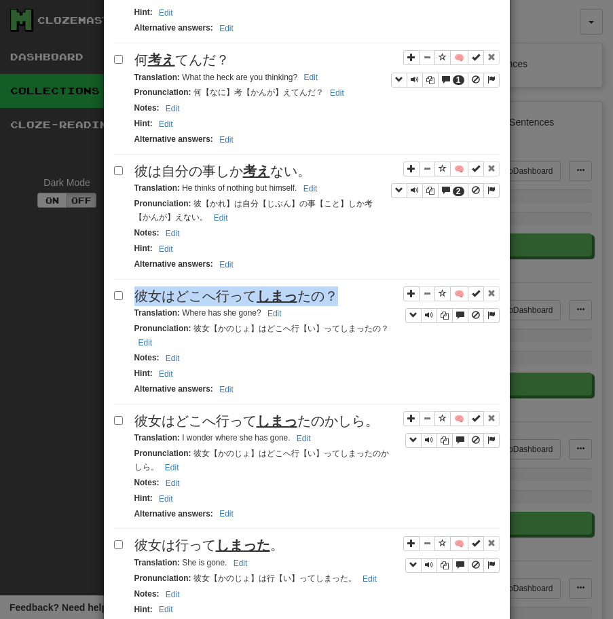
click at [275, 299] on u "しまっ" at bounding box center [276, 295] width 41 height 15
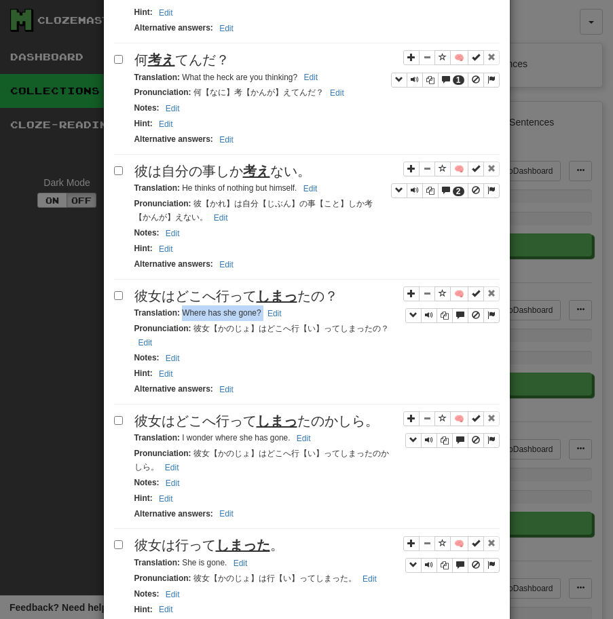
drag, startPoint x: 181, startPoint y: 313, endPoint x: 317, endPoint y: 314, distance: 135.7
click at [314, 314] on div "Translation : Where has she gone? Edit" at bounding box center [316, 313] width 365 height 16
click at [204, 415] on span "彼女はどこへ行って しまっ たのかしら。" at bounding box center [256, 420] width 244 height 15
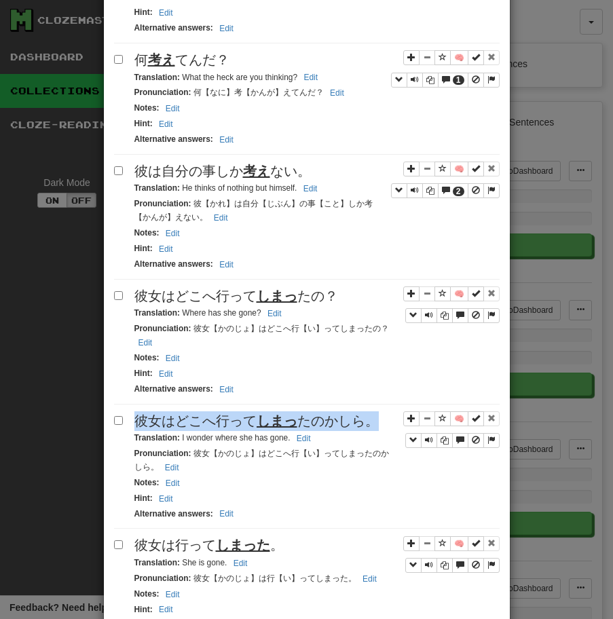
click at [204, 415] on span "彼女はどこへ行って しまっ たのかしら。" at bounding box center [256, 420] width 244 height 15
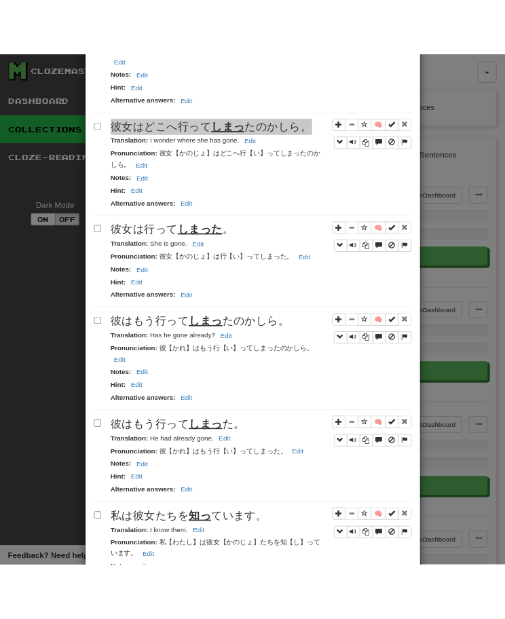
scroll to position [785, 0]
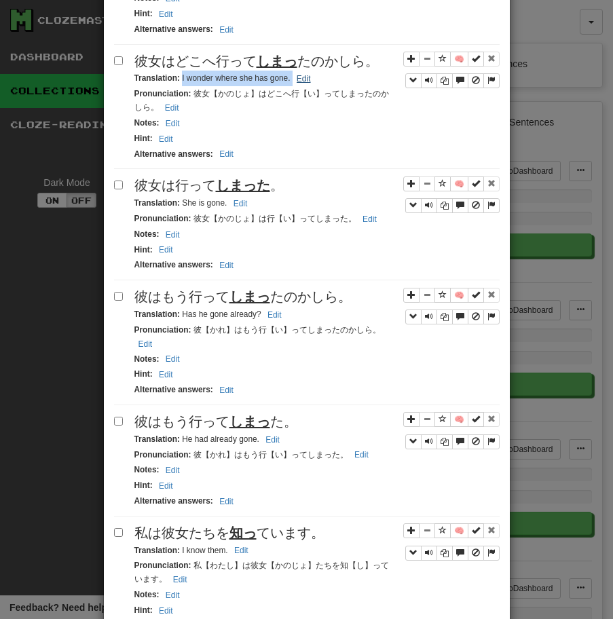
drag, startPoint x: 181, startPoint y: 79, endPoint x: 304, endPoint y: 79, distance: 122.8
click at [304, 79] on small "Translation : I wonder where she has gone. Edit" at bounding box center [224, 77] width 180 height 9
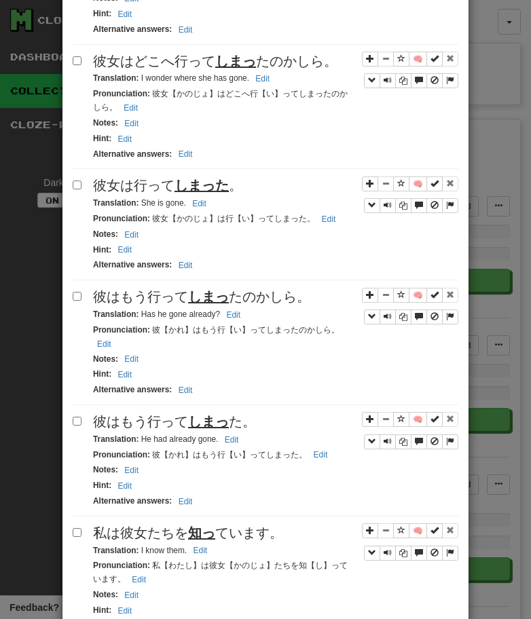
click at [174, 180] on u "しまった" at bounding box center [201, 185] width 54 height 15
drag, startPoint x: 140, startPoint y: 202, endPoint x: 222, endPoint y: 202, distance: 82.1
click at [220, 202] on div "Translation : She is gone. Edit" at bounding box center [275, 203] width 365 height 16
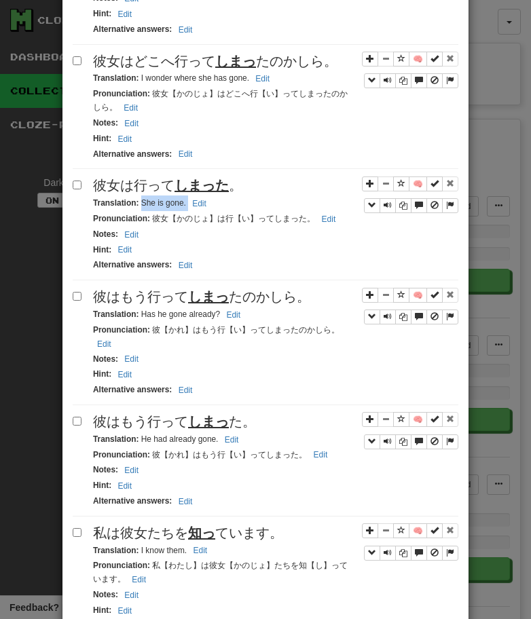
click at [189, 301] on u "しまっ" at bounding box center [208, 296] width 41 height 15
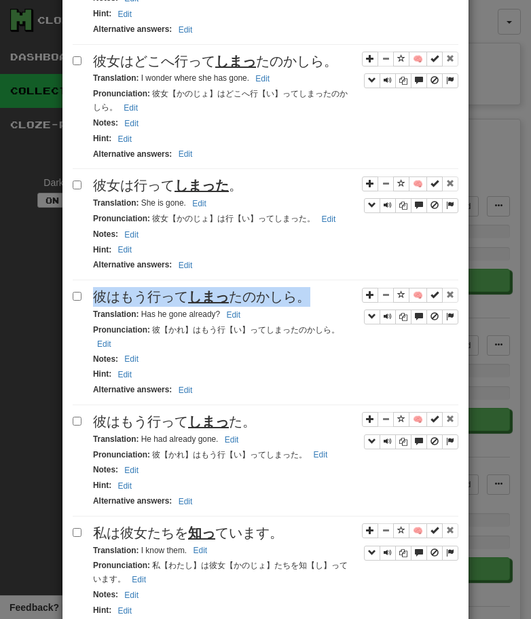
click at [189, 301] on u "しまっ" at bounding box center [208, 296] width 41 height 15
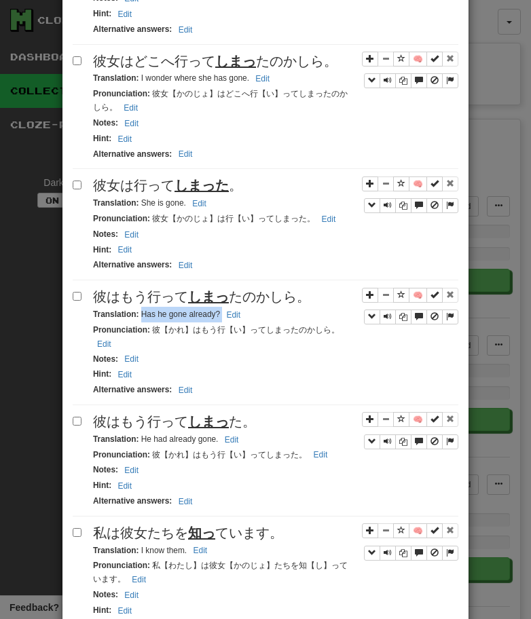
drag, startPoint x: 140, startPoint y: 313, endPoint x: 254, endPoint y: 320, distance: 114.1
click at [254, 320] on div "Translation : Has he gone already? Edit" at bounding box center [275, 315] width 365 height 16
click at [194, 427] on u "しまっ" at bounding box center [208, 421] width 41 height 15
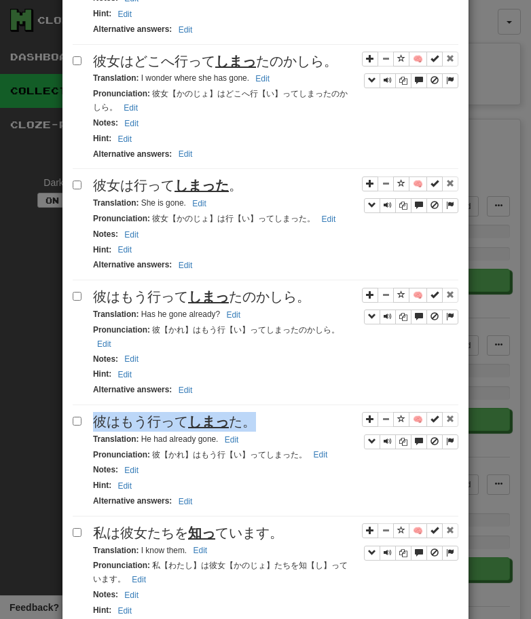
click at [194, 427] on u "しまっ" at bounding box center [208, 421] width 41 height 15
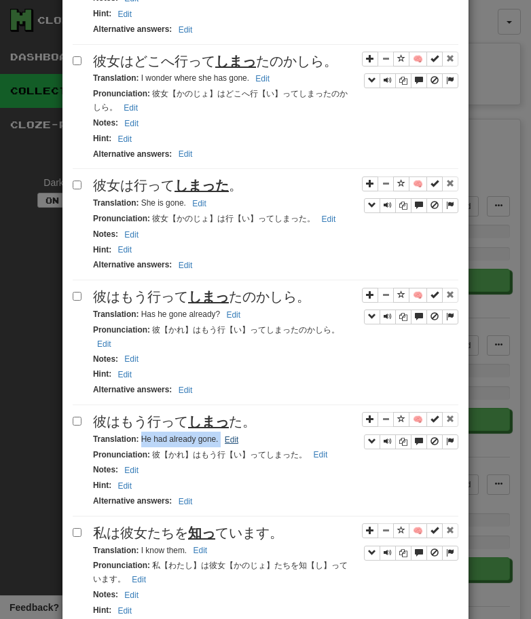
drag, startPoint x: 142, startPoint y: 438, endPoint x: 237, endPoint y: 440, distance: 95.0
click at [237, 440] on small "Translation : He had already gone. Edit" at bounding box center [167, 438] width 149 height 9
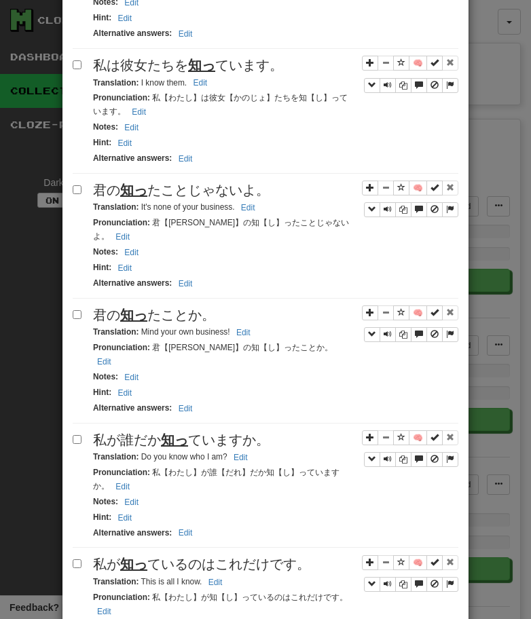
scroll to position [1212, 0]
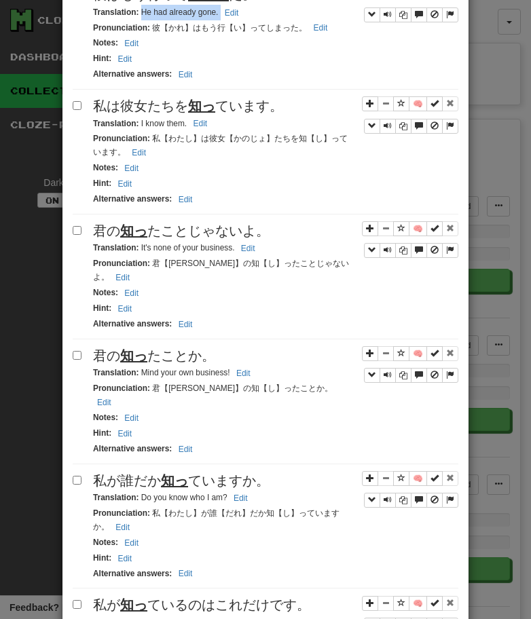
click at [132, 113] on span "私は彼女たちを 知っ ています。" at bounding box center [188, 105] width 190 height 15
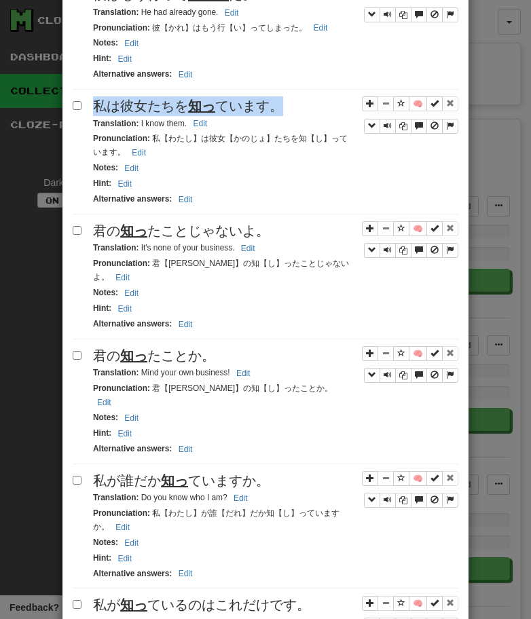
click at [132, 113] on span "私は彼女たちを 知っ ています。" at bounding box center [188, 105] width 190 height 15
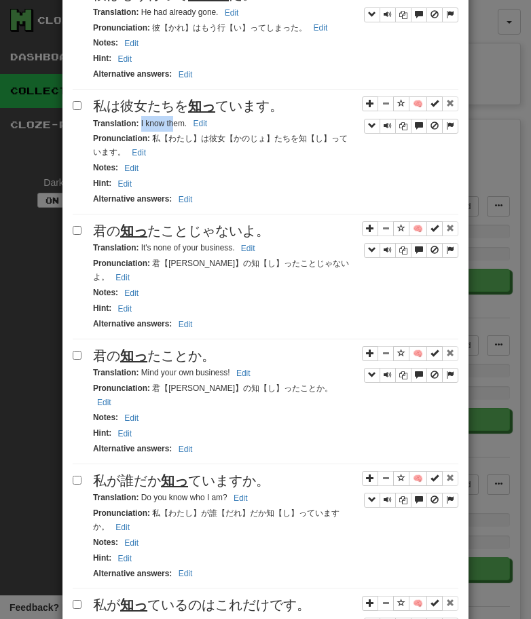
drag, startPoint x: 140, startPoint y: 126, endPoint x: 174, endPoint y: 128, distance: 34.7
click at [174, 128] on small "Translation : I know them. Edit" at bounding box center [152, 123] width 118 height 9
click at [140, 125] on small "Translation : I know them. Edit" at bounding box center [152, 123] width 118 height 9
drag, startPoint x: 140, startPoint y: 125, endPoint x: 186, endPoint y: 125, distance: 45.5
click at [186, 125] on small "Translation : I know them. Edit" at bounding box center [152, 123] width 118 height 9
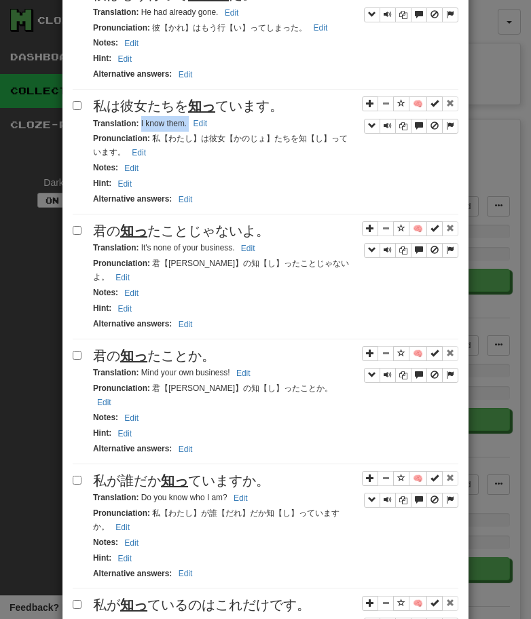
click at [182, 229] on span "君の 知っ たことじゃないよ。" at bounding box center [181, 230] width 176 height 15
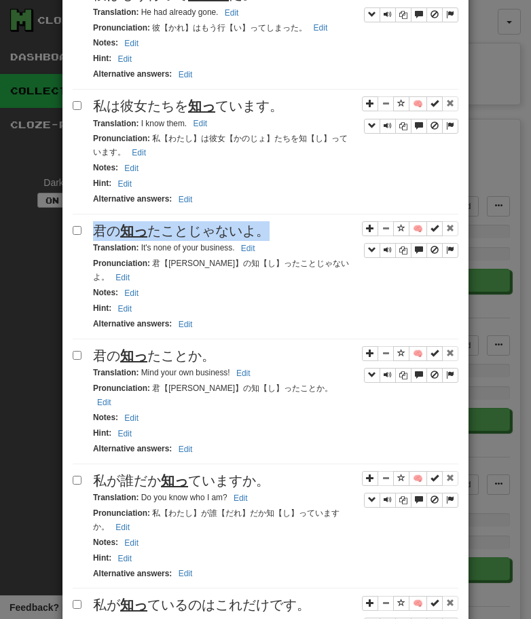
click at [182, 229] on span "君の 知っ たことじゃないよ。" at bounding box center [181, 230] width 176 height 15
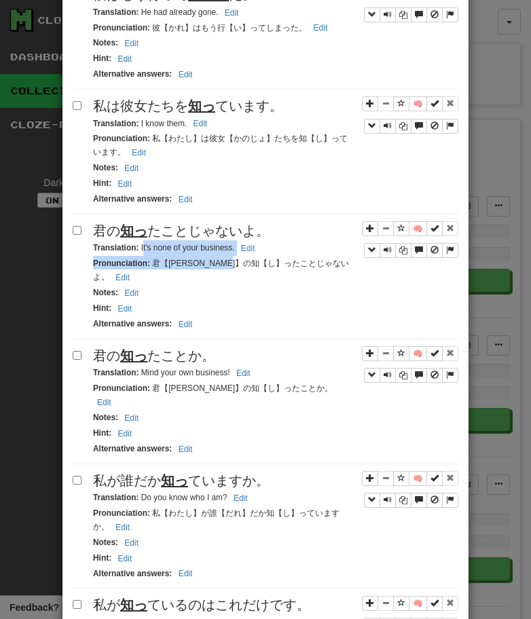
drag, startPoint x: 141, startPoint y: 251, endPoint x: 268, endPoint y: 259, distance: 127.1
click at [268, 259] on div "🧠 君の 知っ たことじゃないよ。 Translation : It's none of your business. Edit Pronunciation …" at bounding box center [265, 280] width 385 height 118
drag, startPoint x: 140, startPoint y: 250, endPoint x: 278, endPoint y: 250, distance: 137.7
click at [278, 250] on div "Translation : It's none of your business. Edit" at bounding box center [275, 248] width 365 height 16
drag, startPoint x: 140, startPoint y: 249, endPoint x: 287, endPoint y: 259, distance: 147.6
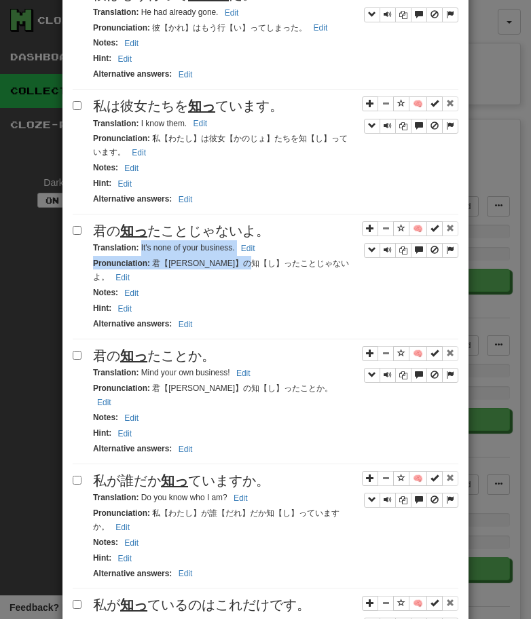
click at [286, 259] on div "🧠 君の 知っ たことじゃないよ。 Translation : It's none of your business. Edit Pronunciation …" at bounding box center [265, 280] width 385 height 118
click at [189, 248] on small "Translation : It's none of your business. Edit" at bounding box center [176, 247] width 166 height 9
drag, startPoint x: 140, startPoint y: 249, endPoint x: 237, endPoint y: 246, distance: 97.1
click at [237, 246] on small "Translation : It's none of your business. Edit" at bounding box center [176, 247] width 166 height 9
click at [204, 365] on div "Translation : Mind your own business! Edit" at bounding box center [275, 373] width 365 height 16
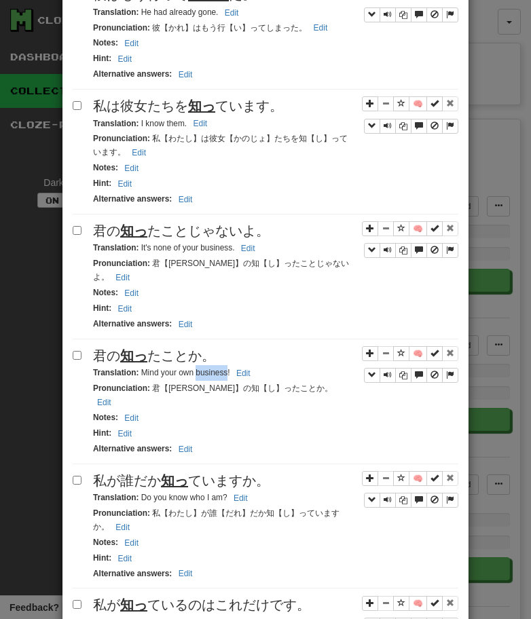
click at [204, 365] on div "Translation : Mind your own business! Edit" at bounding box center [275, 373] width 365 height 16
click at [197, 348] on span "君の 知っ たことか。" at bounding box center [154, 355] width 122 height 15
drag, startPoint x: 142, startPoint y: 363, endPoint x: 267, endPoint y: 361, distance: 124.9
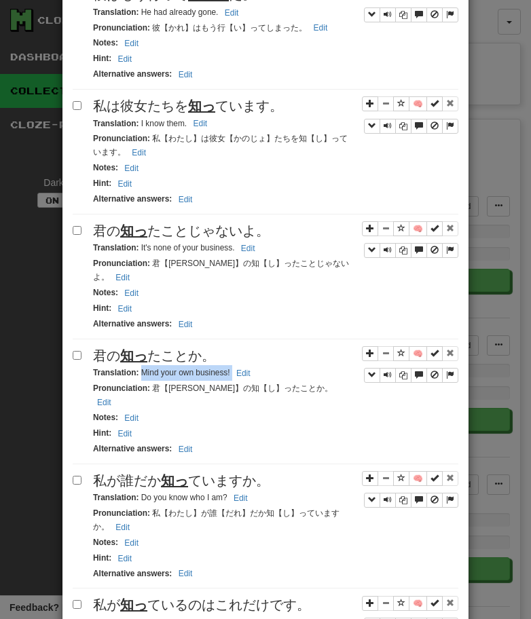
click at [267, 365] on div "Translation : Mind your own business! Edit" at bounding box center [275, 373] width 365 height 16
click at [173, 444] on div "Apply to all selected: to Reviews from Reviews Favorite 🧠 Known Master Reset Ig…" at bounding box center [265, 237] width 385 height 2532
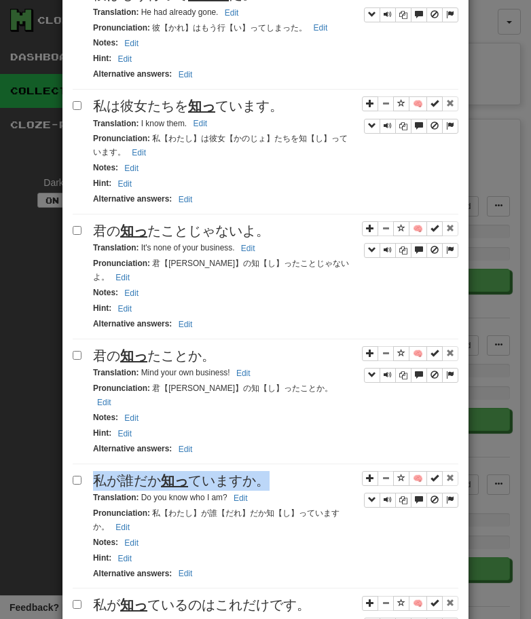
click at [173, 444] on div "Apply to all selected: to Reviews from Reviews Favorite 🧠 Known Master Reset Ig…" at bounding box center [265, 237] width 385 height 2532
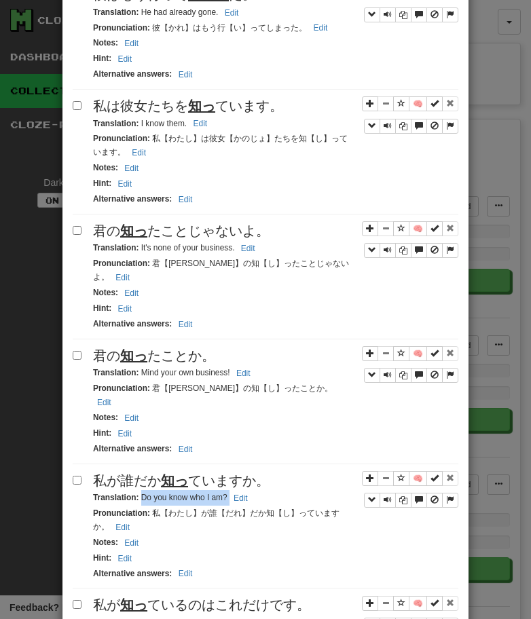
drag, startPoint x: 140, startPoint y: 474, endPoint x: 280, endPoint y: 469, distance: 140.5
click at [280, 490] on div "Translation : Do you know who I am? Edit" at bounding box center [275, 498] width 365 height 16
click at [193, 597] on span "私が 知っ ているのはこれだけです。" at bounding box center [201, 604] width 217 height 15
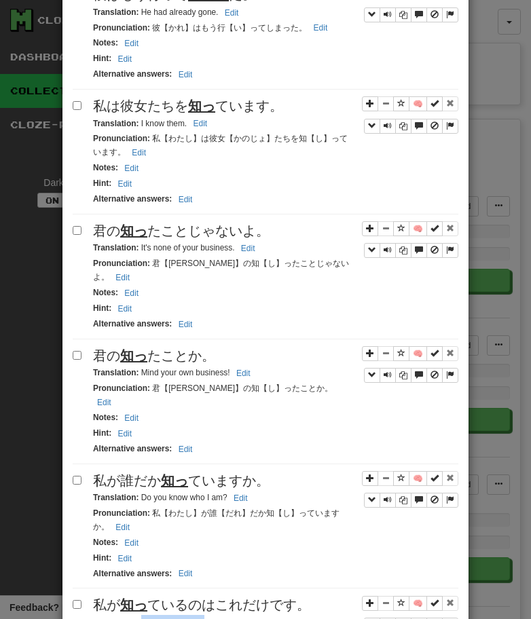
drag, startPoint x: 140, startPoint y: 596, endPoint x: 239, endPoint y: 593, distance: 99.1
click at [238, 615] on div "Translation : This is all I know. Edit" at bounding box center [275, 623] width 365 height 16
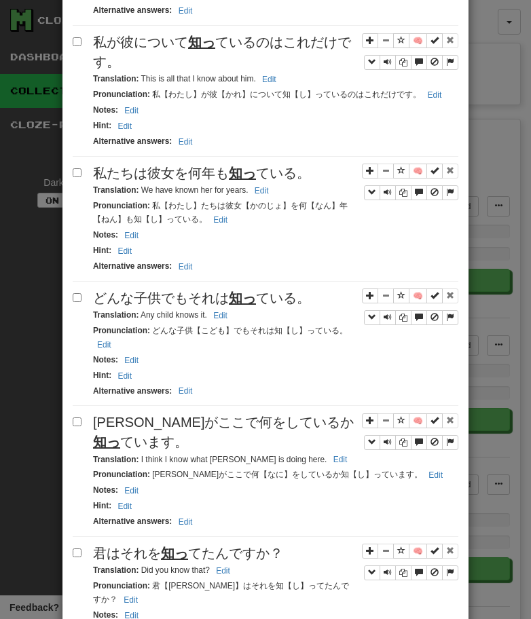
scroll to position [1900, 0]
click at [106, 39] on span "私が彼について 知っ ているのはこれだけです。" at bounding box center [222, 51] width 258 height 35
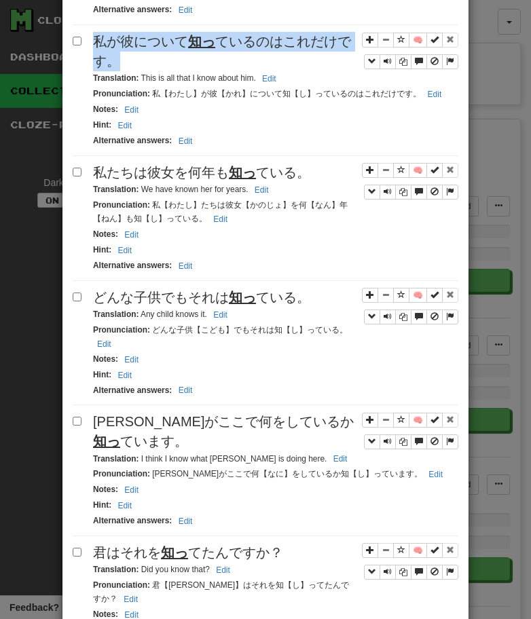
click at [106, 39] on span "私が彼について 知っ ているのはこれだけです。" at bounding box center [222, 51] width 258 height 35
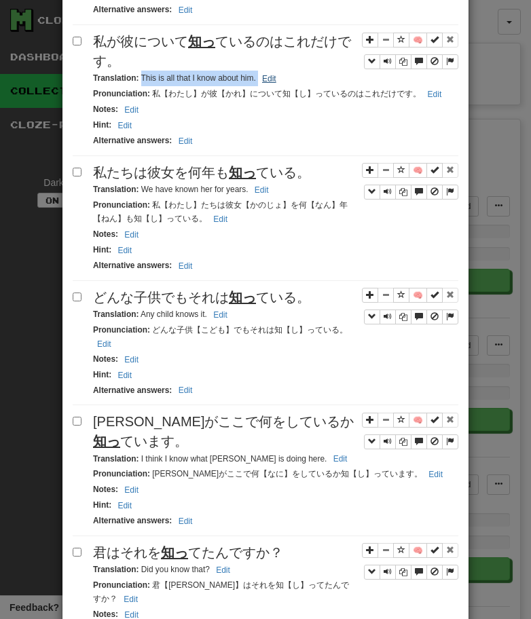
drag, startPoint x: 140, startPoint y: 54, endPoint x: 259, endPoint y: 52, distance: 119.4
click at [259, 73] on small "Translation : This is all that I know about him. Edit" at bounding box center [186, 77] width 187 height 9
click at [93, 165] on span "私たちは彼女を何年も 知っ ている。" at bounding box center [201, 172] width 217 height 15
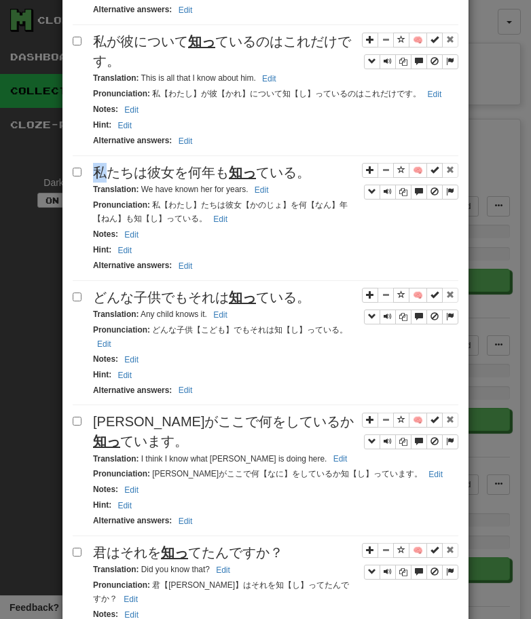
click at [93, 165] on span "私たちは彼女を何年も 知っ ている。" at bounding box center [201, 172] width 217 height 15
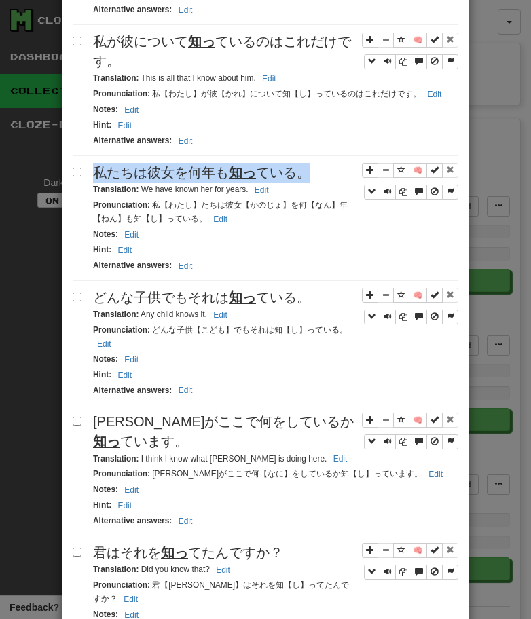
click at [93, 165] on span "私たちは彼女を何年も 知っ ている。" at bounding box center [201, 172] width 217 height 15
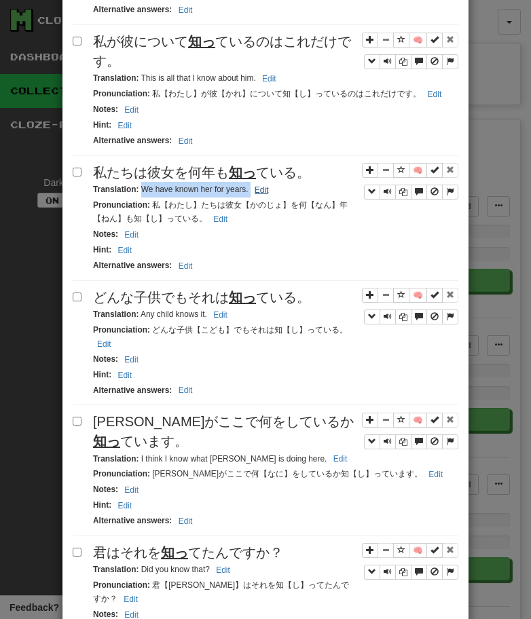
drag, startPoint x: 140, startPoint y: 164, endPoint x: 264, endPoint y: 166, distance: 123.5
click at [264, 185] on small "Translation : We have known her for years. Edit" at bounding box center [182, 189] width 179 height 9
click at [128, 290] on span "どんな子供でもそれは 知っ ている。" at bounding box center [201, 297] width 217 height 15
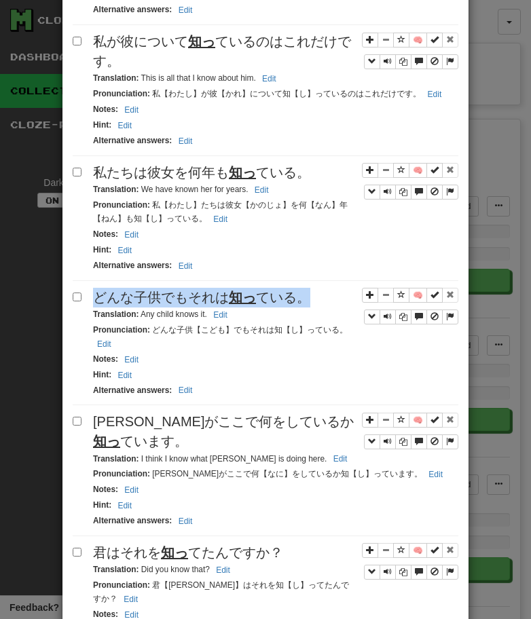
click at [128, 290] on span "どんな子供でもそれは 知っ ている。" at bounding box center [201, 297] width 217 height 15
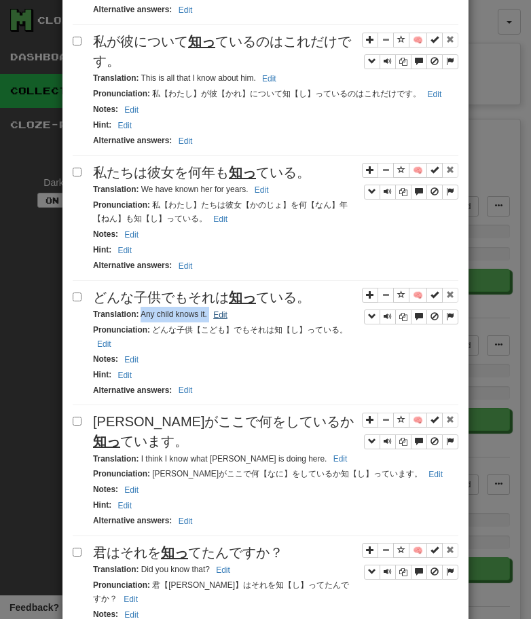
drag, startPoint x: 141, startPoint y: 288, endPoint x: 229, endPoint y: 292, distance: 88.3
click at [229, 309] on small "Translation : Any child knows it. Edit" at bounding box center [162, 313] width 138 height 9
click at [214, 414] on span "[PERSON_NAME]がここで何をしているか 知っ ています。" at bounding box center [223, 431] width 261 height 35
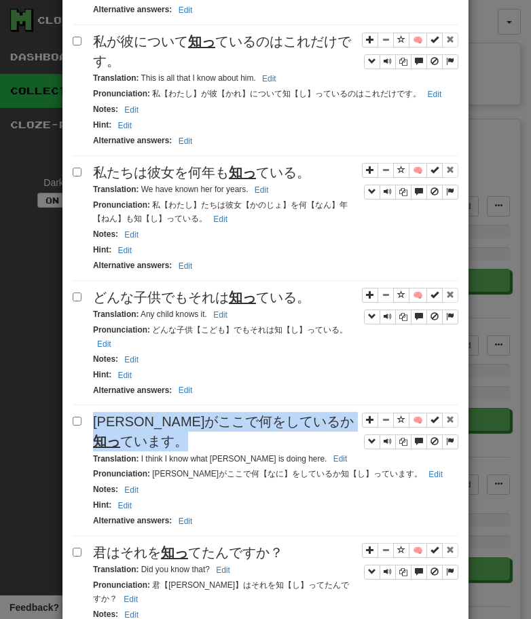
click at [214, 414] on span "[PERSON_NAME]がここで何をしているか 知っ ています。" at bounding box center [223, 431] width 261 height 35
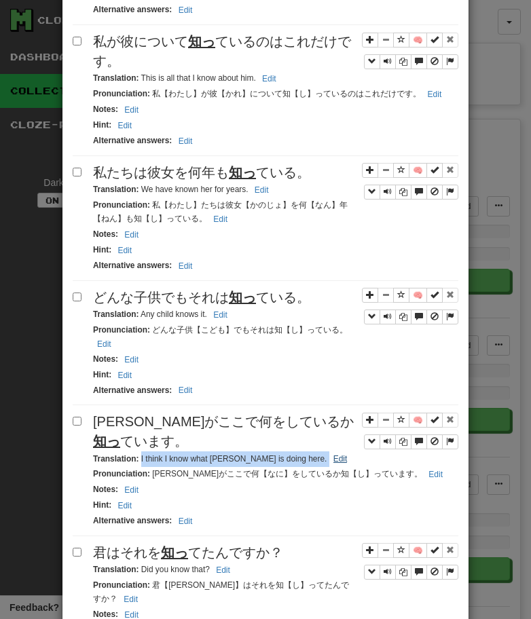
drag, startPoint x: 140, startPoint y: 437, endPoint x: 294, endPoint y: 440, distance: 154.7
click at [294, 454] on small "Translation : I think I know what [PERSON_NAME] is doing here. Edit" at bounding box center [222, 458] width 258 height 9
click at [189, 562] on div "Translation : Did you know that? Edit" at bounding box center [275, 570] width 365 height 16
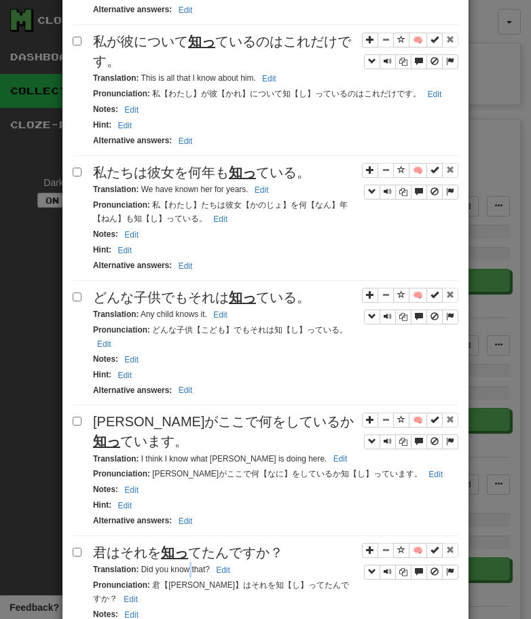
click at [189, 562] on div "Translation : Did you know that? Edit" at bounding box center [275, 570] width 365 height 16
click at [191, 545] on span "君はそれを 知っ てたんですか？" at bounding box center [188, 552] width 190 height 15
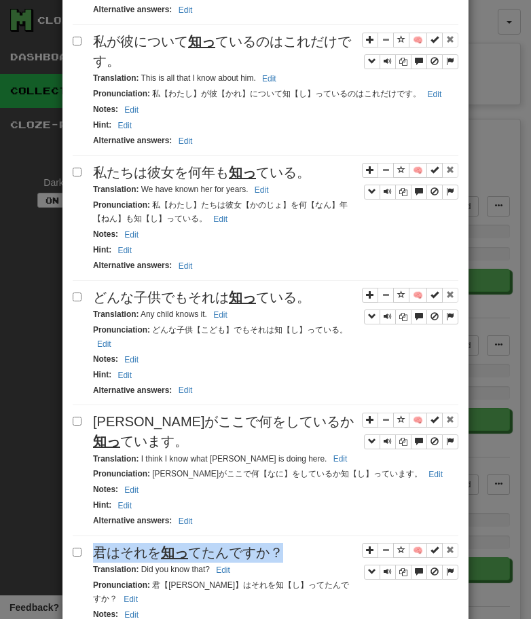
click at [191, 545] on span "君はそれを 知っ てたんですか？" at bounding box center [188, 552] width 190 height 15
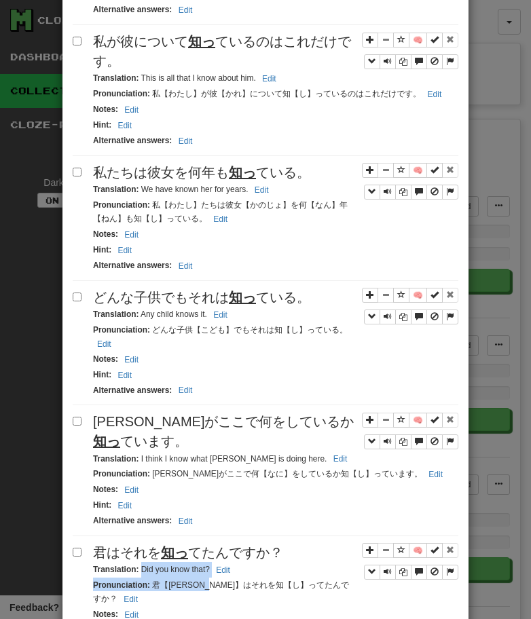
drag, startPoint x: 140, startPoint y: 548, endPoint x: 232, endPoint y: 558, distance: 92.9
click at [232, 558] on div "🧠 君はそれを 知っ てたんですか？ Translation : Did you know that? Edit Pronunciation : 君【[PER…" at bounding box center [265, 602] width 385 height 118
click at [180, 564] on small "Translation : Did you know that? Edit" at bounding box center [163, 568] width 141 height 9
drag, startPoint x: 139, startPoint y: 545, endPoint x: 227, endPoint y: 544, distance: 88.2
click at [227, 564] on small "Translation : Did you know that? Edit" at bounding box center [163, 568] width 141 height 9
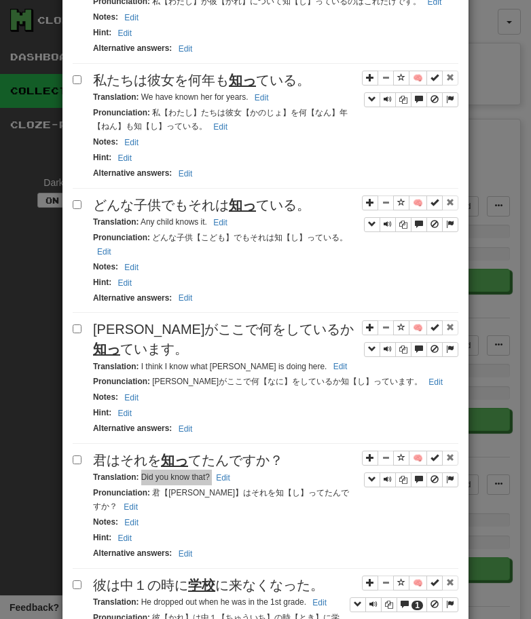
scroll to position [2149, 0]
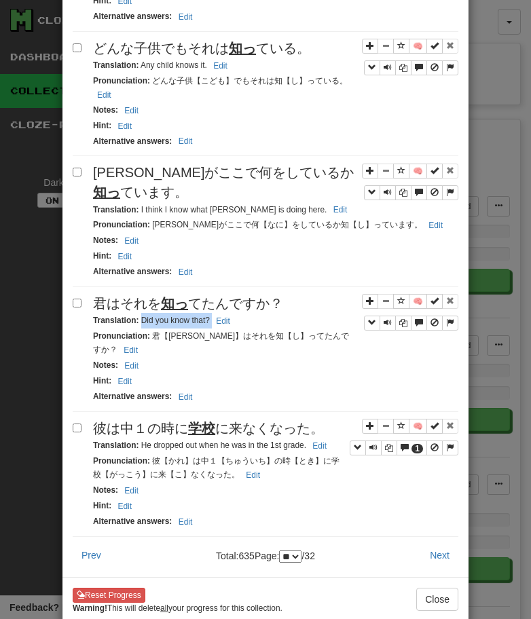
click at [162, 421] on span "彼は中１の時に 学校 に来なくなった。" at bounding box center [208, 428] width 231 height 15
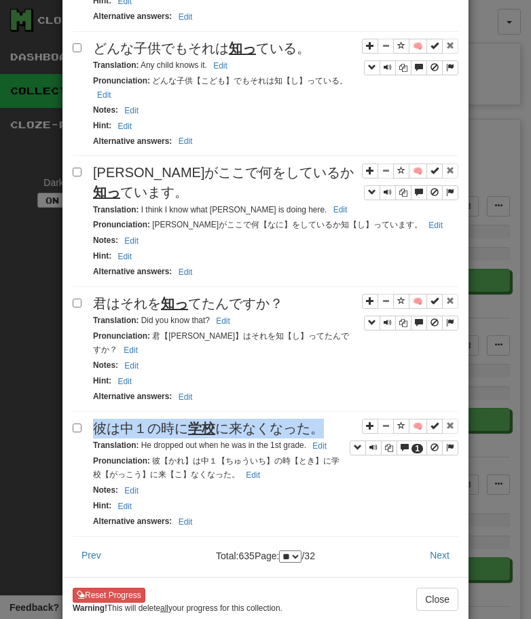
click at [162, 421] on span "彼は中１の時に 学校 に来なくなった。" at bounding box center [208, 428] width 231 height 15
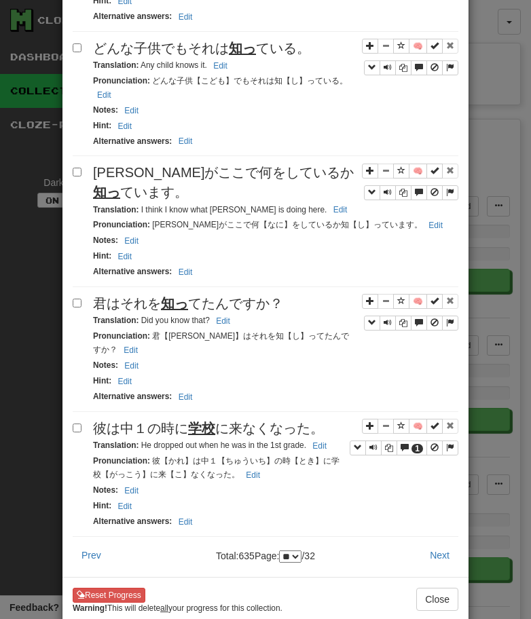
click at [139, 440] on small "Translation : He dropped out when he was in the 1st grade. Edit" at bounding box center [211, 444] width 237 height 9
drag, startPoint x: 141, startPoint y: 410, endPoint x: 310, endPoint y: 411, distance: 168.9
click at [309, 440] on small "Translation : He dropped out when he was in the 1st grade. Edit" at bounding box center [211, 444] width 237 height 9
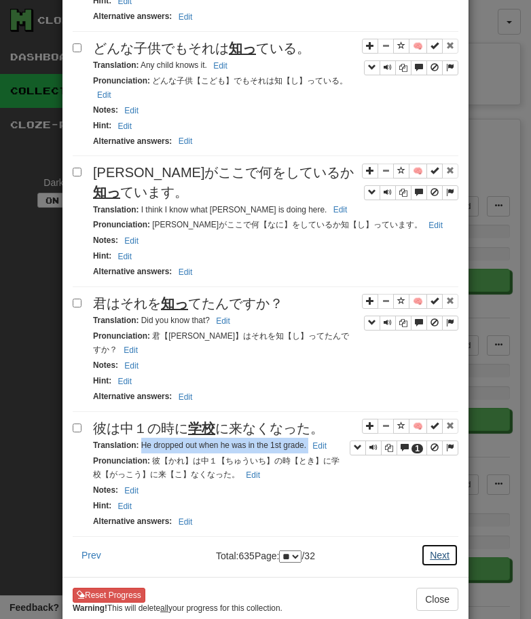
click at [425, 543] on button "Next" at bounding box center [439, 554] width 37 height 23
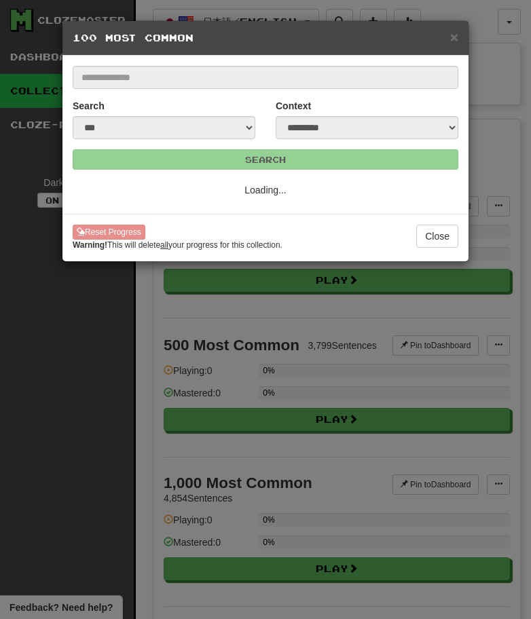
select select "**"
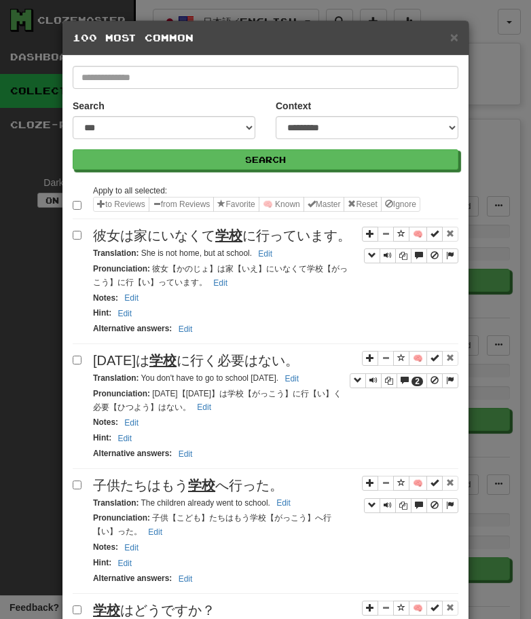
click at [202, 231] on span "彼女は家にいなくて 学校 に行っています。" at bounding box center [222, 235] width 258 height 15
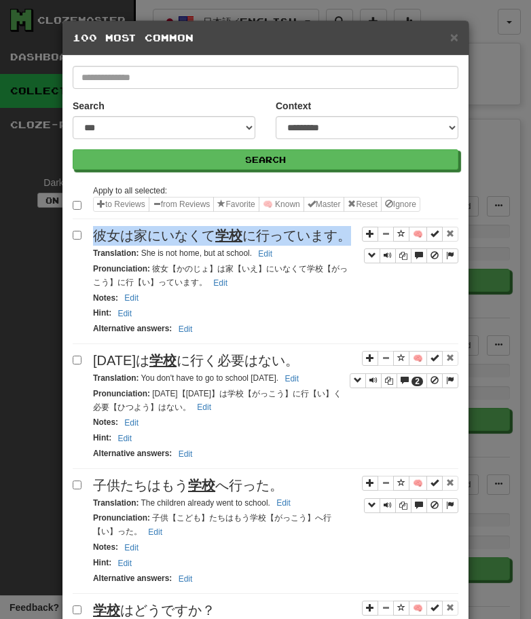
click at [202, 231] on span "彼女は家にいなくて 学校 に行っています。" at bounding box center [222, 235] width 258 height 15
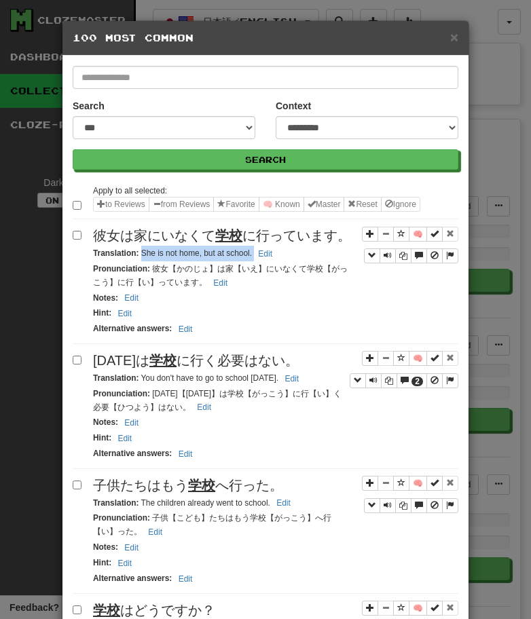
drag, startPoint x: 140, startPoint y: 252, endPoint x: 343, endPoint y: 254, distance: 202.9
click at [343, 254] on div "Translation : She is not home, but at school. Edit" at bounding box center [275, 254] width 365 height 16
click at [187, 370] on div "Translation : You don't have to go to school [DATE]. Edit" at bounding box center [275, 378] width 365 height 16
click at [193, 368] on span "[DATE]は 学校 に行く必要はない。" at bounding box center [196, 360] width 206 height 15
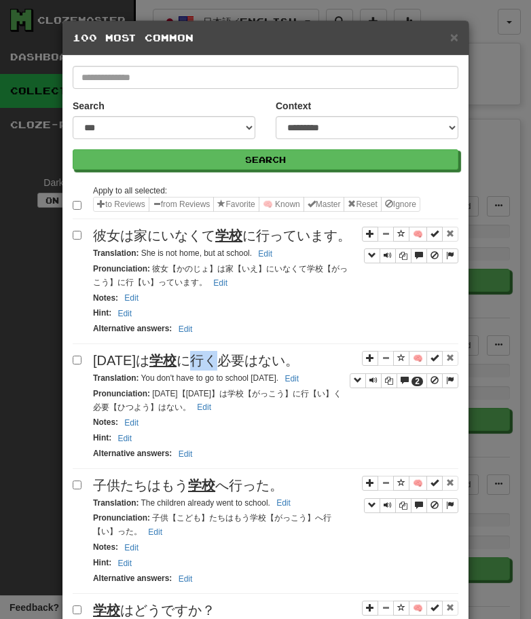
click at [193, 368] on span "[DATE]は 学校 に行く必要はない。" at bounding box center [196, 360] width 206 height 15
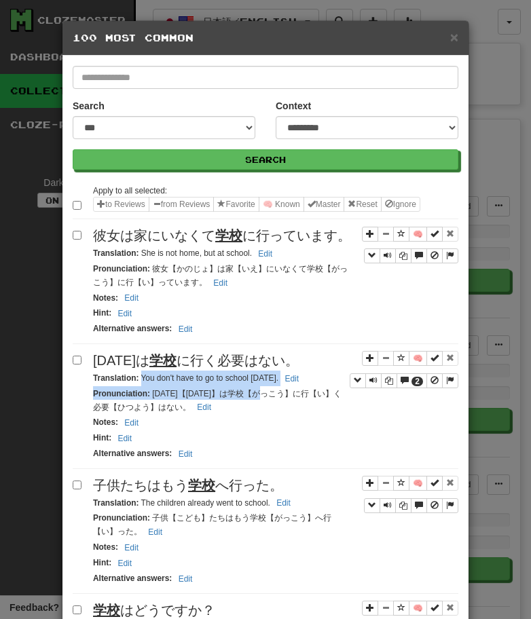
drag, startPoint x: 140, startPoint y: 375, endPoint x: 303, endPoint y: 387, distance: 163.3
click at [303, 387] on div "🧠 2 [DATE]は 学校 に行く必要はない。 Translation : You don't have to go to school [DATE]. E…" at bounding box center [265, 410] width 385 height 118
click at [248, 389] on small "Pronunciation : [DATE]【[DATE]】は学校【がっこう】に行【い】く必要【ひつよう】はない。 Edit" at bounding box center [217, 400] width 248 height 23
drag, startPoint x: 140, startPoint y: 379, endPoint x: 313, endPoint y: 371, distance: 173.2
click at [313, 371] on div "Translation : You don't have to go to school [DATE]. Edit" at bounding box center [275, 378] width 365 height 16
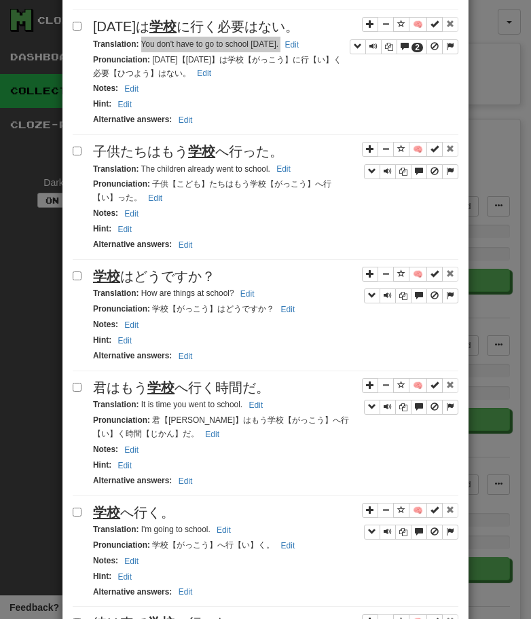
scroll to position [364, 0]
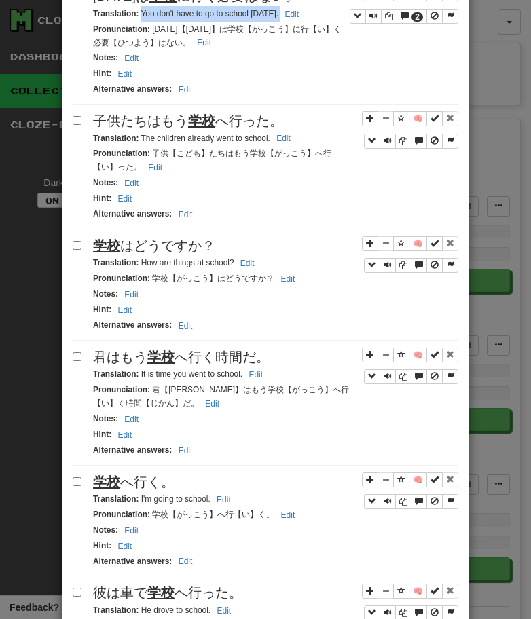
click at [227, 129] on div "子供たちはもう 学校 へ行った。" at bounding box center [275, 121] width 365 height 20
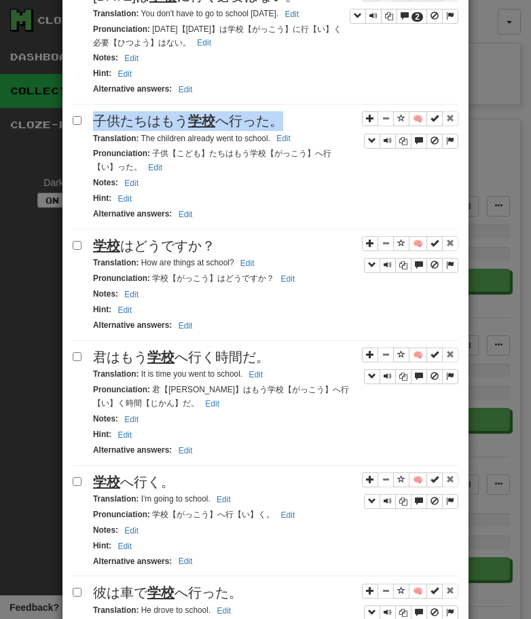
click at [227, 129] on div "子供たちはもう 学校 へ行った。" at bounding box center [275, 121] width 365 height 20
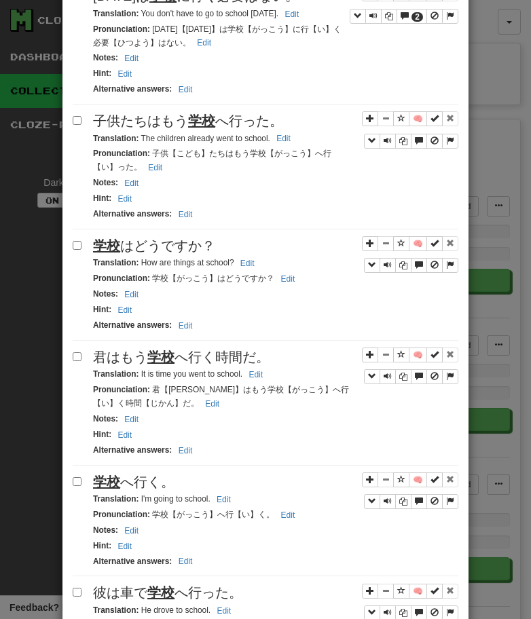
drag, startPoint x: 138, startPoint y: 138, endPoint x: 212, endPoint y: 137, distance: 74.0
click at [212, 137] on small "Translation : The children already went to school. Edit" at bounding box center [194, 138] width 202 height 9
drag, startPoint x: 140, startPoint y: 138, endPoint x: 332, endPoint y: 126, distance: 192.4
click at [332, 126] on div "🧠 子供たちはもう 学校 へ行った。 Translation : The children already went to school. Edit Pron…" at bounding box center [265, 170] width 385 height 118
click at [147, 138] on small "Translation : The children already went to school. Edit" at bounding box center [194, 138] width 202 height 9
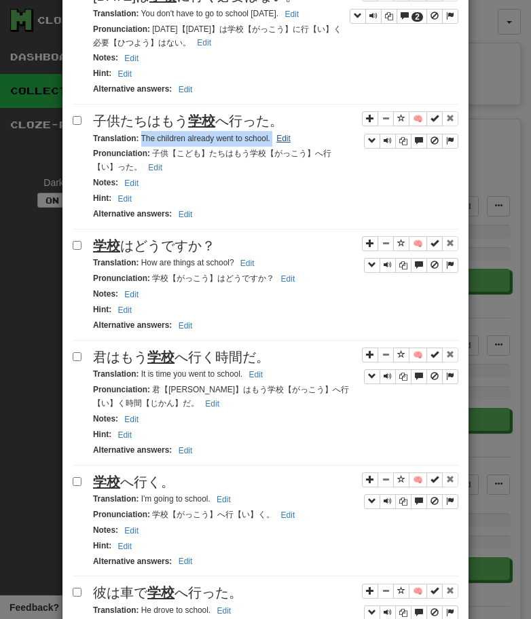
drag, startPoint x: 142, startPoint y: 138, endPoint x: 272, endPoint y: 143, distance: 130.3
click at [272, 143] on small "Translation : The children already went to school. Edit" at bounding box center [194, 138] width 202 height 9
click at [126, 246] on span "学校 はどうですか？" at bounding box center [154, 245] width 122 height 15
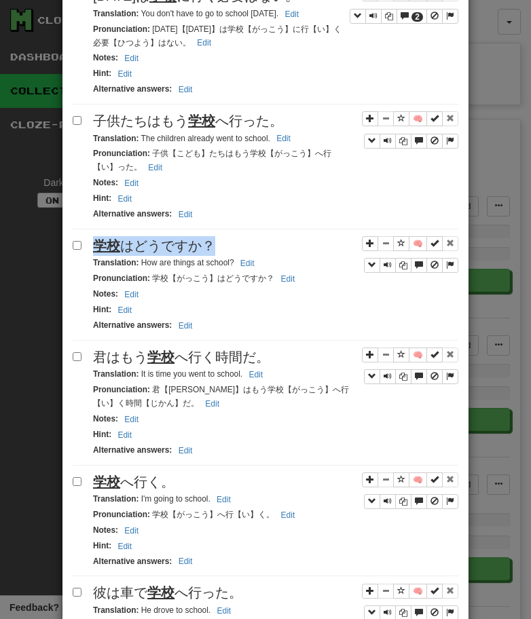
click at [126, 246] on span "学校 はどうですか？" at bounding box center [154, 245] width 122 height 15
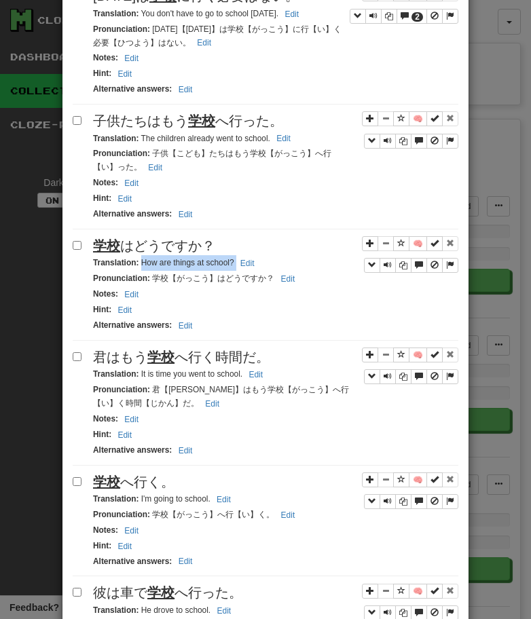
drag, startPoint x: 140, startPoint y: 265, endPoint x: 260, endPoint y: 257, distance: 119.6
click at [259, 257] on div "Translation : How are things at school? Edit" at bounding box center [275, 263] width 365 height 16
click at [174, 364] on span "君はもう 学校 へ行く時間だ。" at bounding box center [181, 356] width 176 height 15
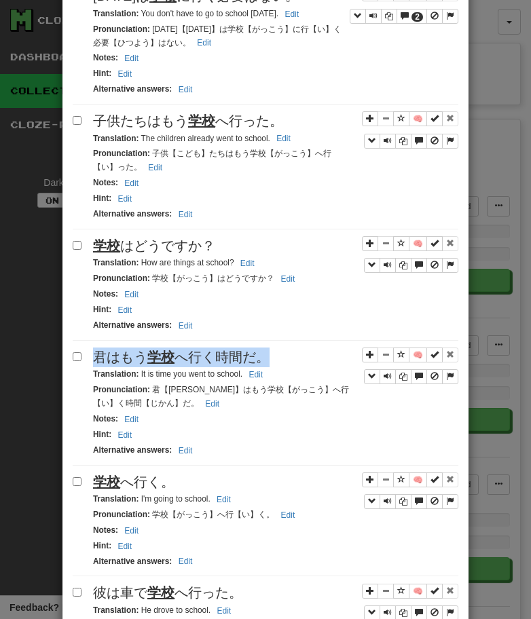
click at [174, 364] on span "君はもう 学校 へ行く時間だ。" at bounding box center [181, 356] width 176 height 15
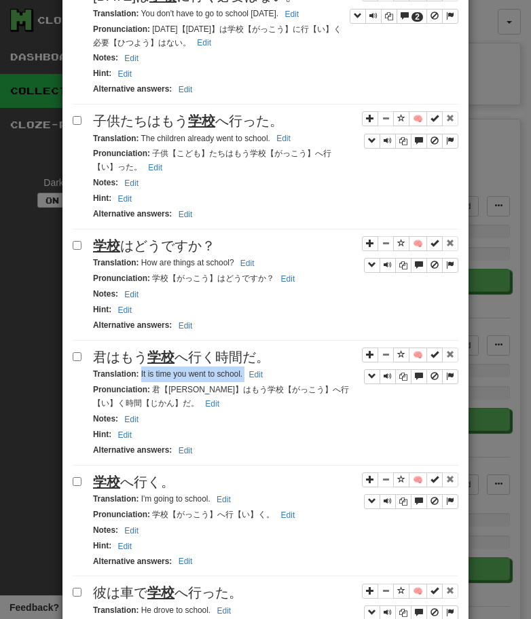
drag, startPoint x: 140, startPoint y: 374, endPoint x: 274, endPoint y: 368, distance: 134.5
click at [274, 368] on div "Translation : It is time you went to school. Edit" at bounding box center [275, 374] width 365 height 16
click at [149, 482] on span "学校 へ行く。" at bounding box center [133, 481] width 81 height 15
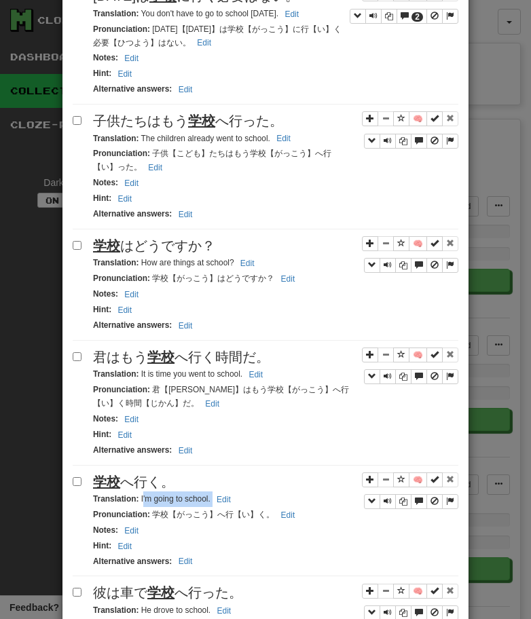
drag, startPoint x: 141, startPoint y: 501, endPoint x: 244, endPoint y: 505, distance: 103.2
click at [244, 505] on div "Translation : I'm going to school. Edit" at bounding box center [275, 499] width 365 height 16
drag, startPoint x: 140, startPoint y: 501, endPoint x: 225, endPoint y: 491, distance: 85.4
click at [225, 491] on div "🧠 学校 へ行く。 Translation : I'm going to school. Edit Pronunciation : 学校【がっこう】へ行【い】…" at bounding box center [265, 524] width 385 height 104
click at [178, 501] on small "Translation : I'm going to school. Edit" at bounding box center [164, 498] width 142 height 9
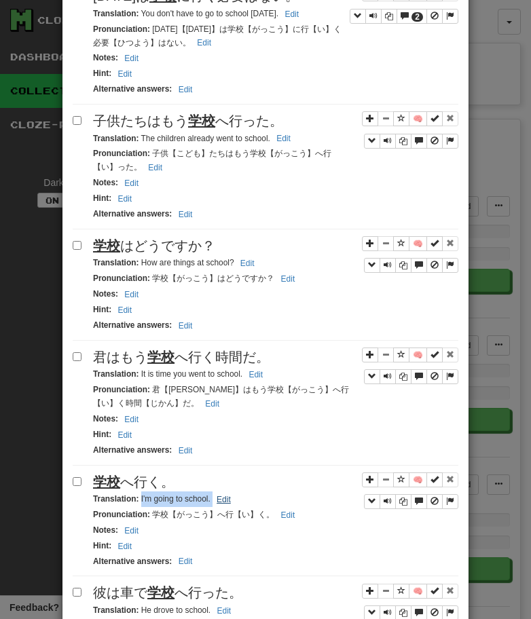
drag, startPoint x: 140, startPoint y: 500, endPoint x: 224, endPoint y: 496, distance: 83.5
click at [224, 495] on small "Translation : I'm going to school. Edit" at bounding box center [164, 498] width 142 height 9
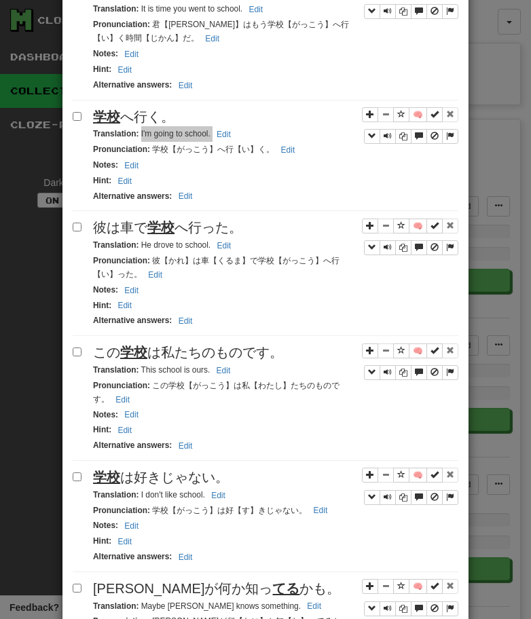
scroll to position [750, 0]
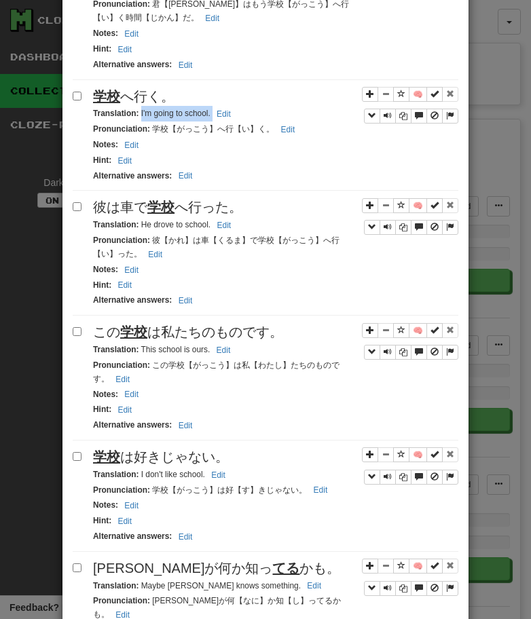
click at [156, 201] on u "学校" at bounding box center [160, 206] width 27 height 15
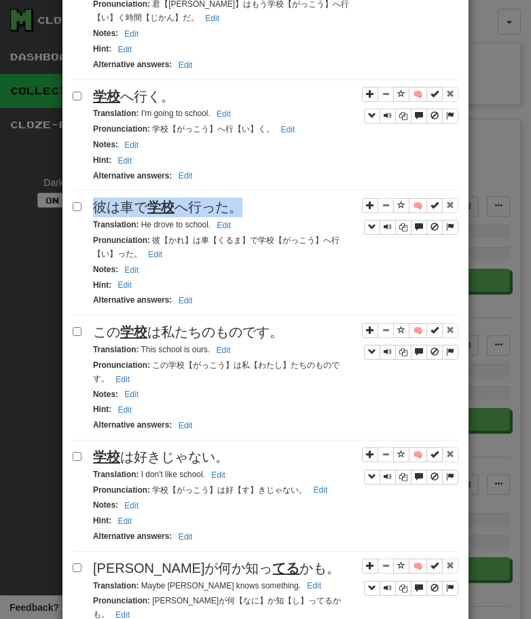
click at [156, 201] on u "学校" at bounding box center [160, 206] width 27 height 15
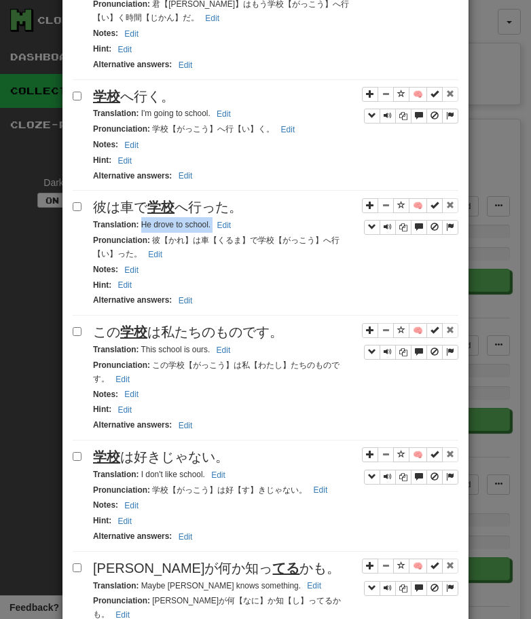
drag, startPoint x: 142, startPoint y: 225, endPoint x: 265, endPoint y: 225, distance: 122.8
click at [263, 225] on div "Translation : He drove to school. Edit" at bounding box center [275, 225] width 365 height 16
click at [134, 326] on u "学校" at bounding box center [133, 331] width 27 height 15
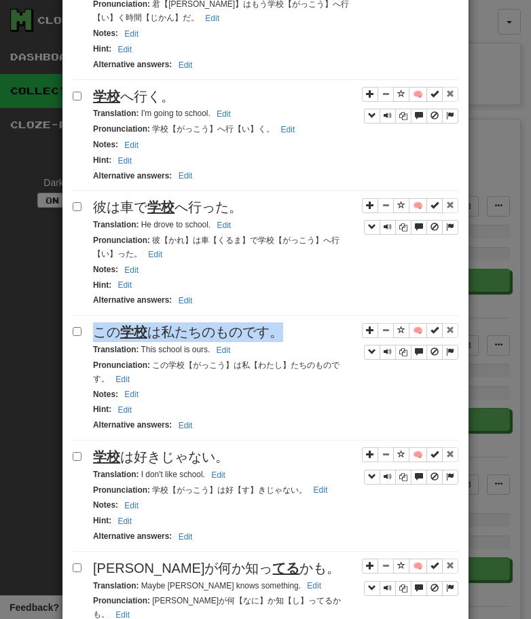
click at [134, 326] on u "学校" at bounding box center [133, 331] width 27 height 15
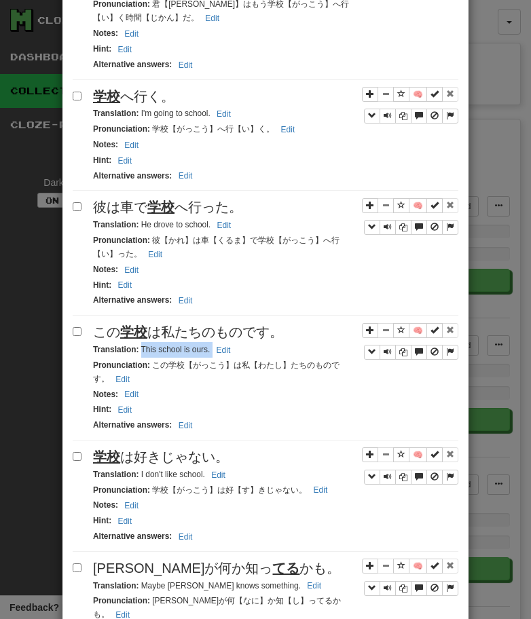
drag, startPoint x: 140, startPoint y: 349, endPoint x: 244, endPoint y: 356, distance: 104.7
click at [242, 355] on div "Translation : This school is ours. Edit" at bounding box center [275, 350] width 365 height 16
click at [117, 448] on div "学校 は好きじゃない。" at bounding box center [275, 457] width 365 height 20
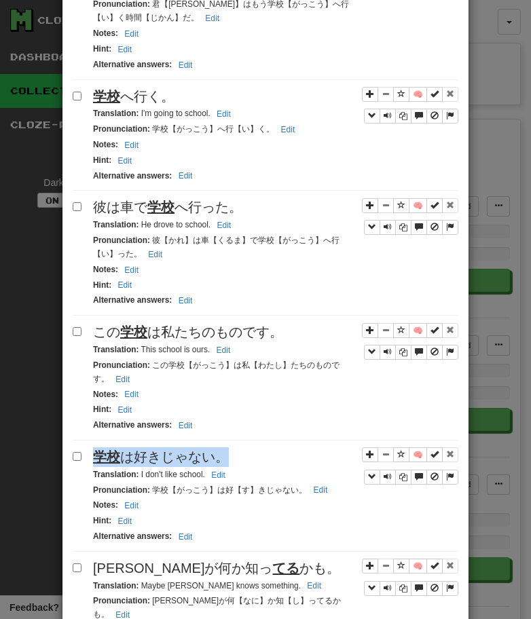
click at [117, 448] on div "学校 は好きじゃない。" at bounding box center [275, 457] width 365 height 20
drag, startPoint x: 140, startPoint y: 474, endPoint x: 239, endPoint y: 477, distance: 98.4
click at [238, 477] on div "Translation : I don't like school. Edit" at bounding box center [275, 475] width 365 height 16
drag, startPoint x: 140, startPoint y: 474, endPoint x: 210, endPoint y: 476, distance: 69.9
click at [210, 476] on small "Translation : I don't like school. Edit" at bounding box center [161, 473] width 136 height 9
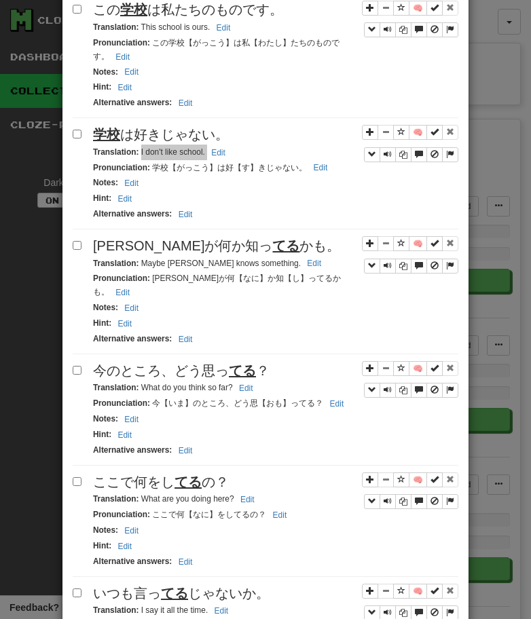
scroll to position [1096, 0]
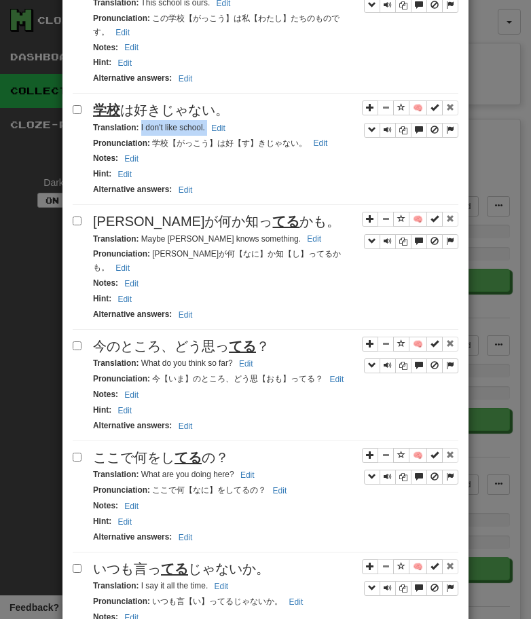
click at [272, 220] on u "てる" at bounding box center [285, 221] width 27 height 15
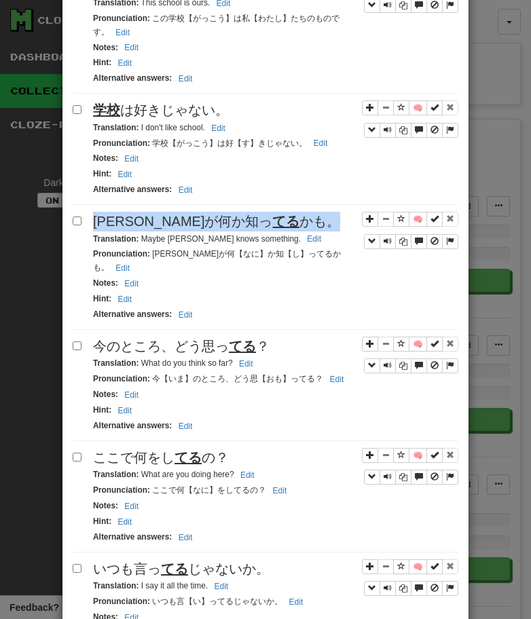
click at [272, 220] on u "てる" at bounding box center [285, 221] width 27 height 15
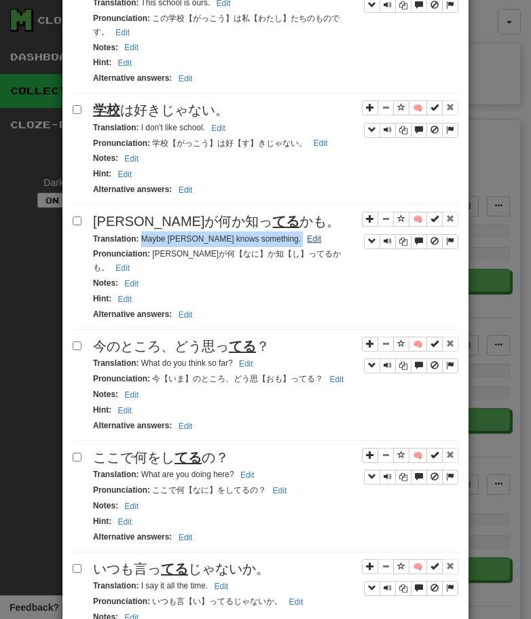
drag, startPoint x: 140, startPoint y: 240, endPoint x: 254, endPoint y: 237, distance: 113.3
click at [254, 237] on small "Translation : Maybe [PERSON_NAME] knows something. Edit" at bounding box center [209, 238] width 232 height 9
click at [196, 339] on span "今のところ、どう思っ てる ？" at bounding box center [181, 346] width 176 height 15
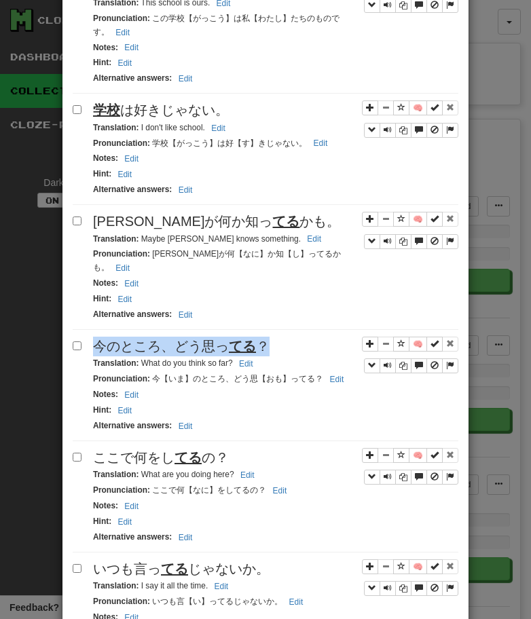
click at [196, 339] on span "今のところ、どう思っ てる ？" at bounding box center [181, 346] width 176 height 15
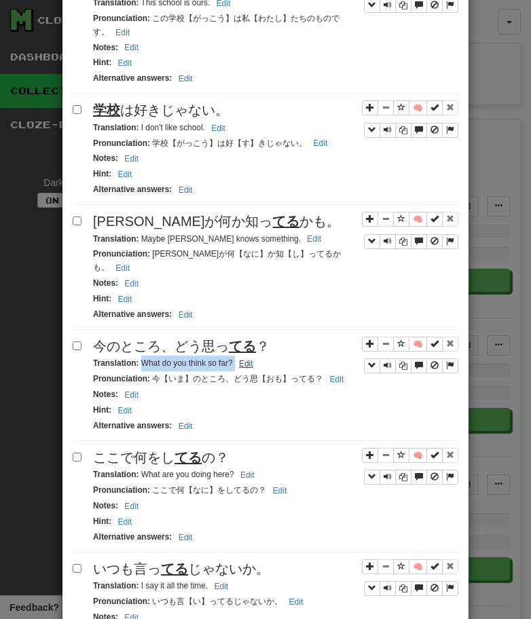
drag, startPoint x: 139, startPoint y: 349, endPoint x: 244, endPoint y: 346, distance: 104.5
click at [244, 358] on small "Translation : What do you think so far? Edit" at bounding box center [175, 362] width 164 height 9
click at [157, 450] on span "ここで何をし てる の？" at bounding box center [161, 457] width 136 height 15
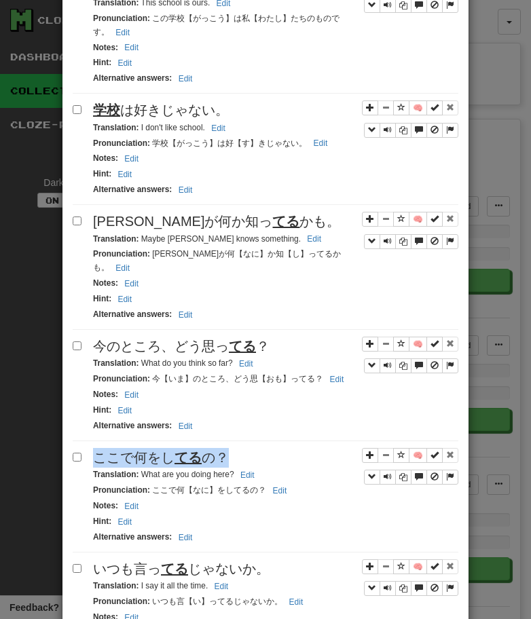
click at [157, 450] on span "ここで何をし てる の？" at bounding box center [161, 457] width 136 height 15
drag, startPoint x: 142, startPoint y: 463, endPoint x: 261, endPoint y: 463, distance: 118.7
click at [261, 467] on div "Translation : What are you doing here? Edit" at bounding box center [275, 475] width 365 height 16
click at [102, 542] on div "Apply to all selected: to Reviews from Reviews Favorite 🧠 Known Master Reset Ig…" at bounding box center [265, 286] width 385 height 2398
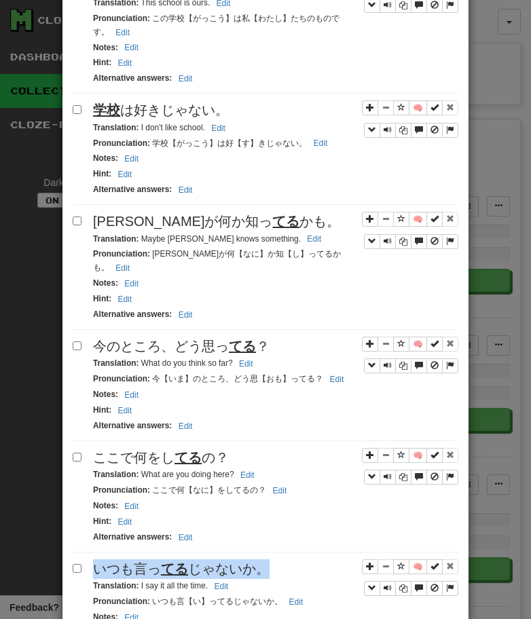
click at [102, 542] on div "Apply to all selected: to Reviews from Reviews Favorite 🧠 Known Master Reset Ig…" at bounding box center [265, 286] width 385 height 2398
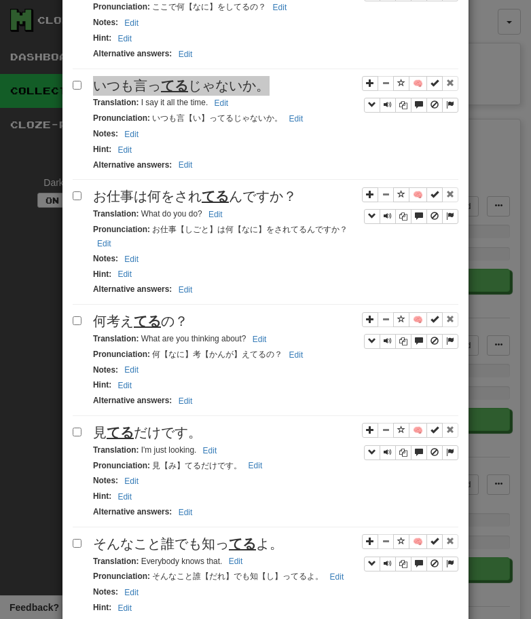
scroll to position [1581, 0]
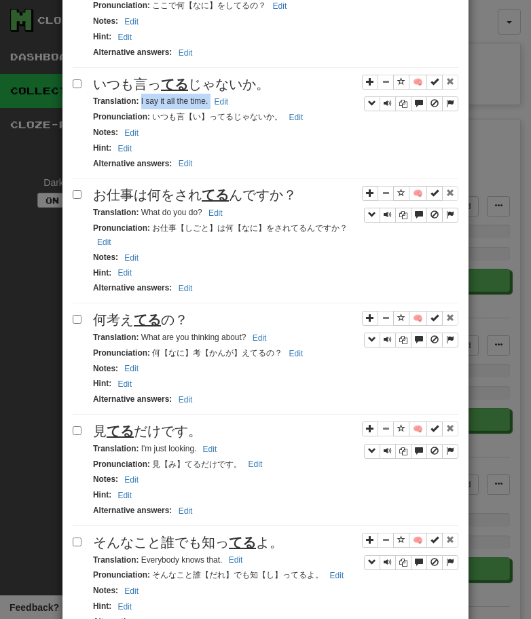
drag, startPoint x: 140, startPoint y: 90, endPoint x: 269, endPoint y: 86, distance: 129.0
click at [269, 94] on div "Translation : I say it all the time. Edit" at bounding box center [275, 102] width 365 height 16
click at [189, 189] on span "お仕事は何をされ てる んですか？" at bounding box center [195, 194] width 204 height 15
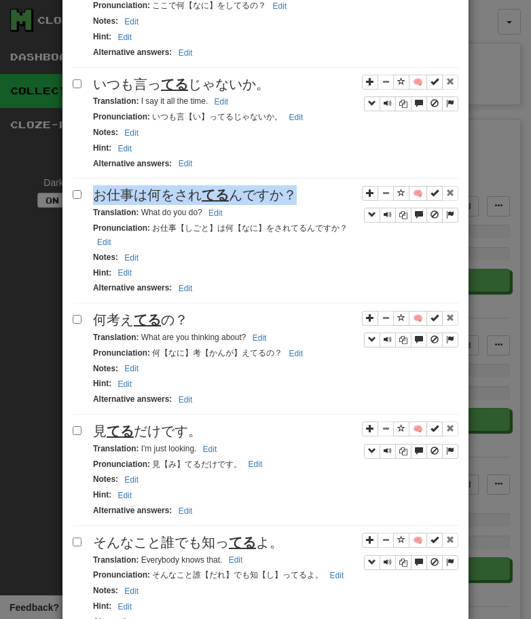
click at [189, 189] on span "お仕事は何をされ てる んですか？" at bounding box center [195, 194] width 204 height 15
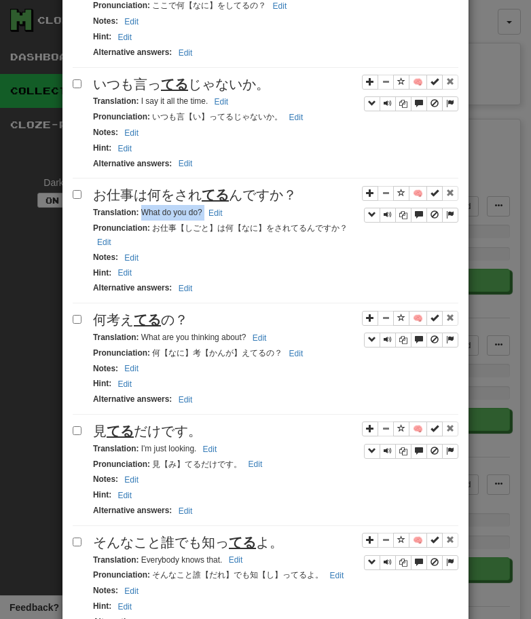
drag, startPoint x: 140, startPoint y: 200, endPoint x: 251, endPoint y: 199, distance: 110.6
click at [251, 205] on div "Translation : What do you do? Edit" at bounding box center [275, 213] width 365 height 16
click at [153, 312] on u "てる" at bounding box center [147, 319] width 27 height 15
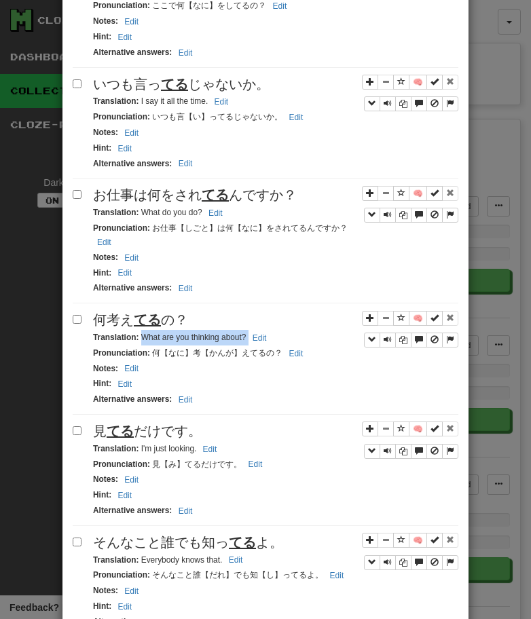
drag, startPoint x: 140, startPoint y: 327, endPoint x: 297, endPoint y: 327, distance: 157.4
click at [296, 330] on div "Translation : What are you thinking about? Edit" at bounding box center [275, 338] width 365 height 16
click at [124, 423] on u "てる" at bounding box center [120, 430] width 27 height 15
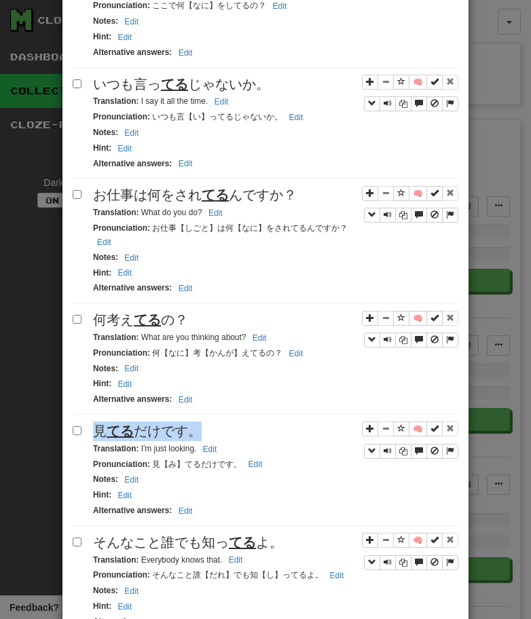
click at [124, 423] on u "てる" at bounding box center [120, 430] width 27 height 15
drag, startPoint x: 140, startPoint y: 439, endPoint x: 247, endPoint y: 438, distance: 107.2
click at [244, 441] on div "Translation : I'm just looking. Edit" at bounding box center [275, 449] width 365 height 16
click at [199, 539] on span "そんなこと誰でも知っ てる よ。" at bounding box center [188, 542] width 190 height 15
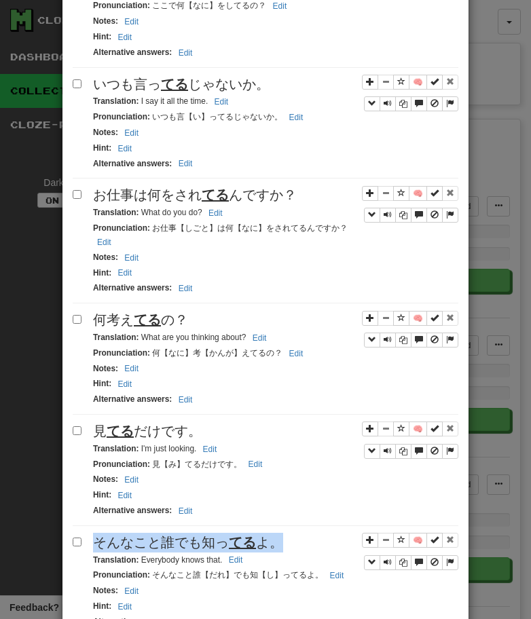
click at [199, 539] on span "そんなこと誰でも知っ てる よ。" at bounding box center [188, 542] width 190 height 15
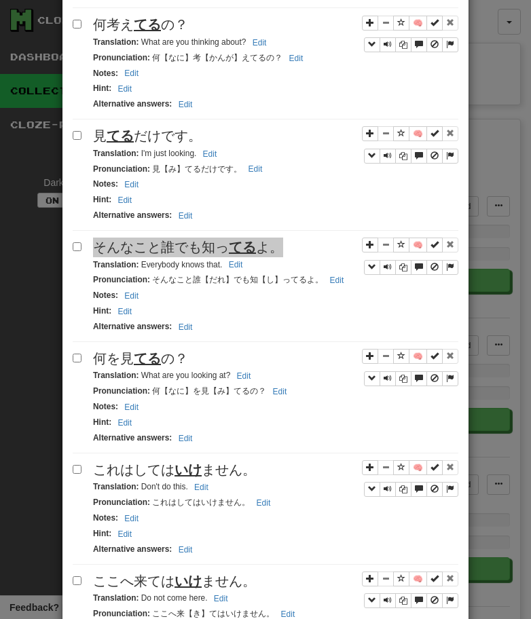
scroll to position [1883, 0]
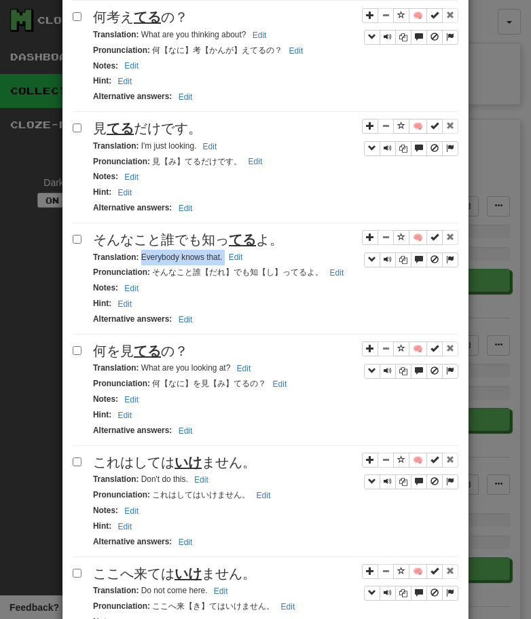
drag, startPoint x: 140, startPoint y: 247, endPoint x: 275, endPoint y: 247, distance: 134.3
click at [273, 250] on div "Translation : Everybody knows that. Edit" at bounding box center [275, 258] width 365 height 16
click at [123, 347] on span "何を見 てる の？" at bounding box center [140, 350] width 95 height 15
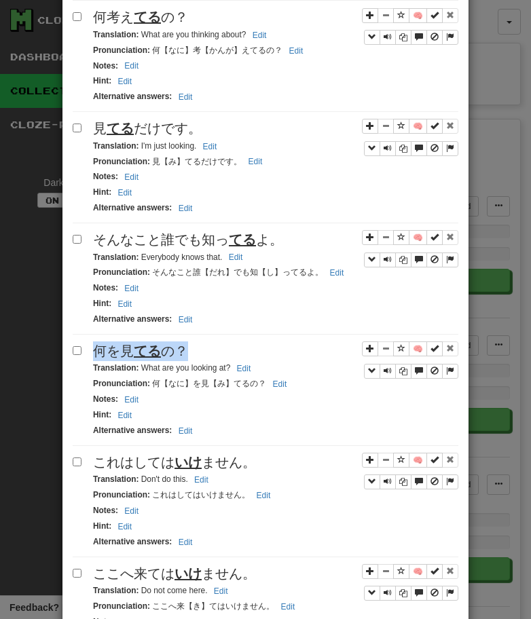
click at [123, 347] on span "何を見 てる の？" at bounding box center [140, 350] width 95 height 15
drag, startPoint x: 142, startPoint y: 355, endPoint x: 274, endPoint y: 356, distance: 132.3
click at [274, 360] on div "Translation : What are you looking at? Edit" at bounding box center [275, 368] width 365 height 16
click at [115, 455] on span "これはしては いけ ません。" at bounding box center [174, 462] width 163 height 15
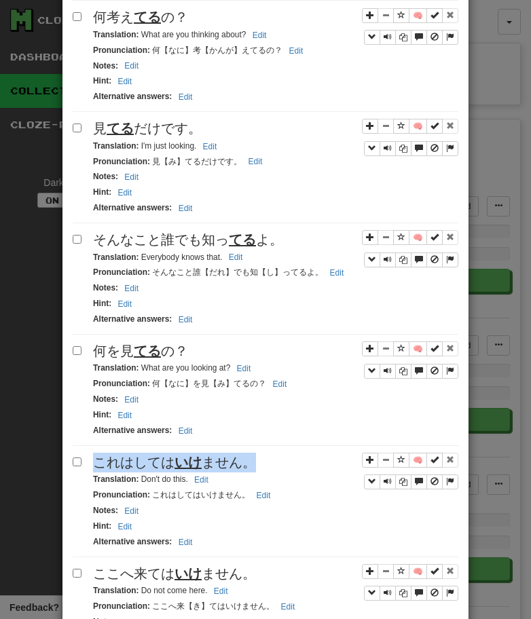
click at [115, 455] on span "これはしては いけ ません。" at bounding box center [174, 462] width 163 height 15
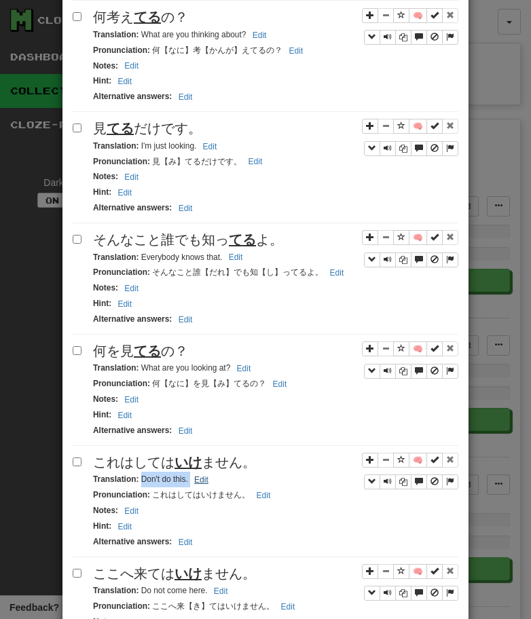
drag, startPoint x: 142, startPoint y: 469, endPoint x: 208, endPoint y: 469, distance: 65.8
click at [208, 474] on small "Translation : Don't do this. Edit" at bounding box center [152, 478] width 119 height 9
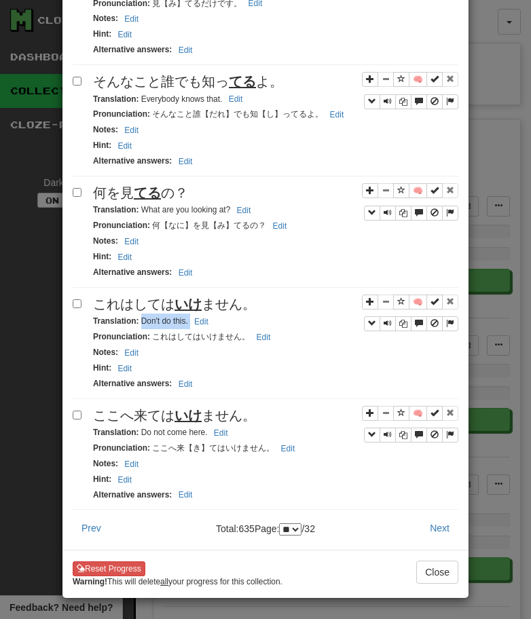
click at [213, 408] on span "ここへ来ては いけ ません。" at bounding box center [174, 415] width 163 height 15
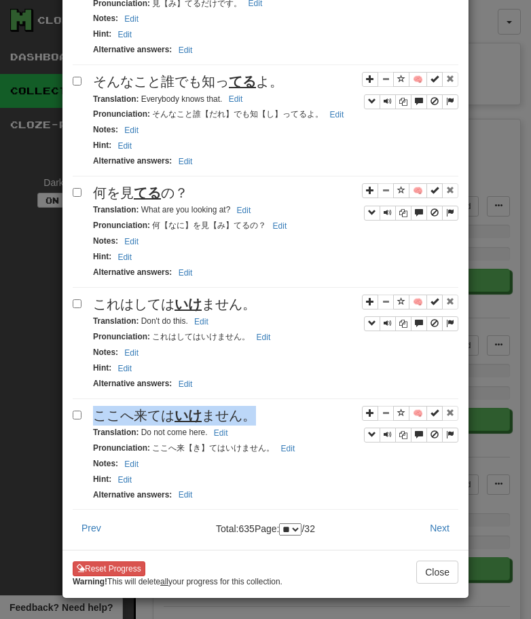
click at [213, 408] on span "ここへ来ては いけ ません。" at bounding box center [174, 415] width 163 height 15
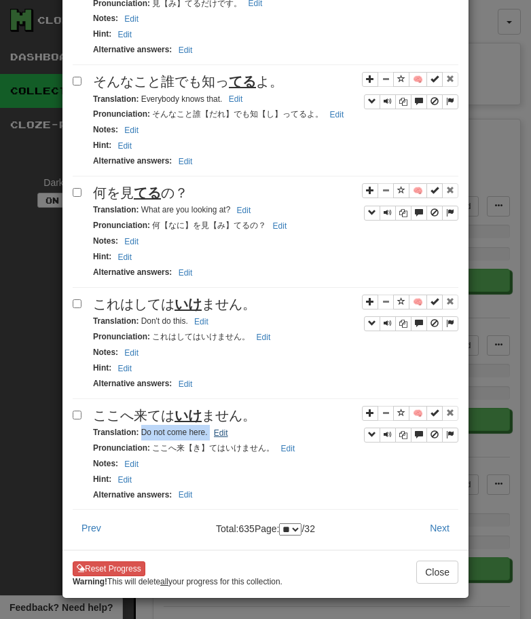
drag, startPoint x: 139, startPoint y: 422, endPoint x: 218, endPoint y: 421, distance: 78.7
click at [218, 427] on small "Translation : Do not come here. Edit" at bounding box center [162, 431] width 139 height 9
click at [423, 521] on button "Next" at bounding box center [439, 527] width 37 height 23
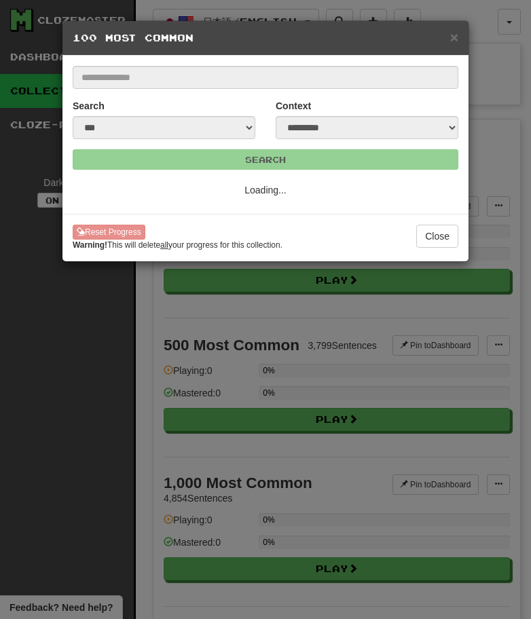
select select "**"
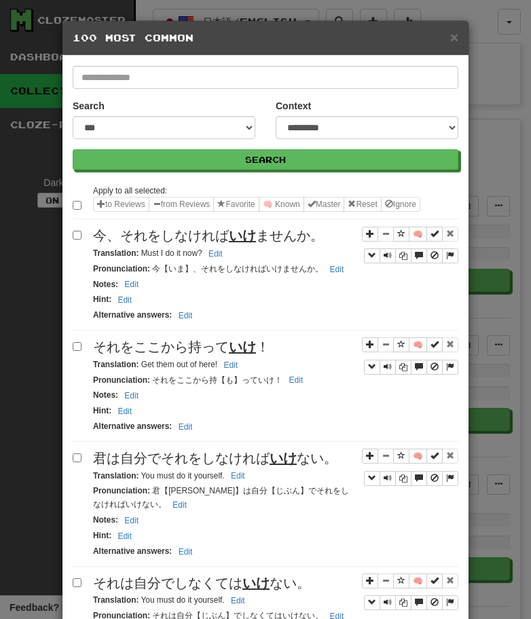
click at [192, 241] on span "今、それをしなければ いけ ませんか。" at bounding box center [208, 235] width 231 height 15
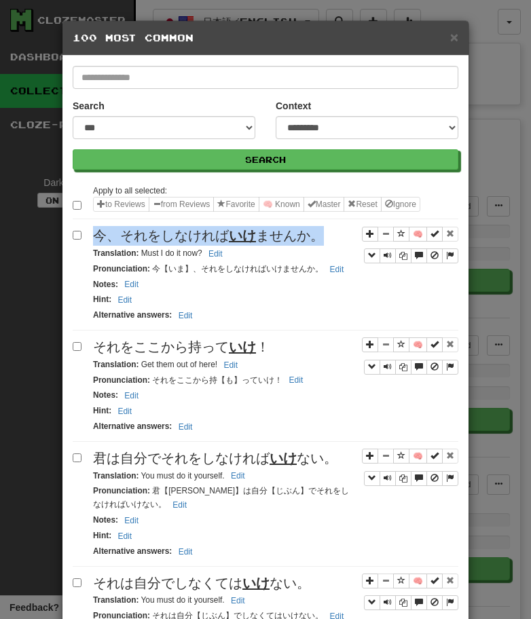
click at [192, 241] on span "今、それをしなければ いけ ませんか。" at bounding box center [208, 235] width 231 height 15
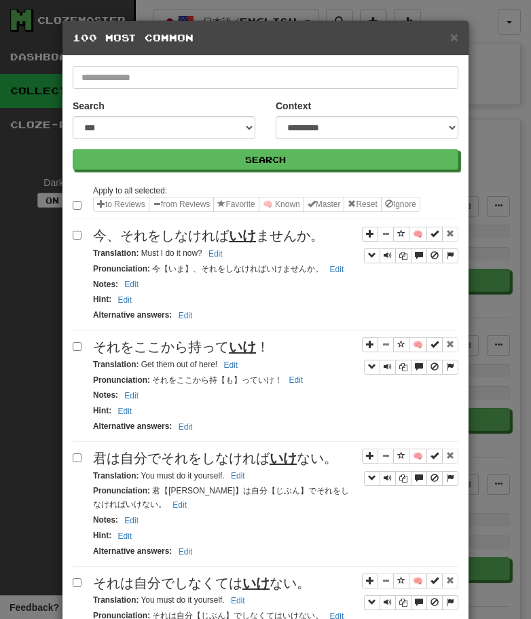
click at [138, 252] on small "Translation : Must I do it now? Edit" at bounding box center [160, 252] width 134 height 9
drag, startPoint x: 140, startPoint y: 252, endPoint x: 221, endPoint y: 252, distance: 81.4
click at [220, 252] on small "Translation : Must I do it now? Edit" at bounding box center [160, 252] width 134 height 9
click at [175, 340] on span "それをここから持って いけ ！" at bounding box center [181, 346] width 176 height 15
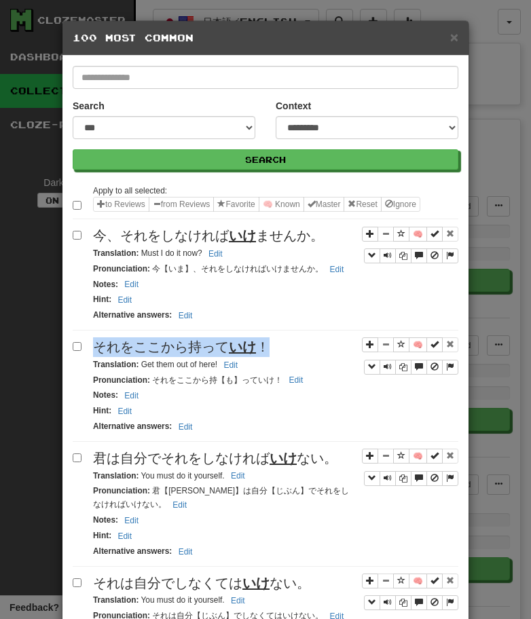
click at [175, 340] on span "それをここから持って いけ ！" at bounding box center [181, 346] width 176 height 15
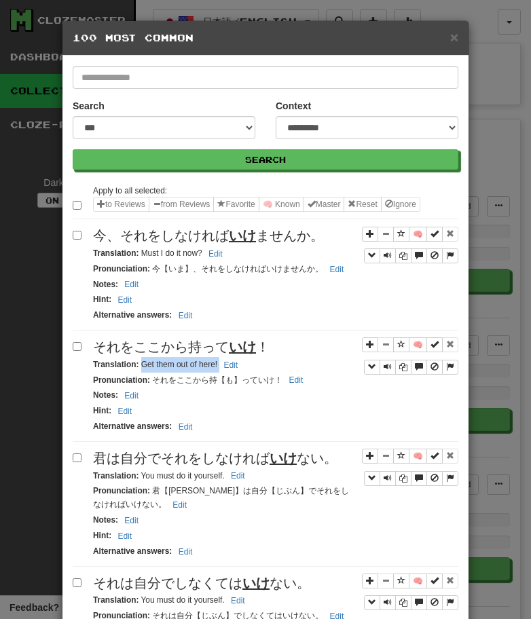
drag, startPoint x: 140, startPoint y: 363, endPoint x: 245, endPoint y: 363, distance: 105.2
click at [245, 363] on div "Translation : Get them out of here! Edit" at bounding box center [275, 365] width 365 height 16
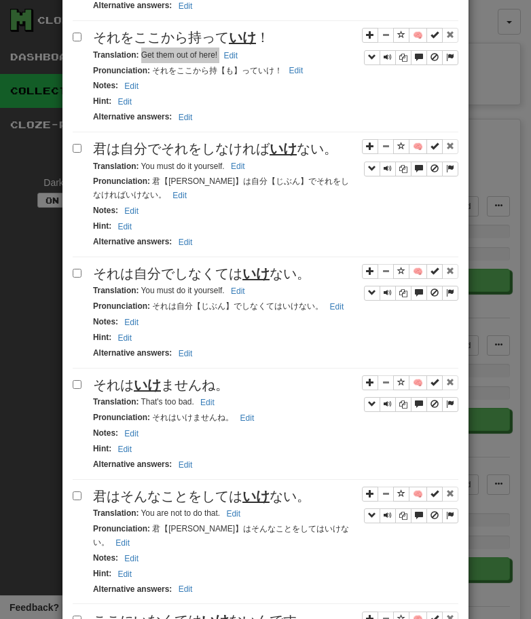
scroll to position [311, 0]
